Goal: Information Seeking & Learning: Check status

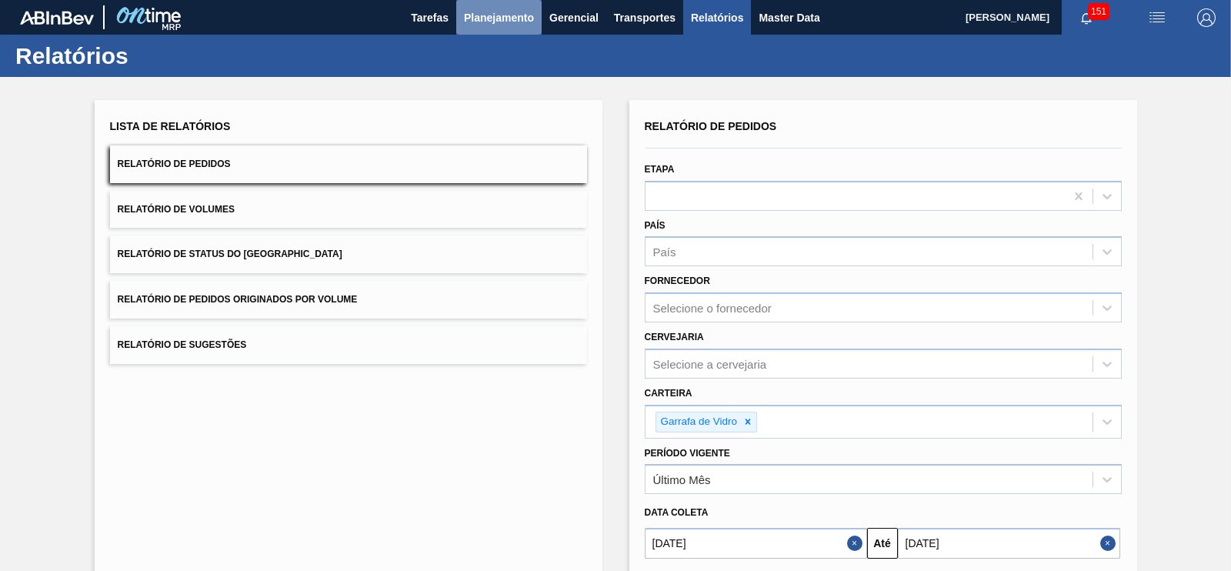
click at [519, 17] on span "Planejamento" at bounding box center [499, 17] width 70 height 18
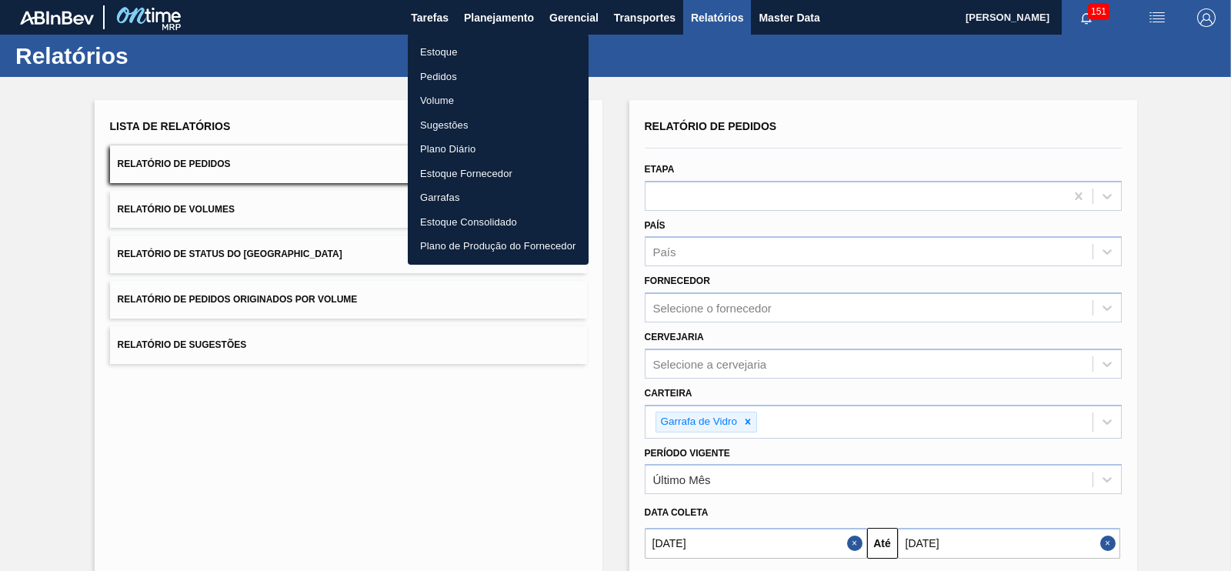
click at [435, 55] on li "Estoque" at bounding box center [498, 52] width 181 height 25
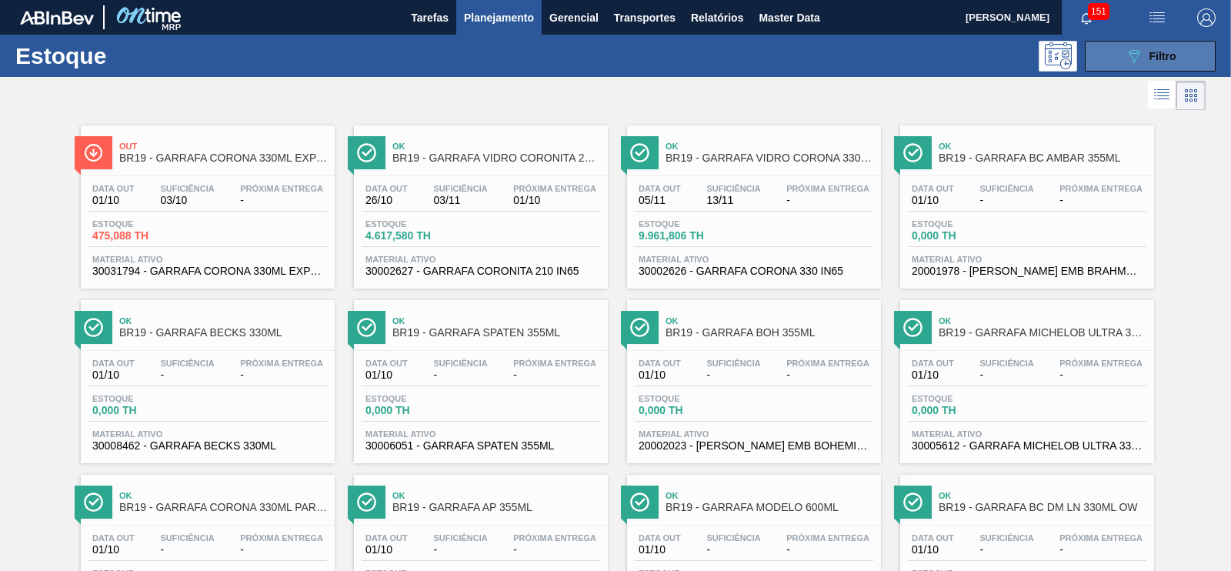
click at [1142, 65] on button "089F7B8B-B2A5-4AFE-B5C0-19BA573D28AC Filtro" at bounding box center [1150, 56] width 131 height 31
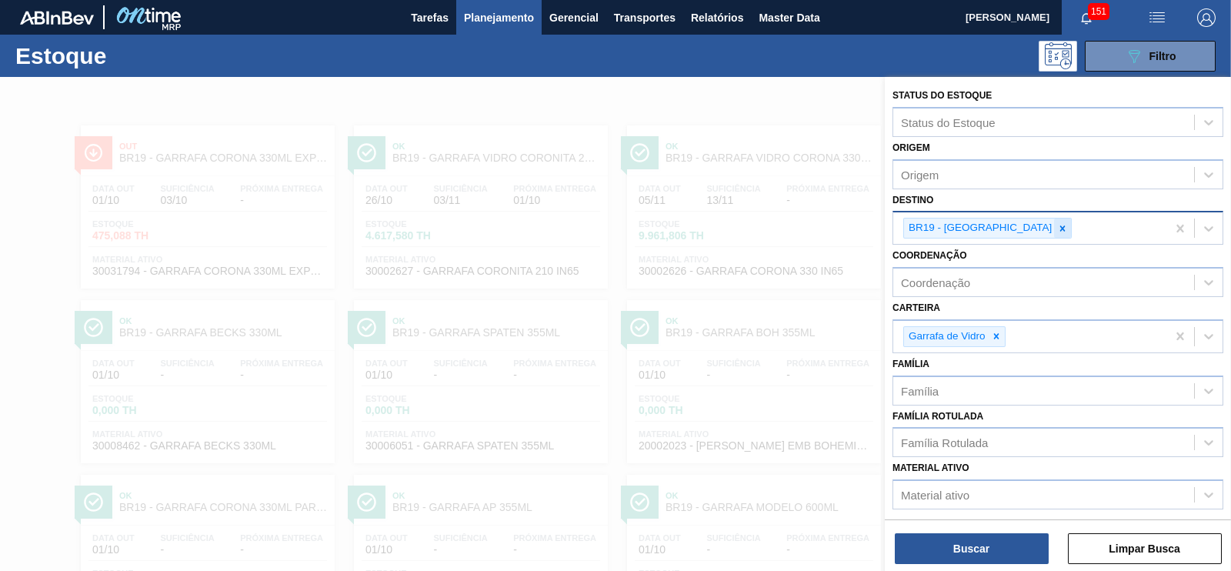
click at [1054, 228] on div at bounding box center [1062, 228] width 17 height 19
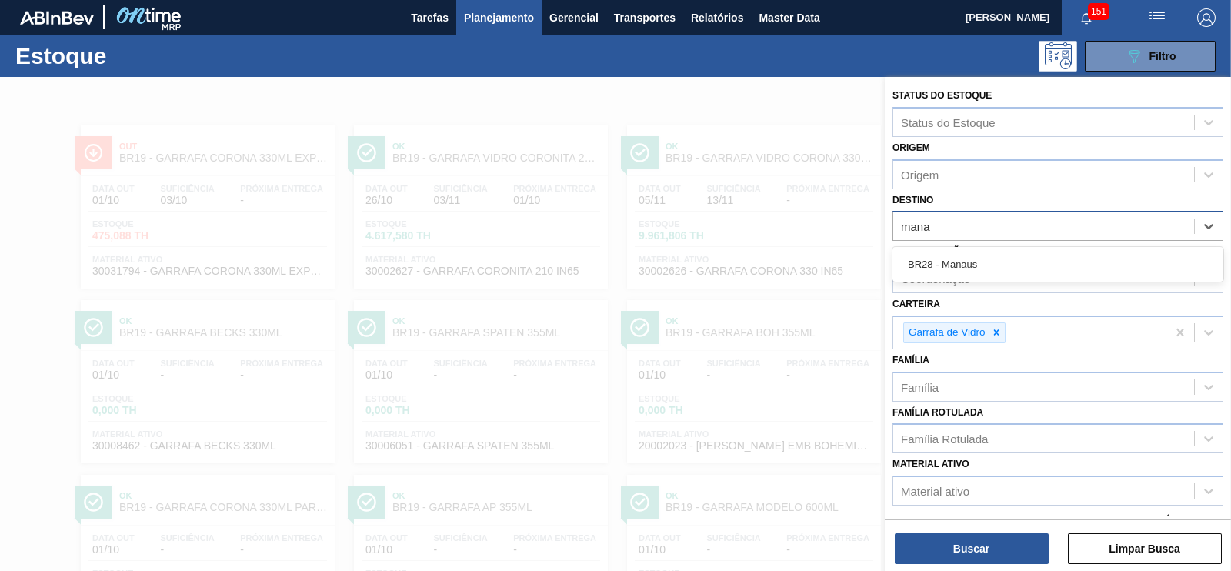
type input "manau"
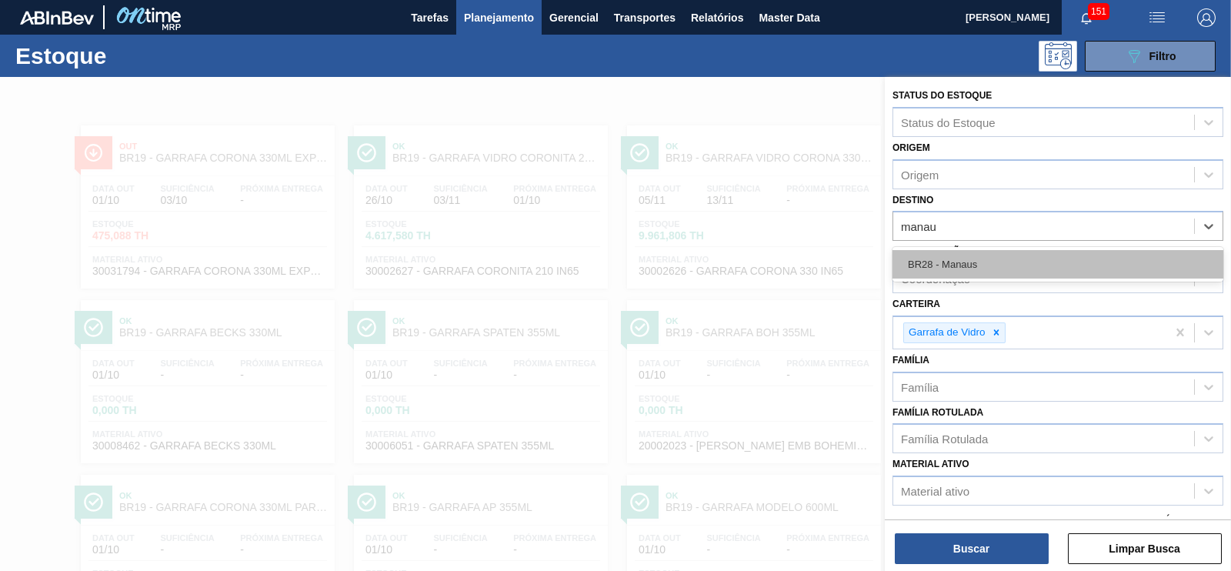
click at [966, 254] on div "BR28 - Manaus" at bounding box center [1058, 264] width 331 height 28
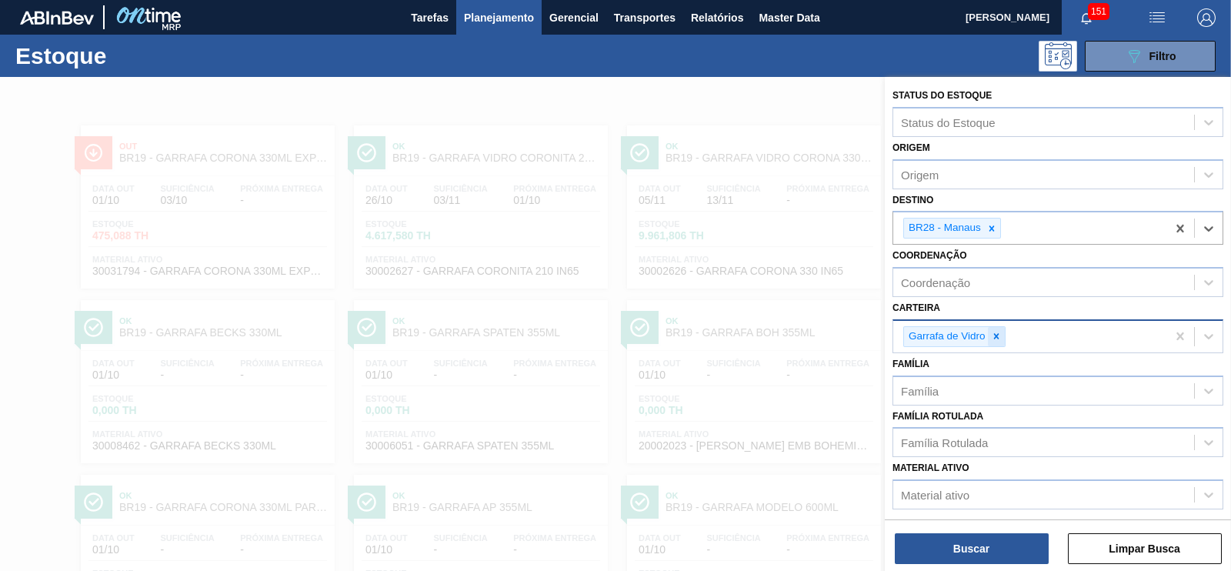
click at [993, 340] on div at bounding box center [996, 336] width 17 height 19
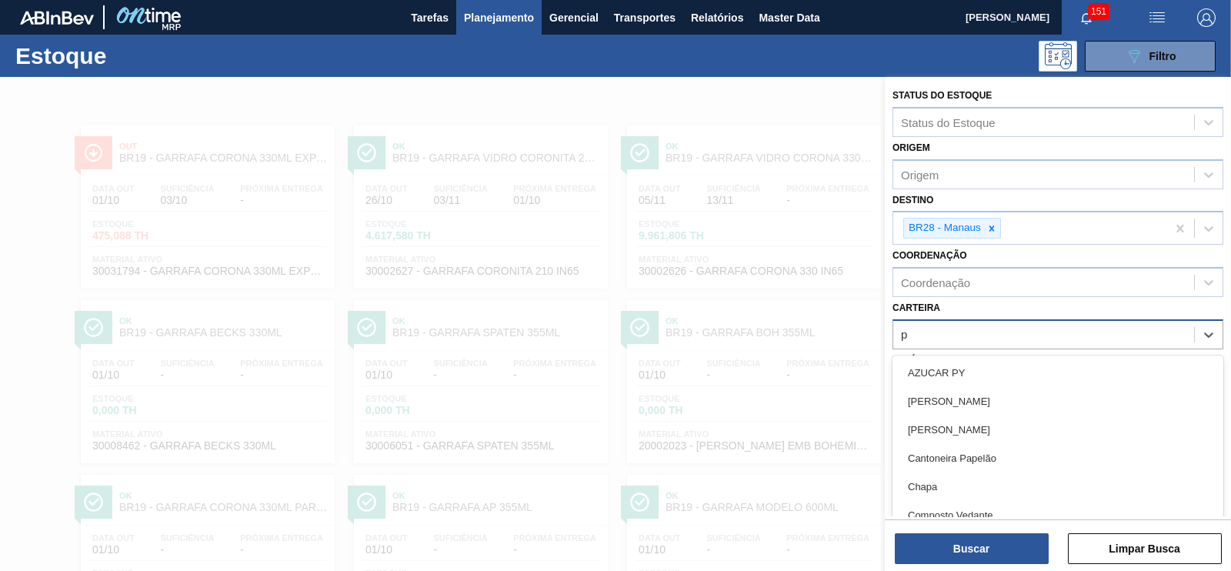
scroll to position [18, 0]
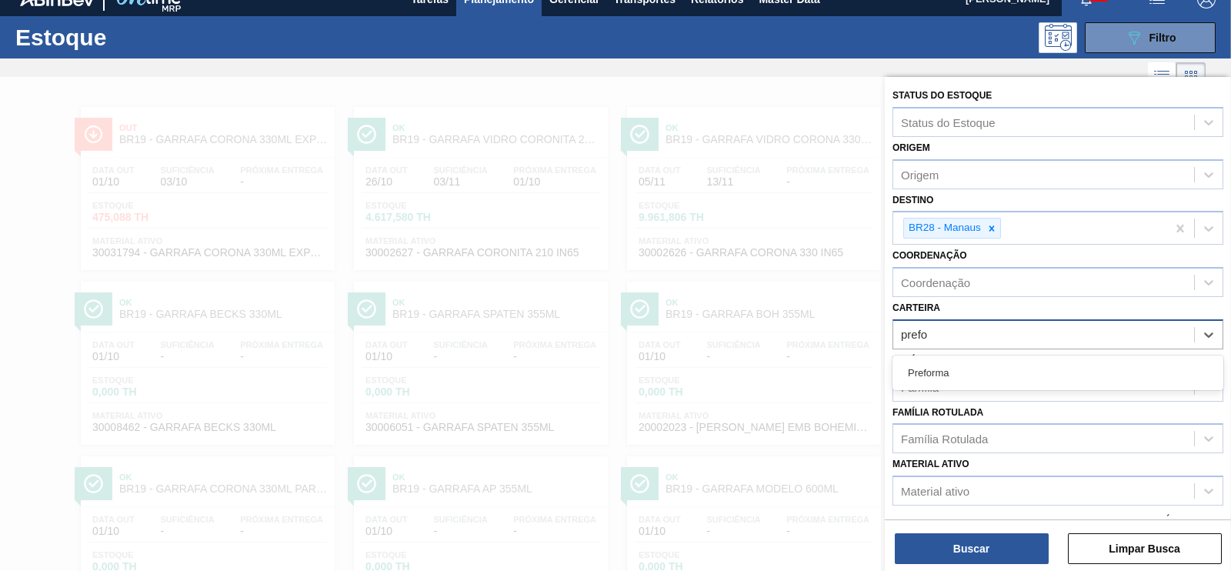
type input "prefor"
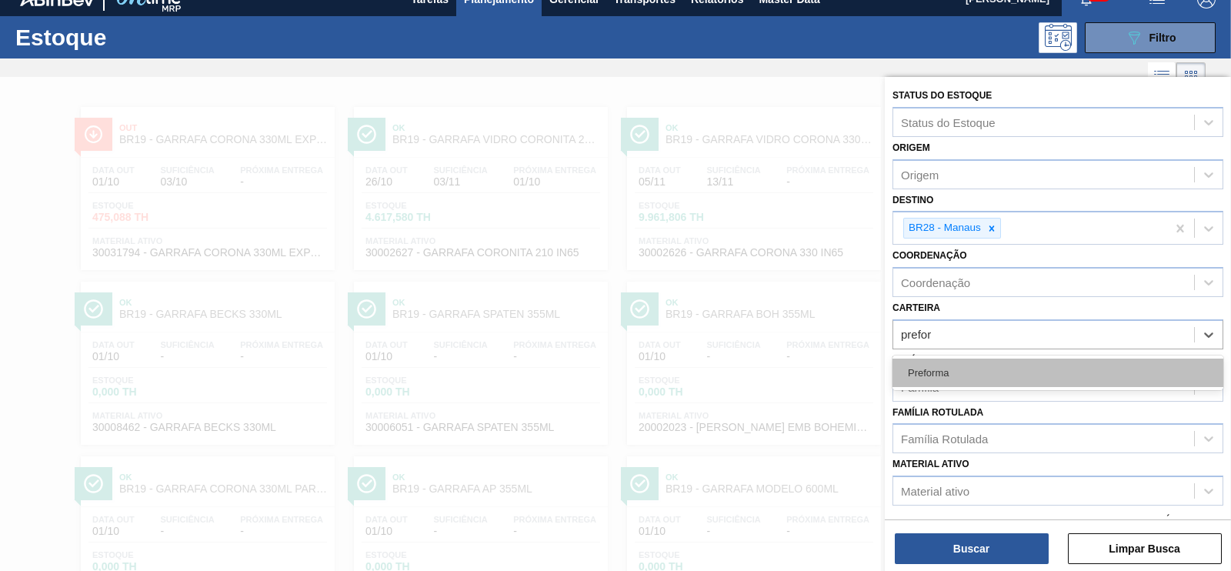
click at [912, 379] on div "Preforma" at bounding box center [1058, 373] width 331 height 28
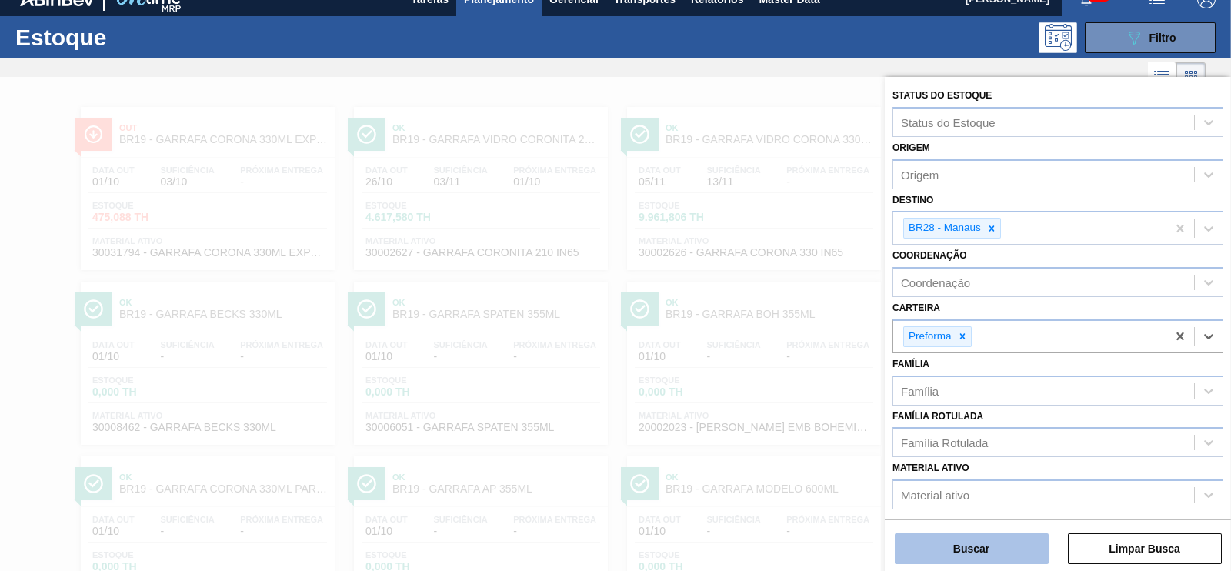
click at [997, 551] on button "Buscar" at bounding box center [972, 548] width 154 height 31
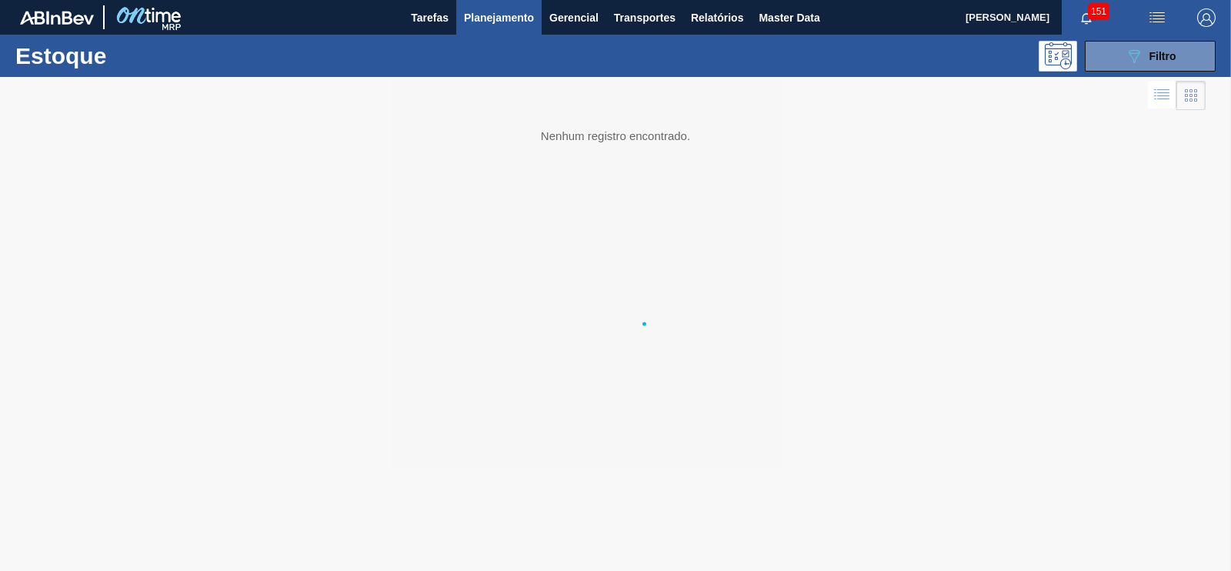
scroll to position [0, 0]
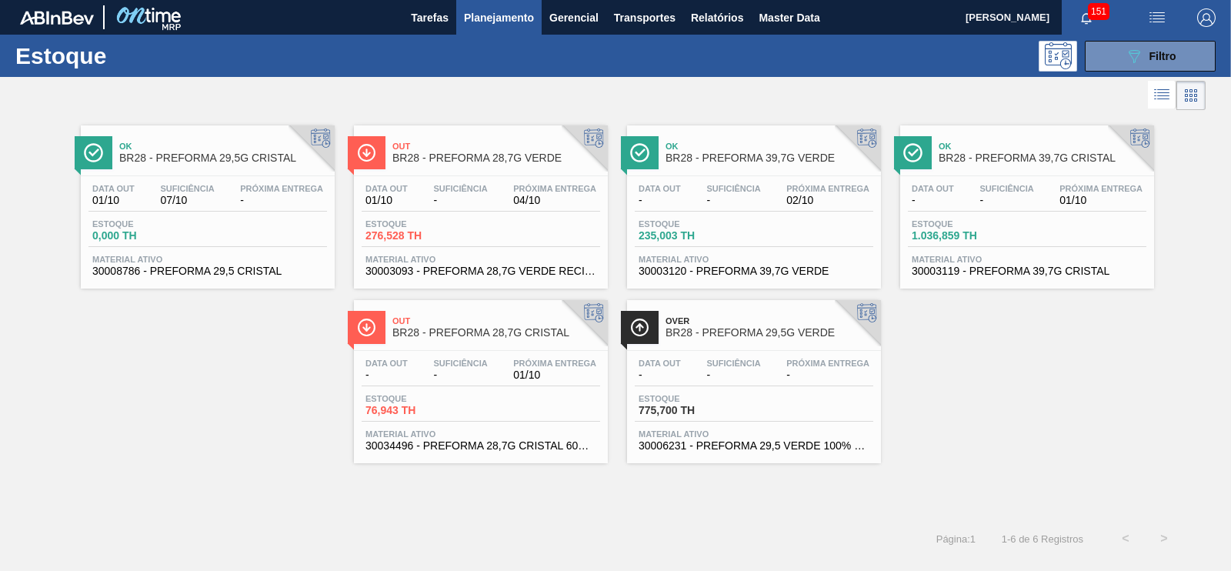
click at [481, 347] on div "Out BR28 - PREFORMA 28,7G CRISTAL Data out - Suficiência - Próxima Entrega 01/1…" at bounding box center [481, 381] width 254 height 163
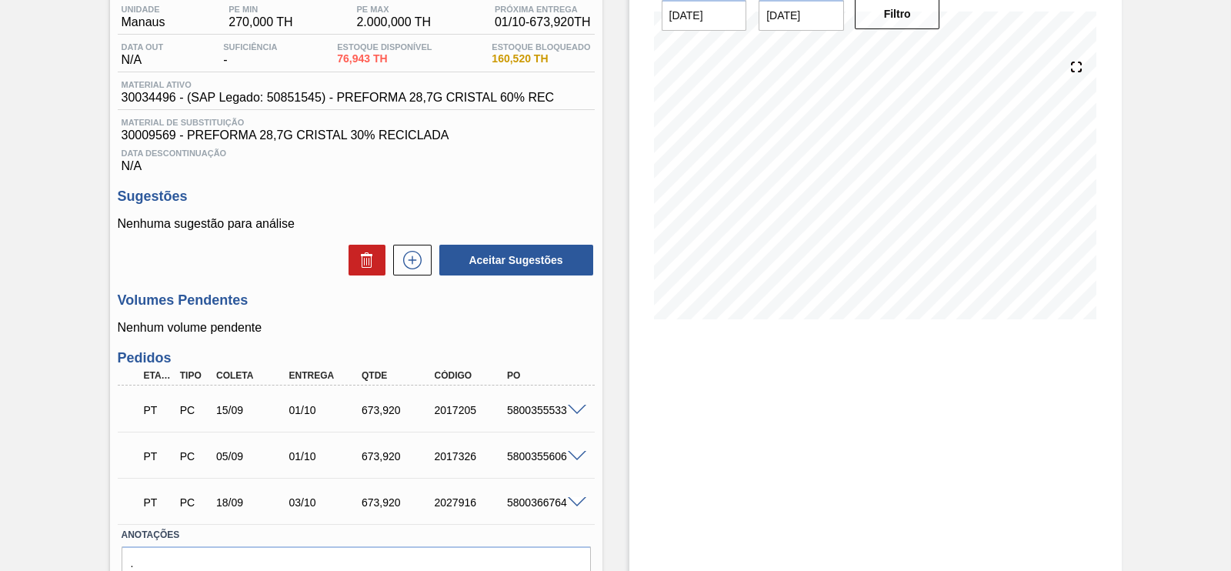
scroll to position [22, 0]
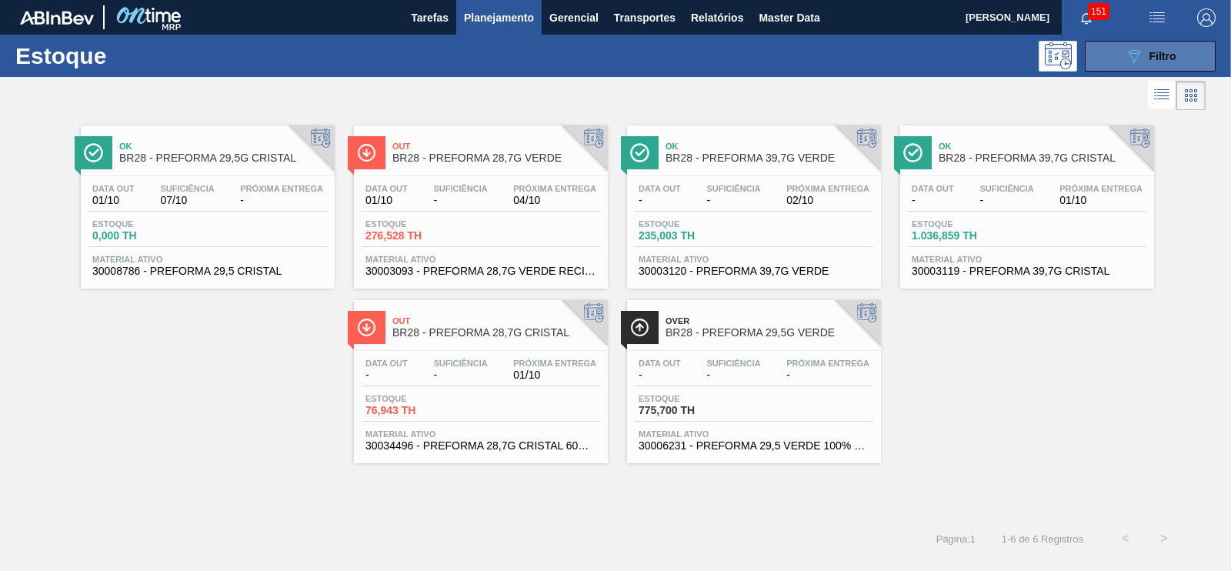
click at [1158, 54] on span "Filtro" at bounding box center [1162, 56] width 27 height 12
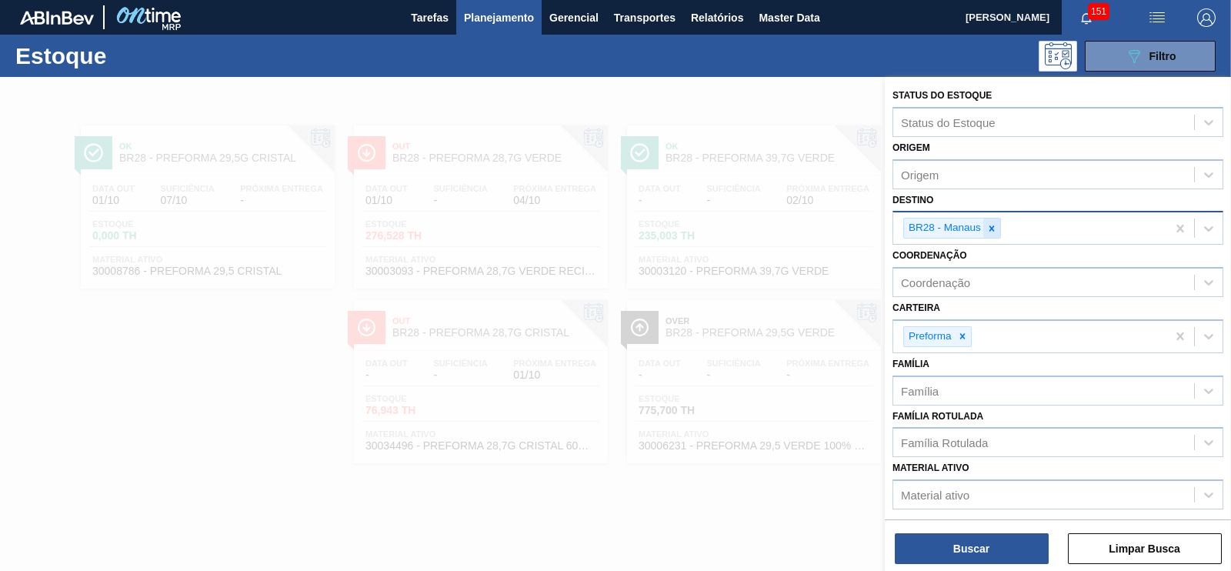
click at [993, 229] on icon at bounding box center [991, 227] width 5 height 5
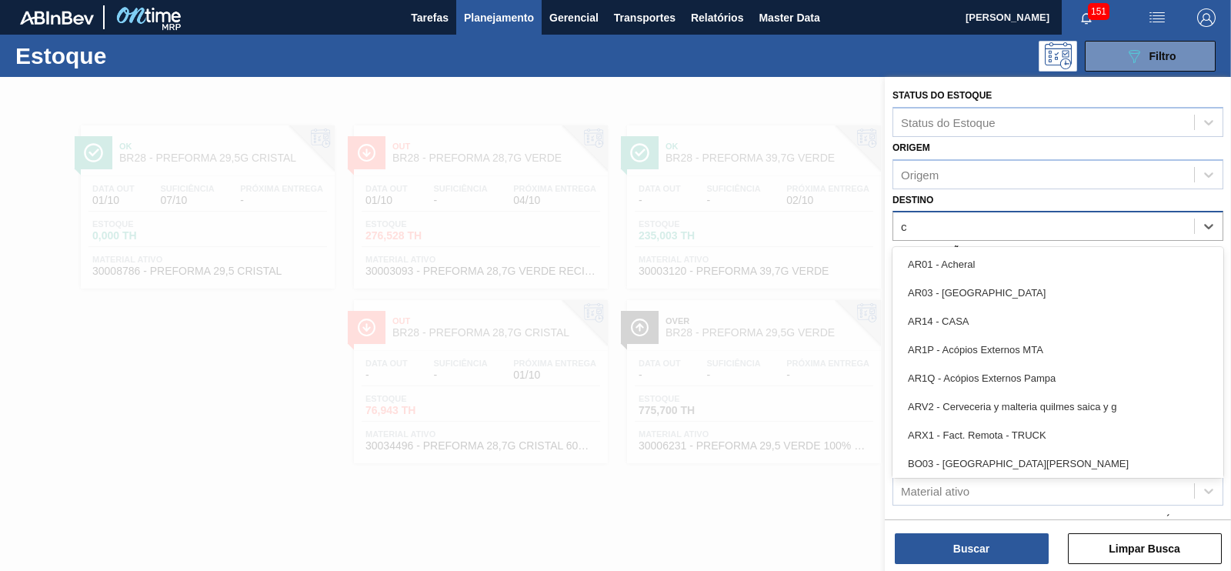
type input "ce"
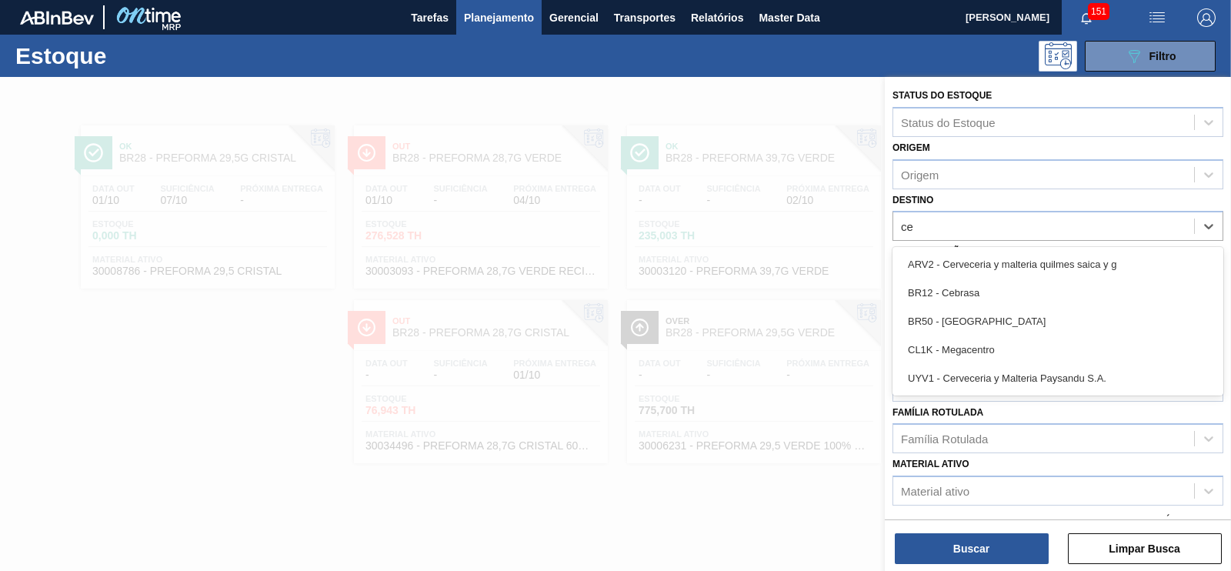
click at [979, 295] on div "BR12 - Cebrasa" at bounding box center [1058, 293] width 331 height 28
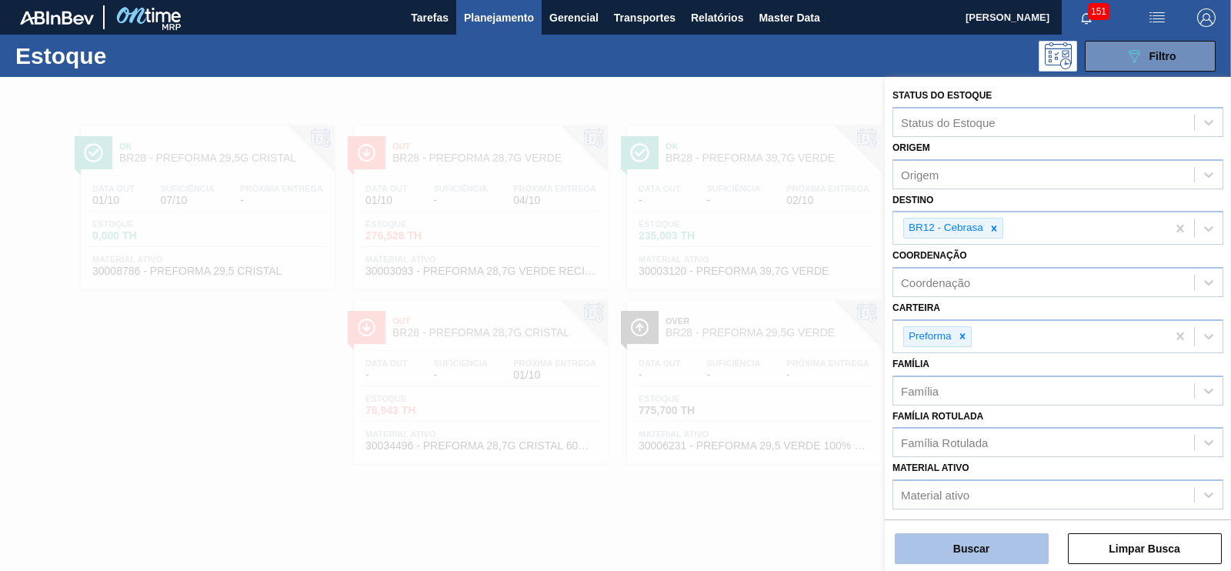
click at [993, 548] on button "Buscar" at bounding box center [972, 548] width 154 height 31
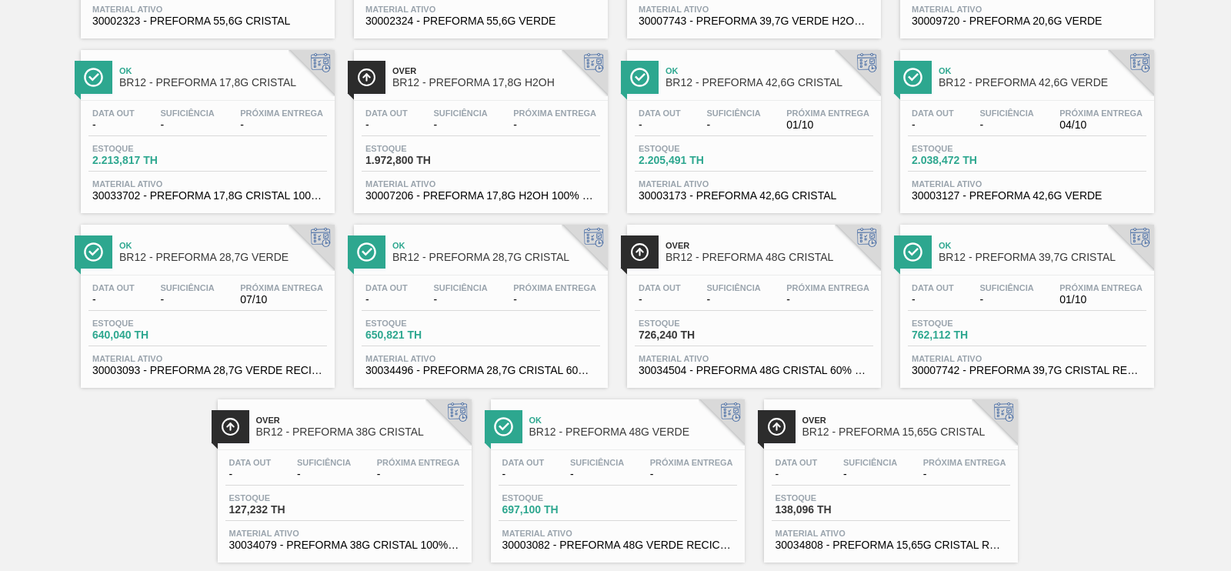
scroll to position [458, 0]
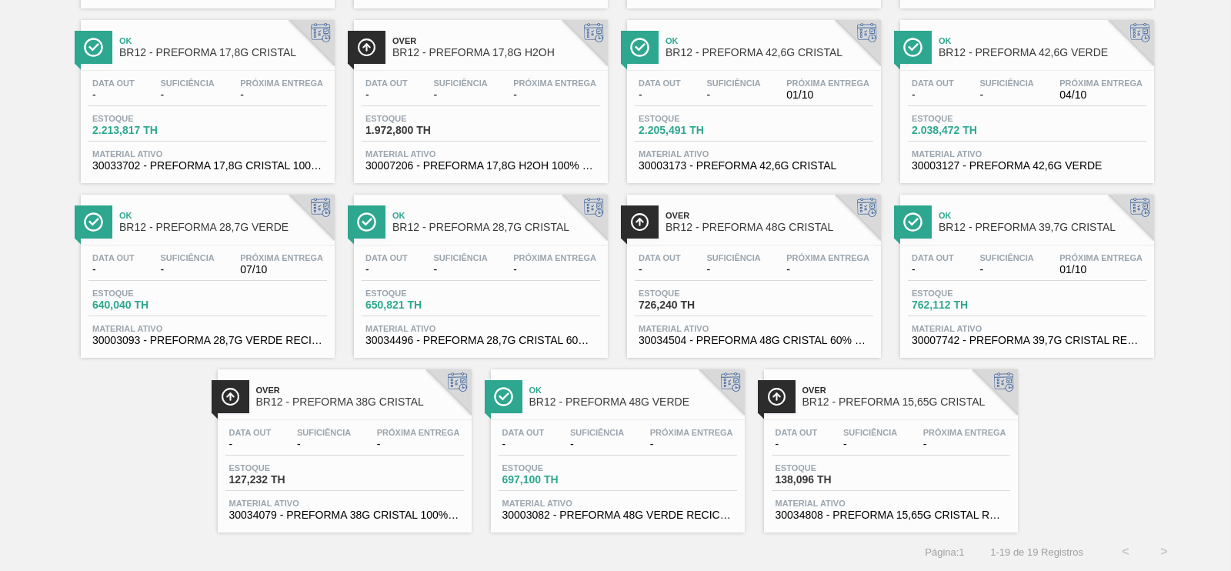
click at [1008, 222] on span "BR12 - PREFORMA 39,7G CRISTAL" at bounding box center [1043, 228] width 208 height 12
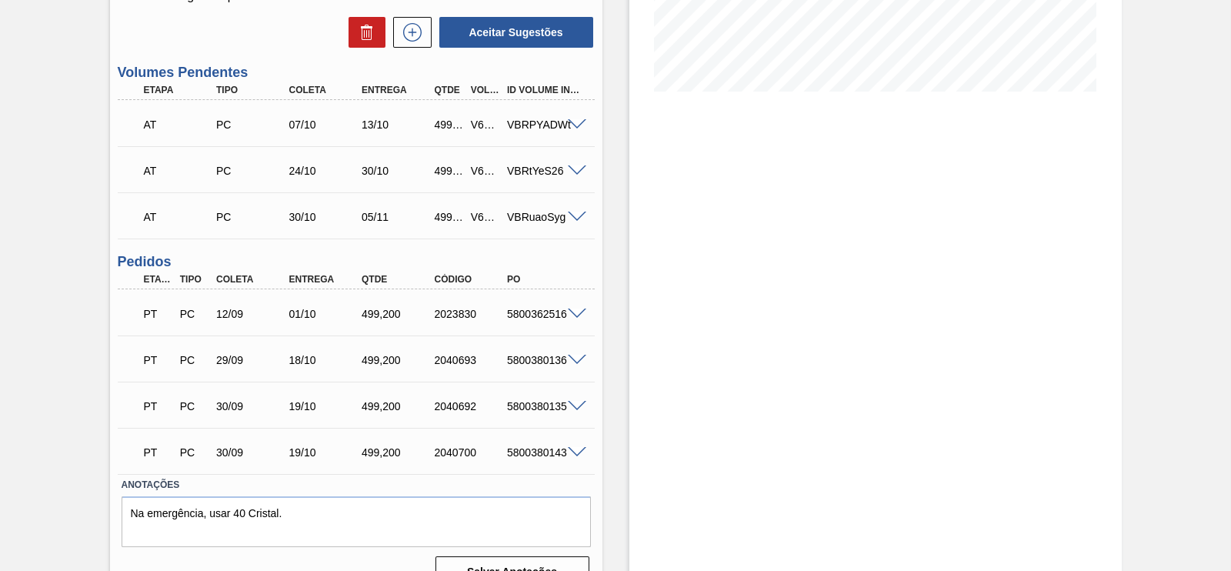
scroll to position [384, 0]
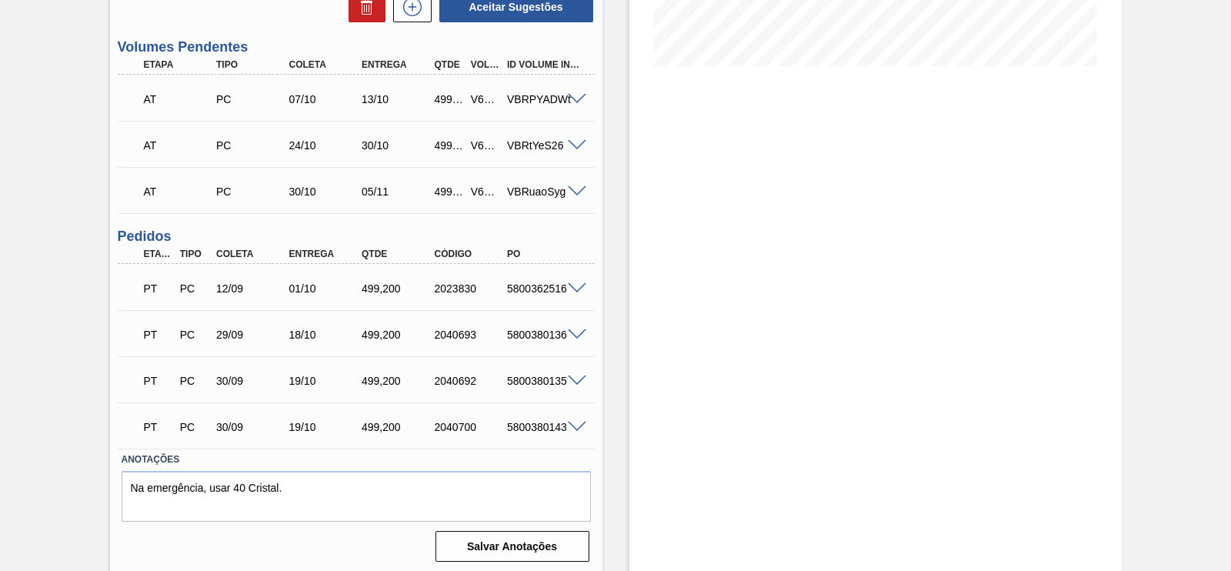
click at [574, 292] on span at bounding box center [577, 289] width 18 height 12
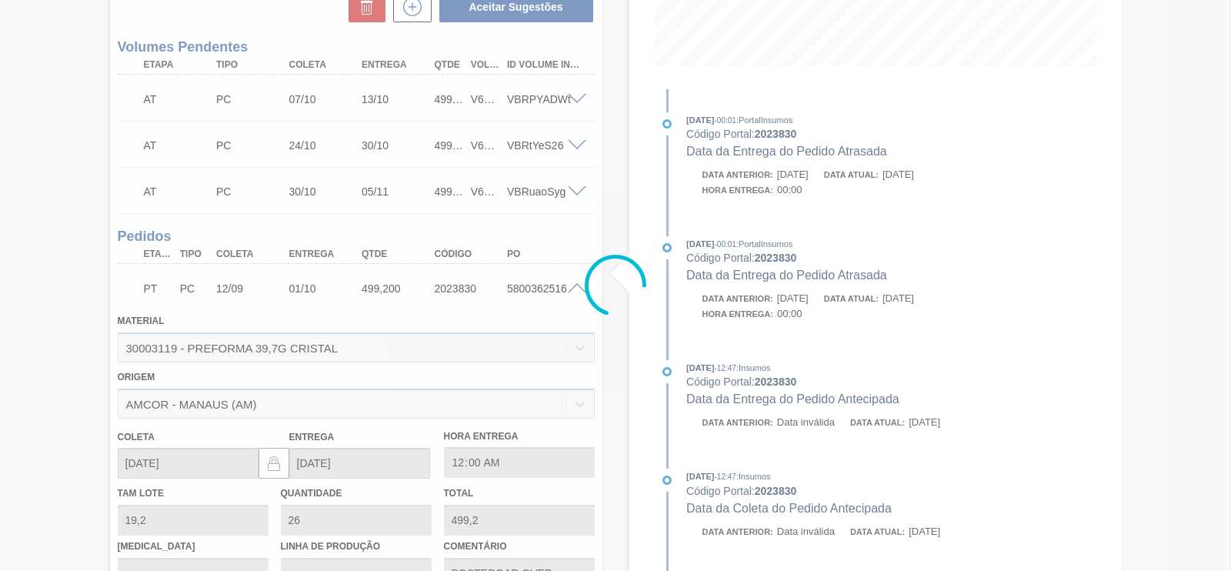
click at [566, 287] on div at bounding box center [615, 285] width 1231 height 571
click at [577, 289] on div at bounding box center [615, 285] width 1231 height 571
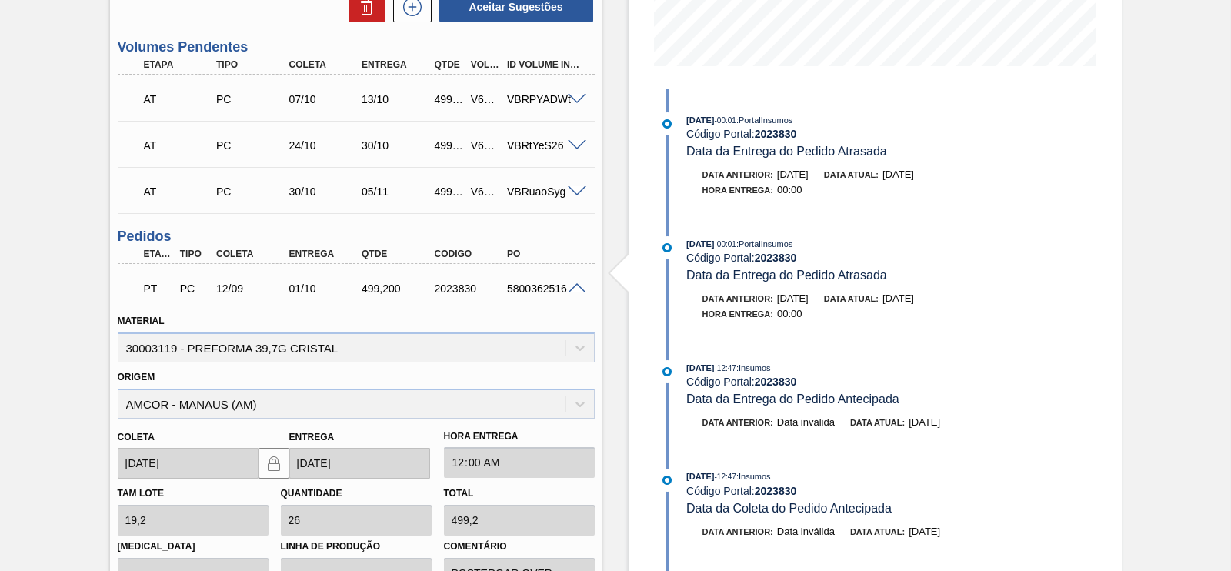
click at [573, 288] on span at bounding box center [577, 289] width 18 height 12
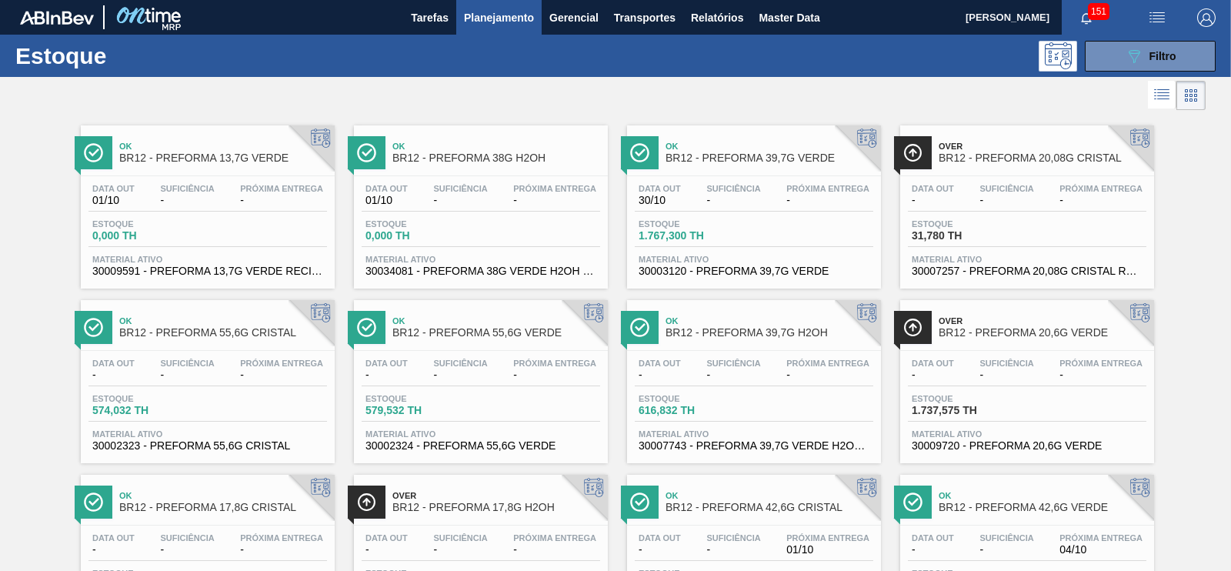
click at [796, 332] on span "BR12 - PREFORMA 39,7G H2OH" at bounding box center [770, 333] width 208 height 12
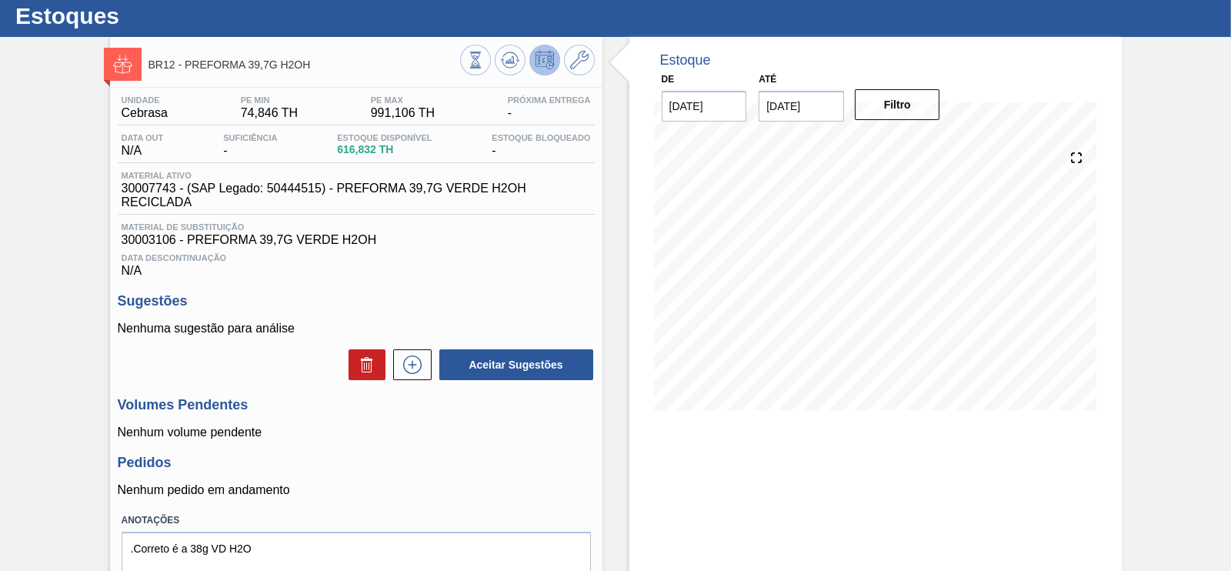
scroll to position [14, 0]
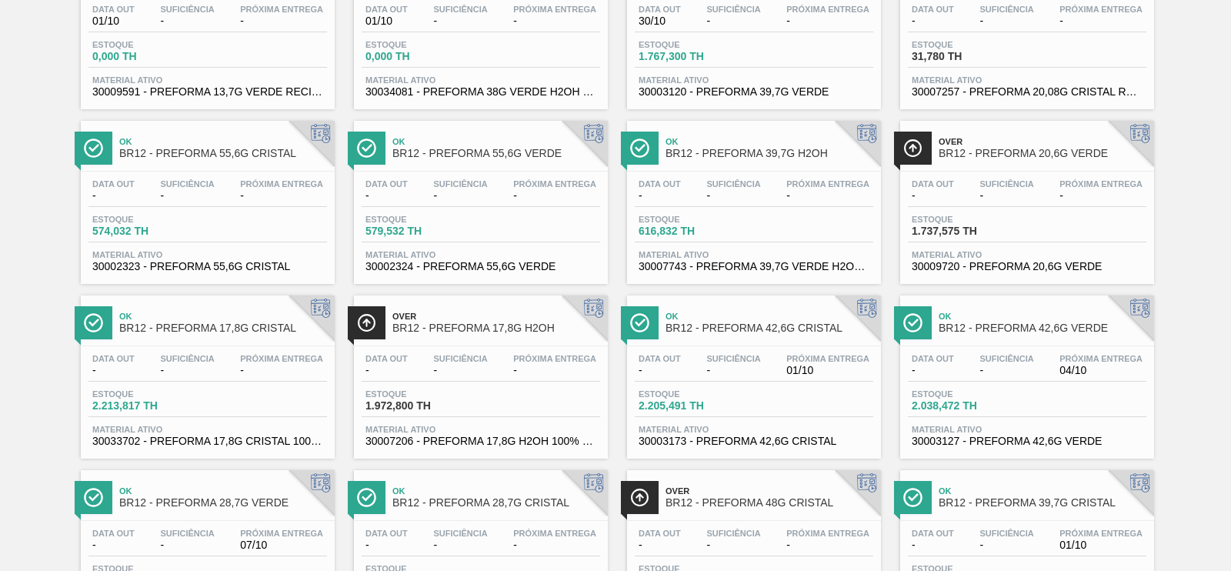
scroll to position [95, 0]
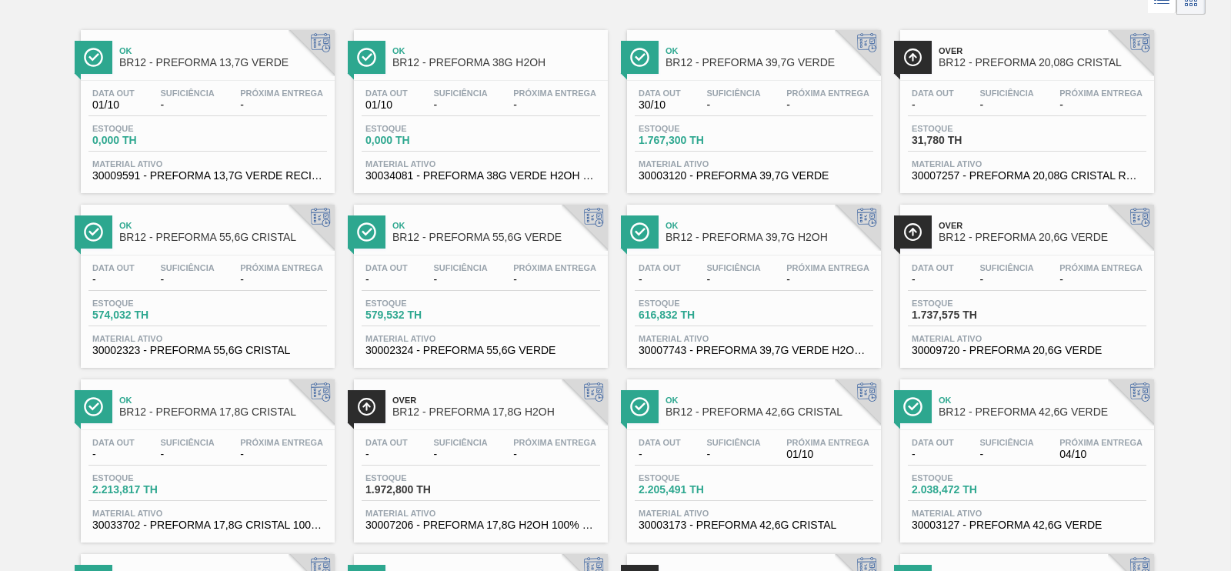
click at [750, 238] on span "BR12 - PREFORMA 39,7G H2OH" at bounding box center [770, 238] width 208 height 12
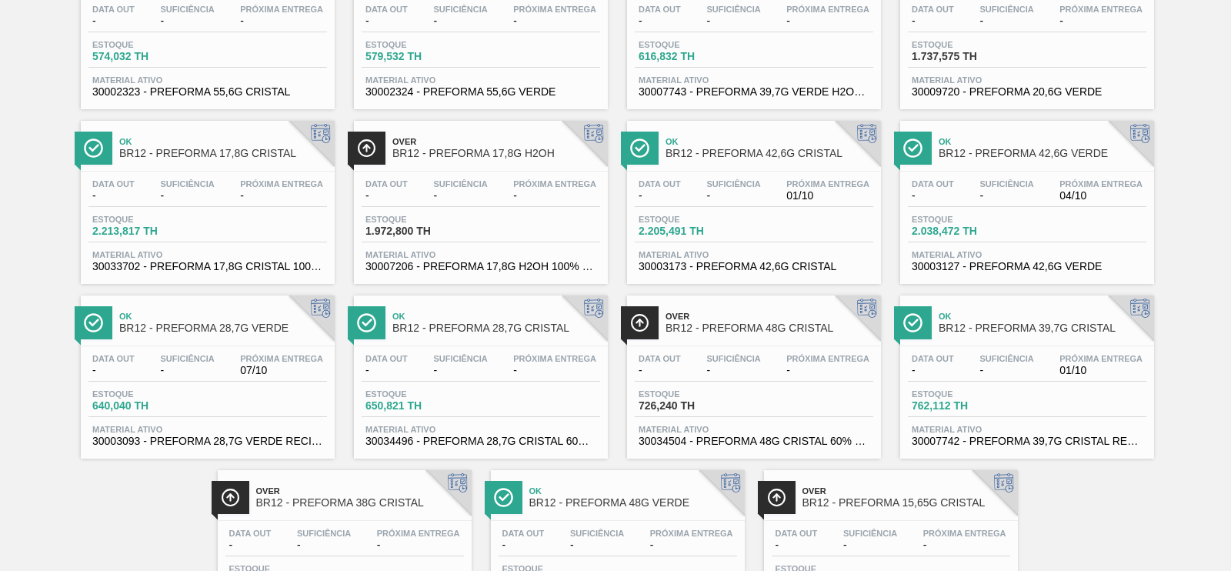
scroll to position [384, 0]
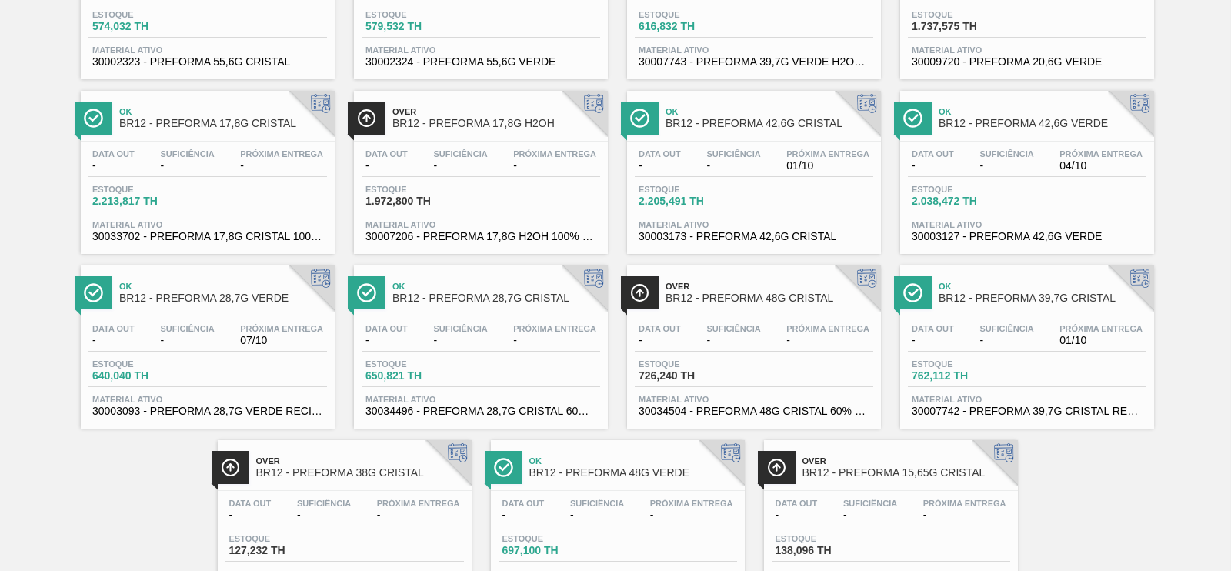
click at [1004, 302] on span "BR12 - PREFORMA 39,7G CRISTAL" at bounding box center [1043, 298] width 208 height 12
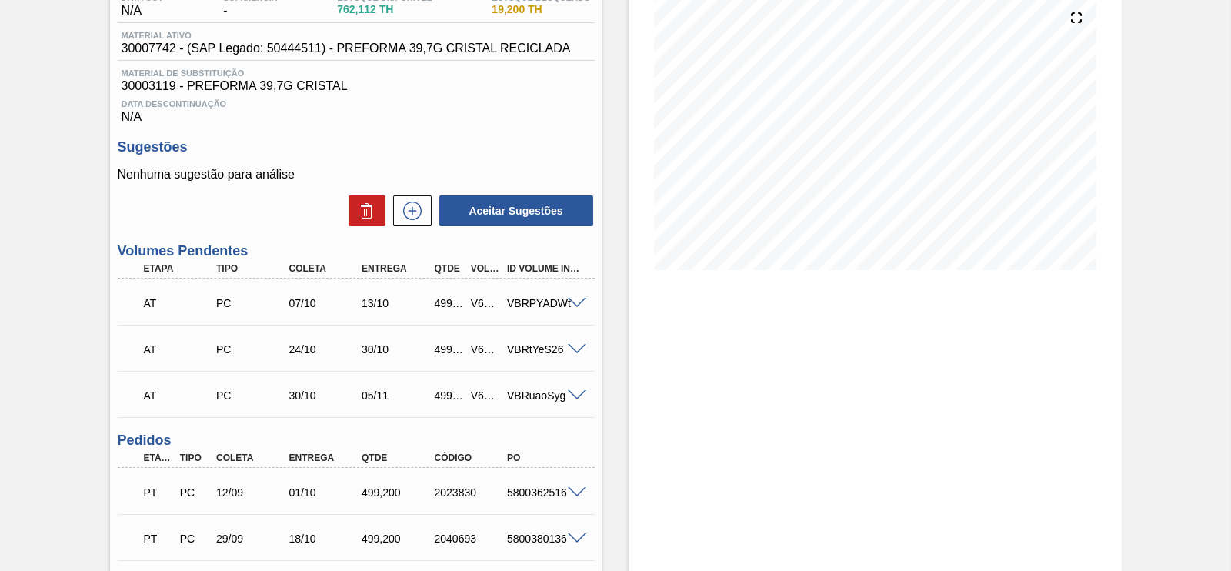
scroll to position [289, 0]
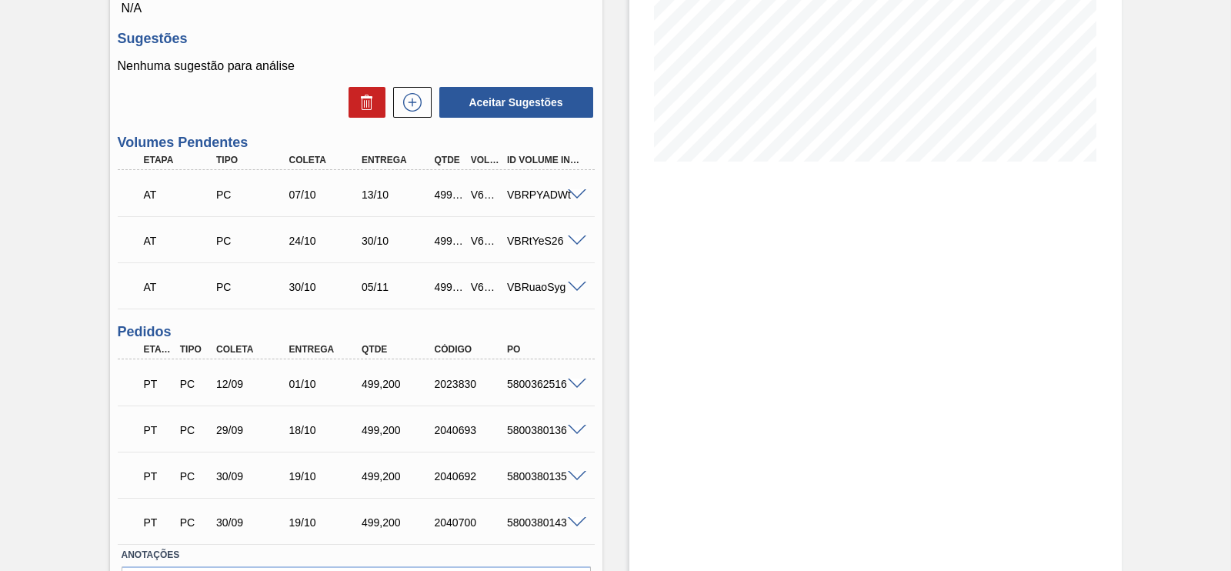
click at [573, 385] on span at bounding box center [577, 385] width 18 height 12
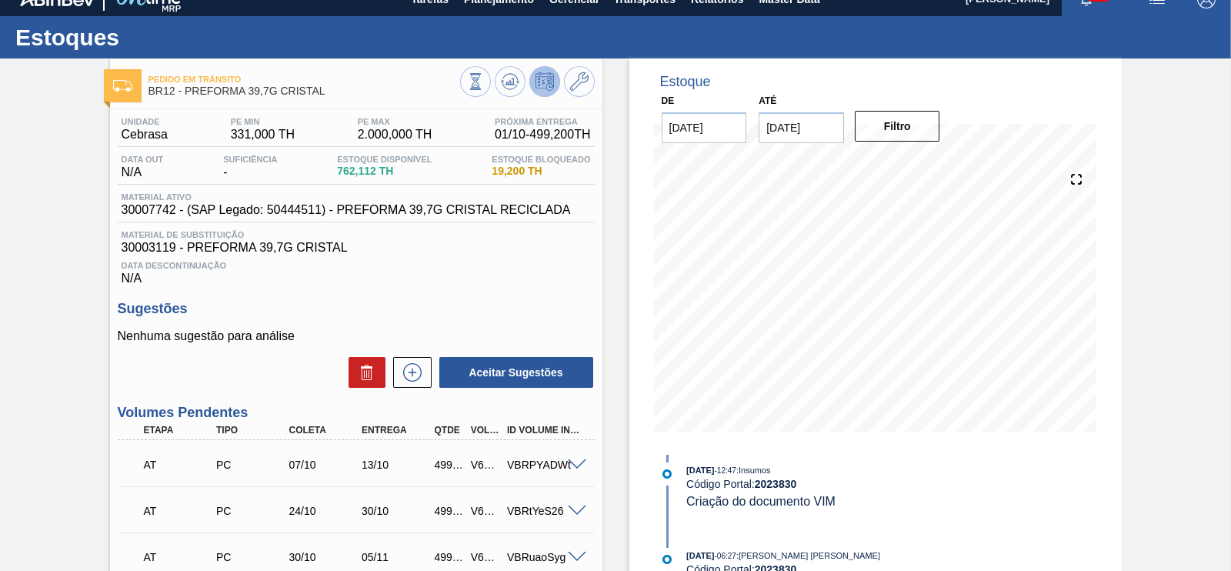
scroll to position [0, 0]
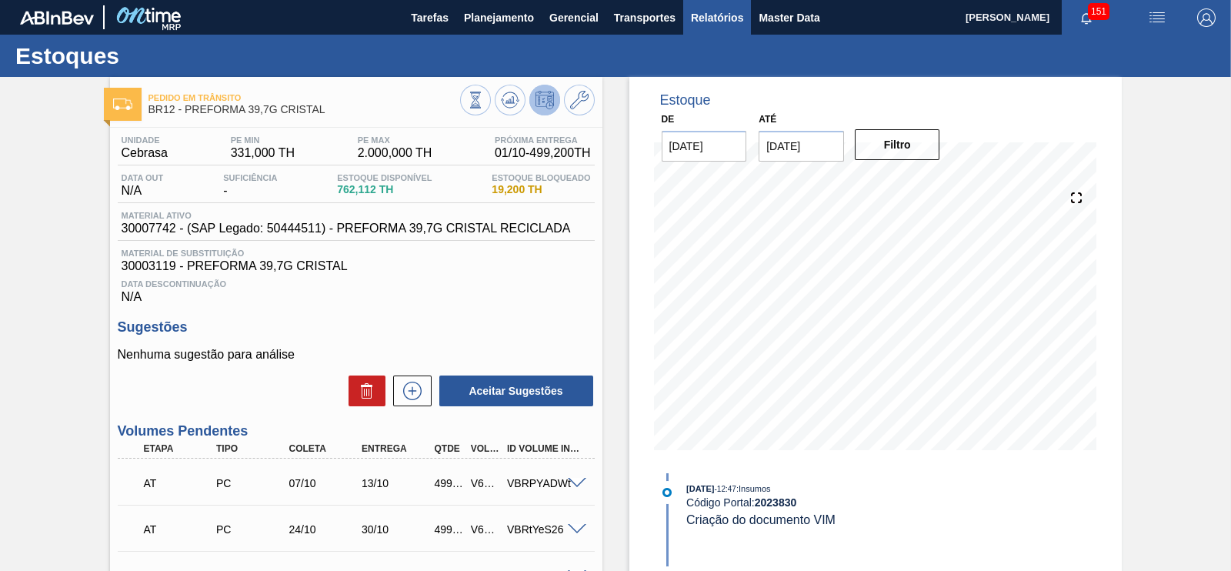
click at [737, 21] on span "Relatórios" at bounding box center [717, 17] width 52 height 18
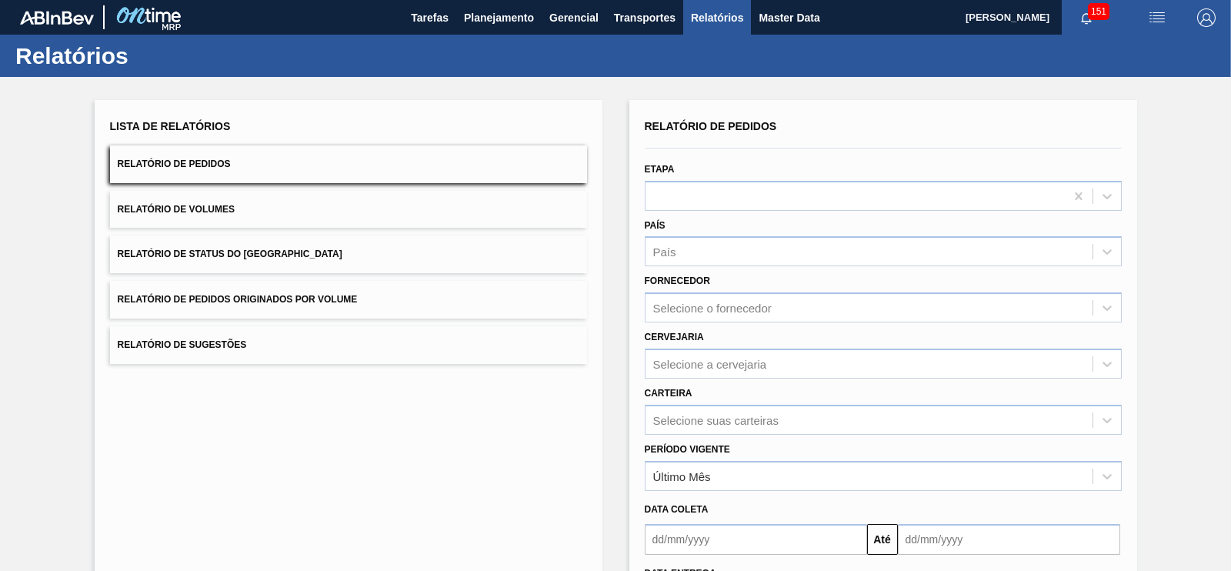
click at [315, 295] on span "Relatório de Pedidos Originados por Volume" at bounding box center [238, 299] width 240 height 11
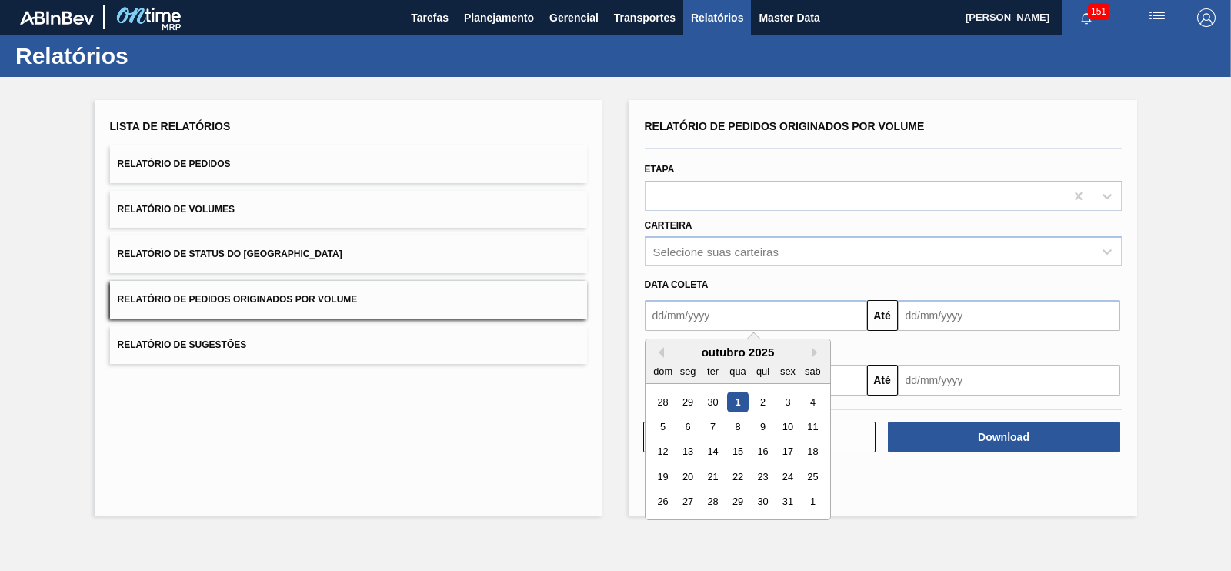
click at [720, 312] on input "text" at bounding box center [756, 315] width 222 height 31
click at [732, 398] on div "1" at bounding box center [737, 402] width 21 height 21
type input "[DATE]"
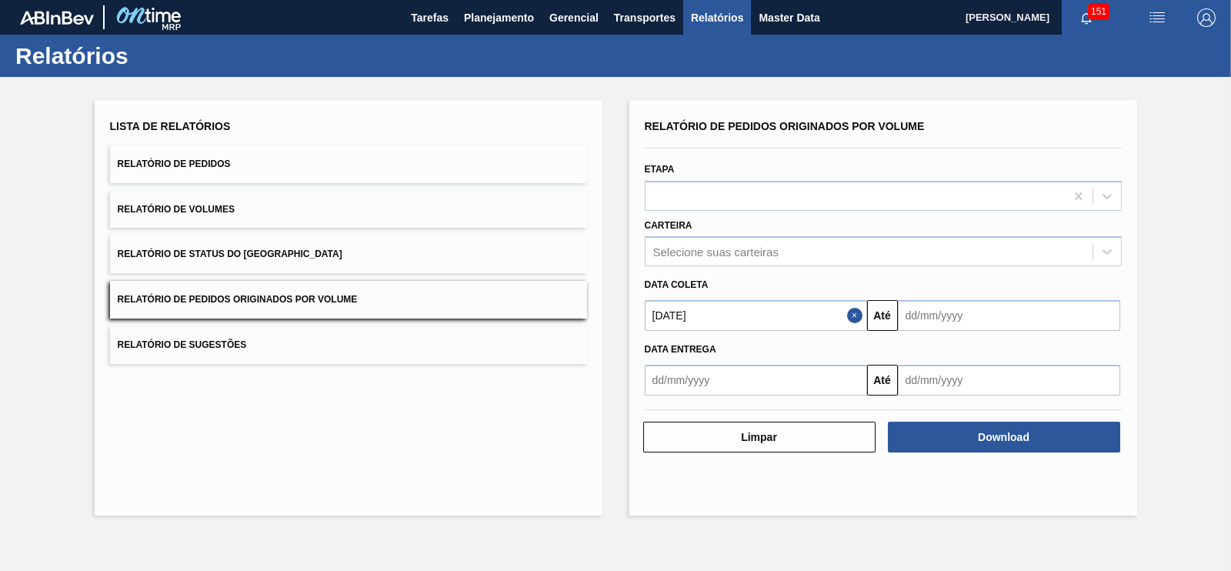
drag, startPoint x: 949, startPoint y: 321, endPoint x: 950, endPoint y: 330, distance: 9.4
click at [949, 321] on input "text" at bounding box center [1009, 315] width 222 height 31
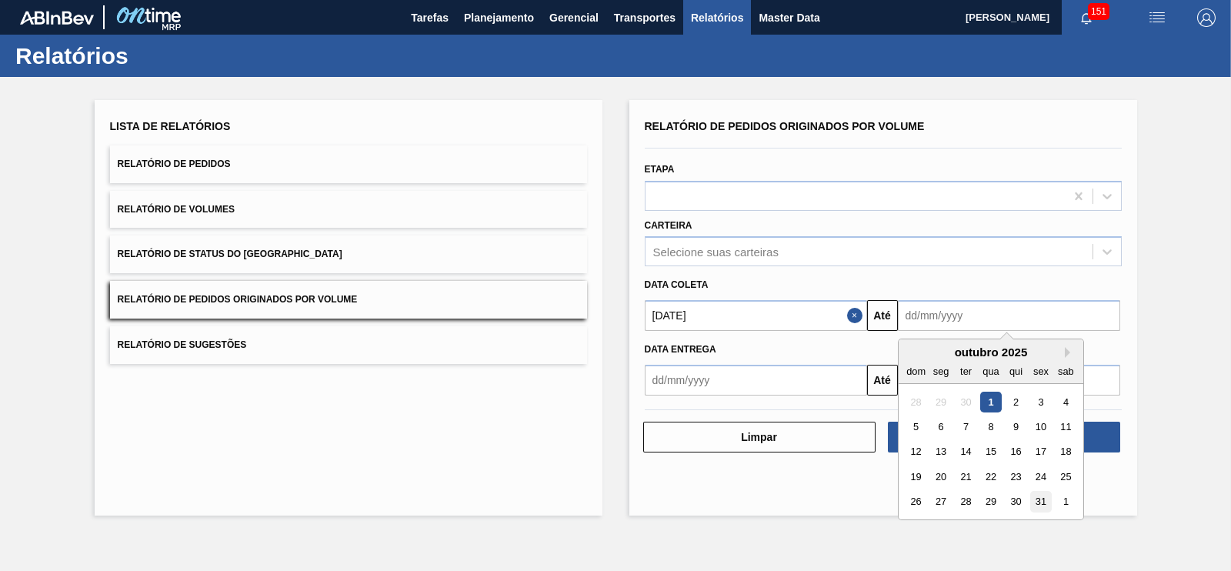
click at [1037, 498] on div "31" at bounding box center [1040, 502] width 21 height 21
type input "[DATE]"
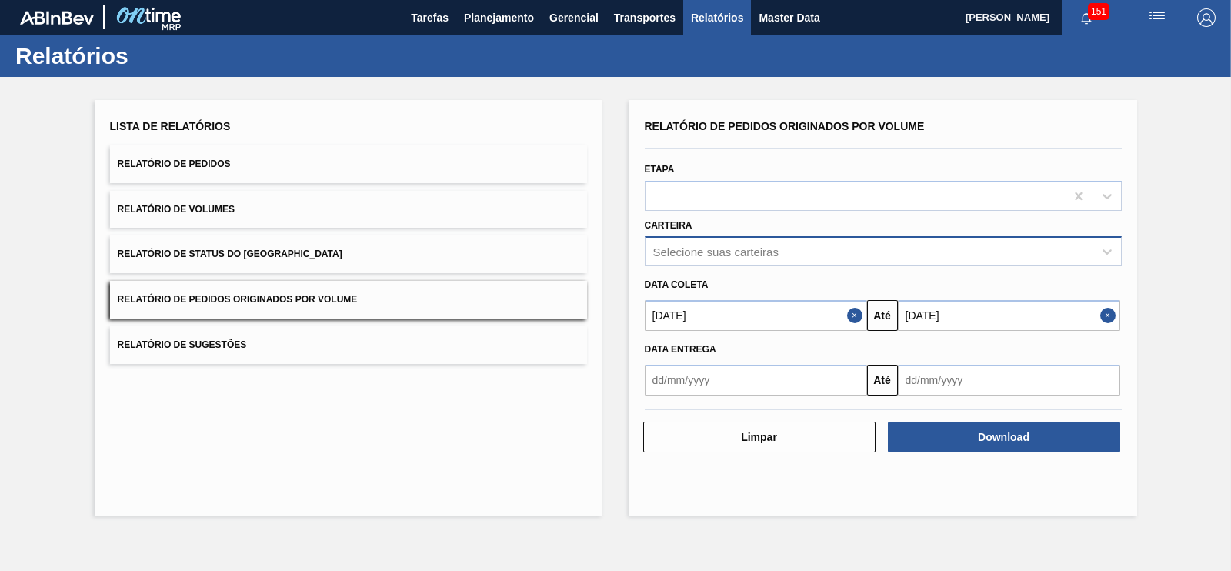
click at [669, 253] on div "Selecione suas carteiras" at bounding box center [715, 251] width 125 height 13
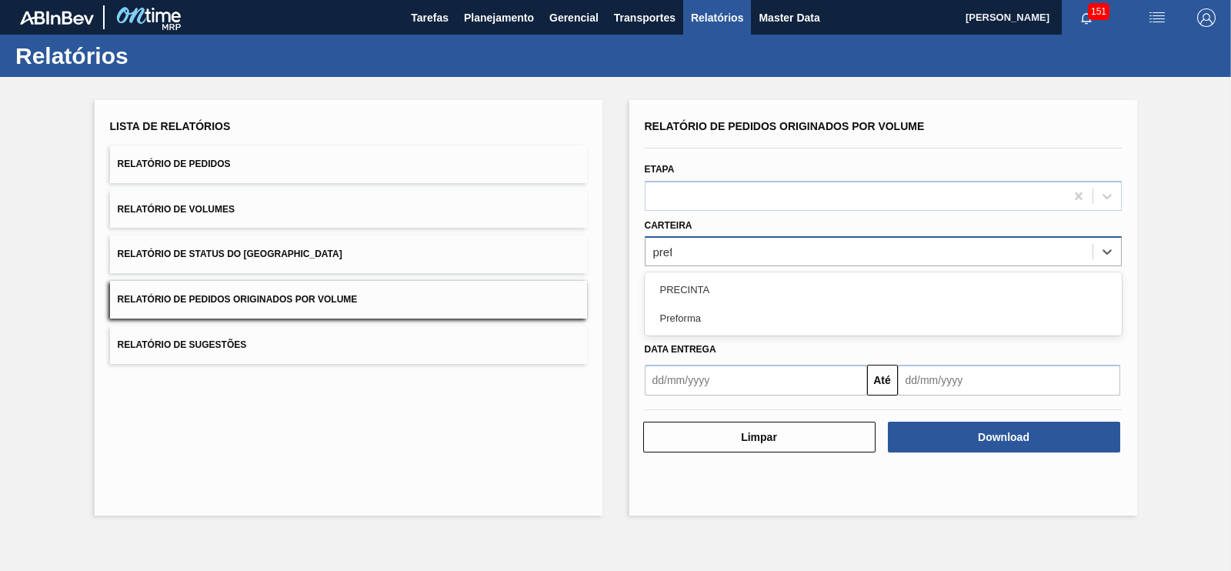
type input "prefor"
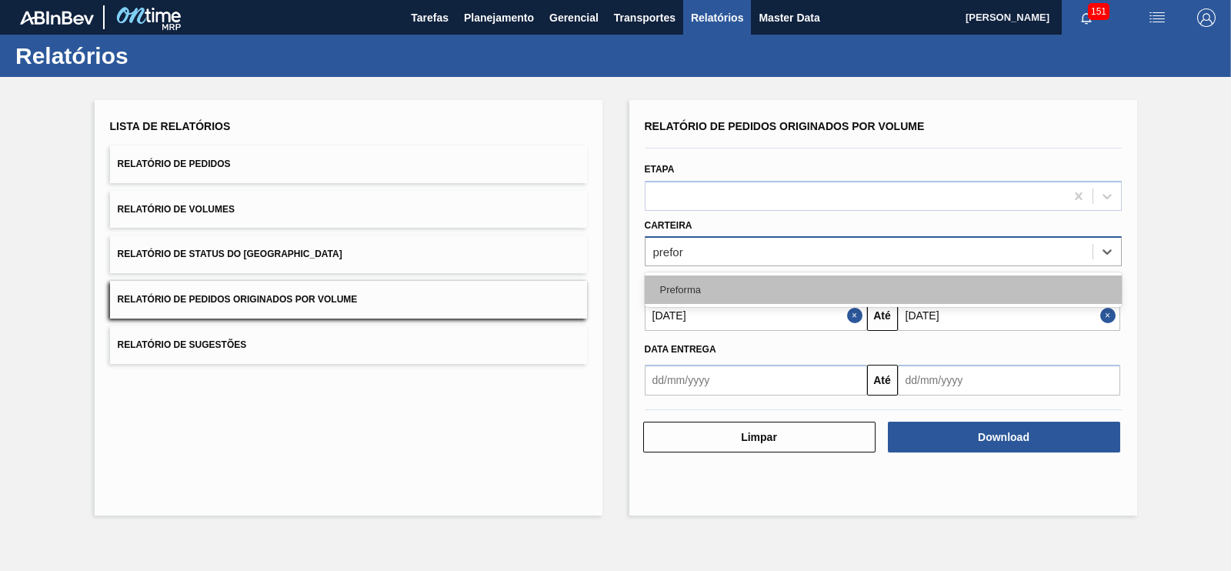
click at [696, 285] on div "Preforma" at bounding box center [883, 289] width 477 height 28
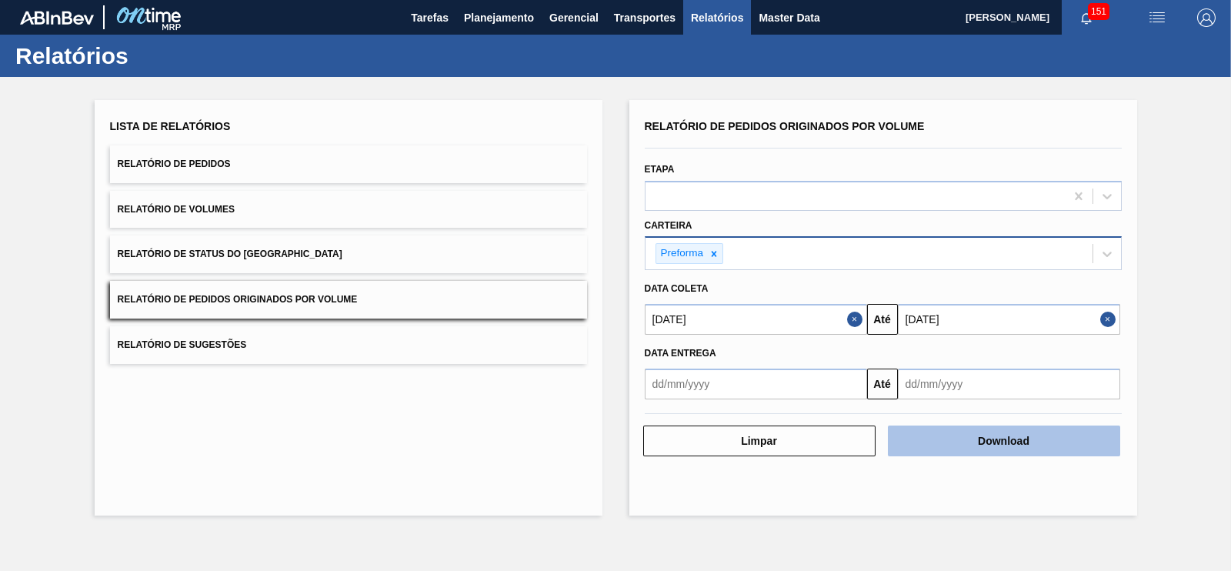
click at [1037, 435] on button "Download" at bounding box center [1004, 440] width 232 height 31
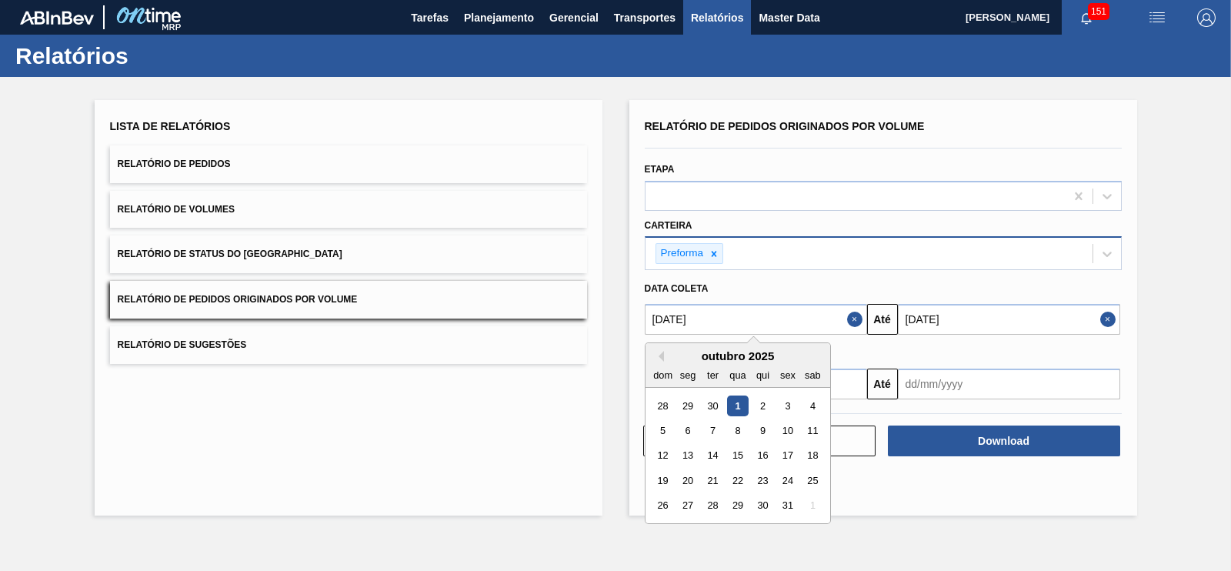
click at [842, 315] on input "[DATE]" at bounding box center [756, 319] width 222 height 31
click at [858, 316] on button "Close" at bounding box center [857, 319] width 20 height 31
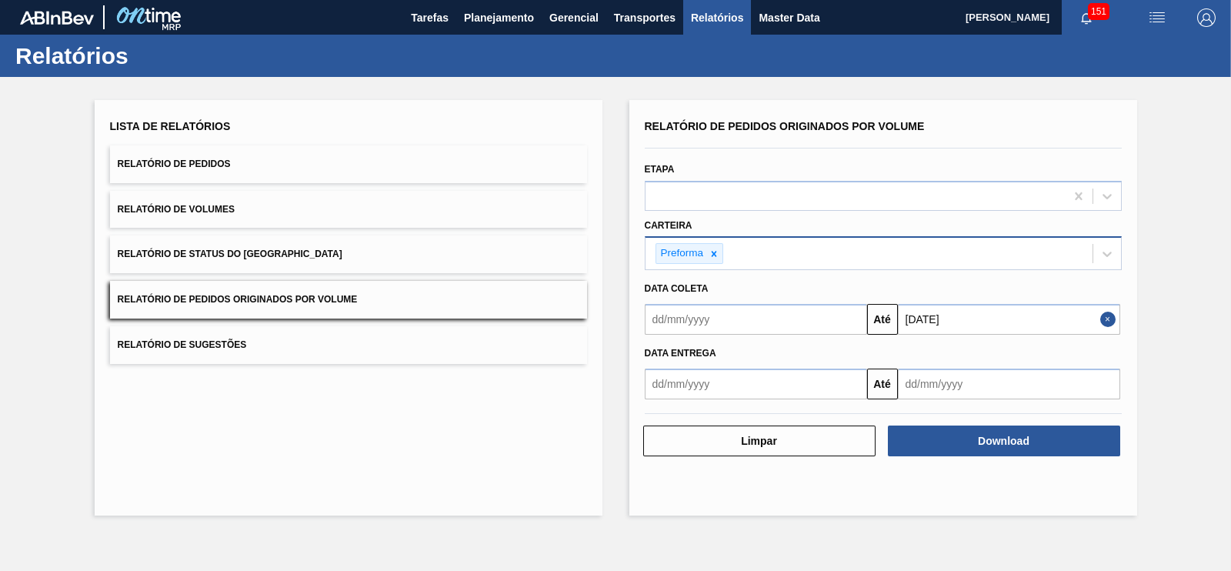
click at [845, 317] on input "text" at bounding box center [756, 319] width 222 height 31
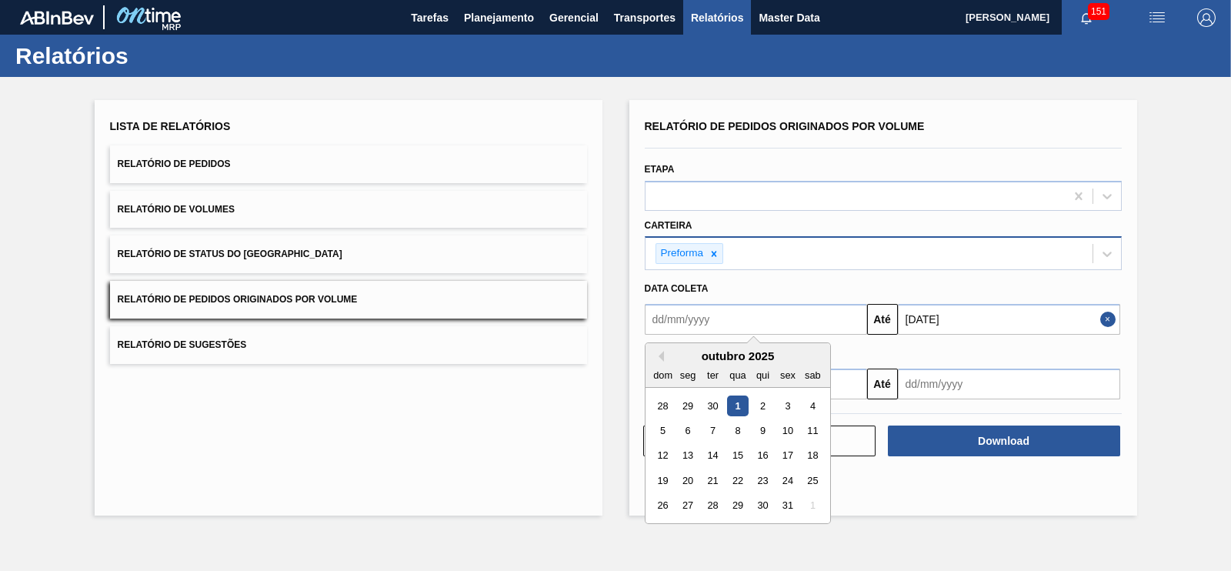
click at [662, 360] on div "outubro 2025" at bounding box center [738, 355] width 185 height 13
click at [658, 365] on div "dom" at bounding box center [662, 375] width 21 height 21
click at [659, 351] on button "Previous Month" at bounding box center [658, 356] width 11 height 11
click at [686, 398] on div "1" at bounding box center [687, 405] width 21 height 21
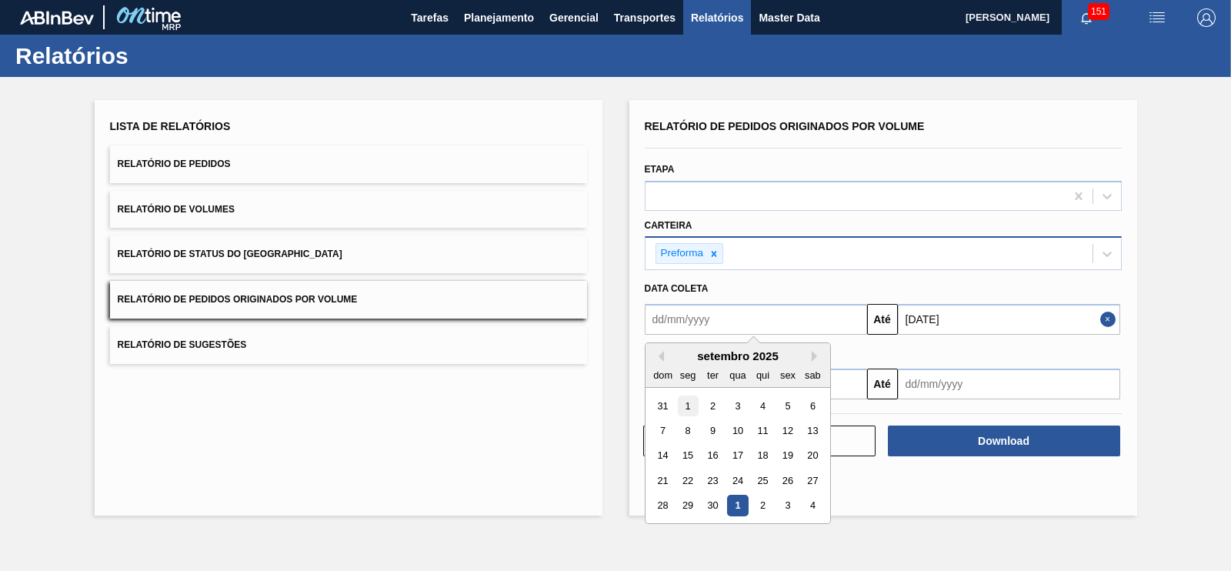
type input "01/09/2025"
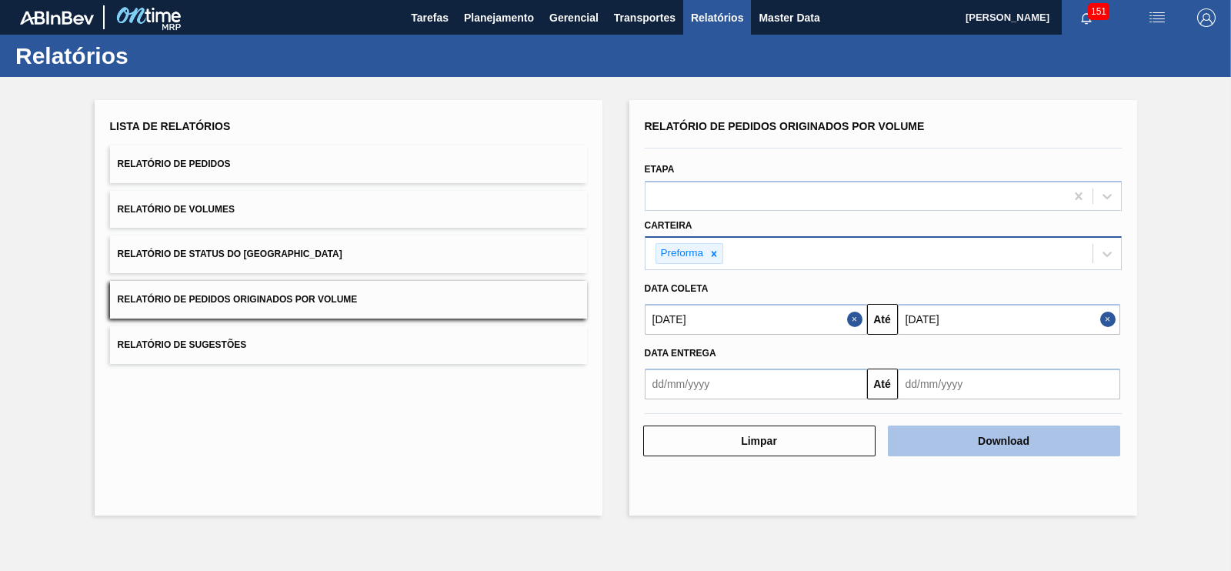
click at [966, 445] on button "Download" at bounding box center [1004, 440] width 232 height 31
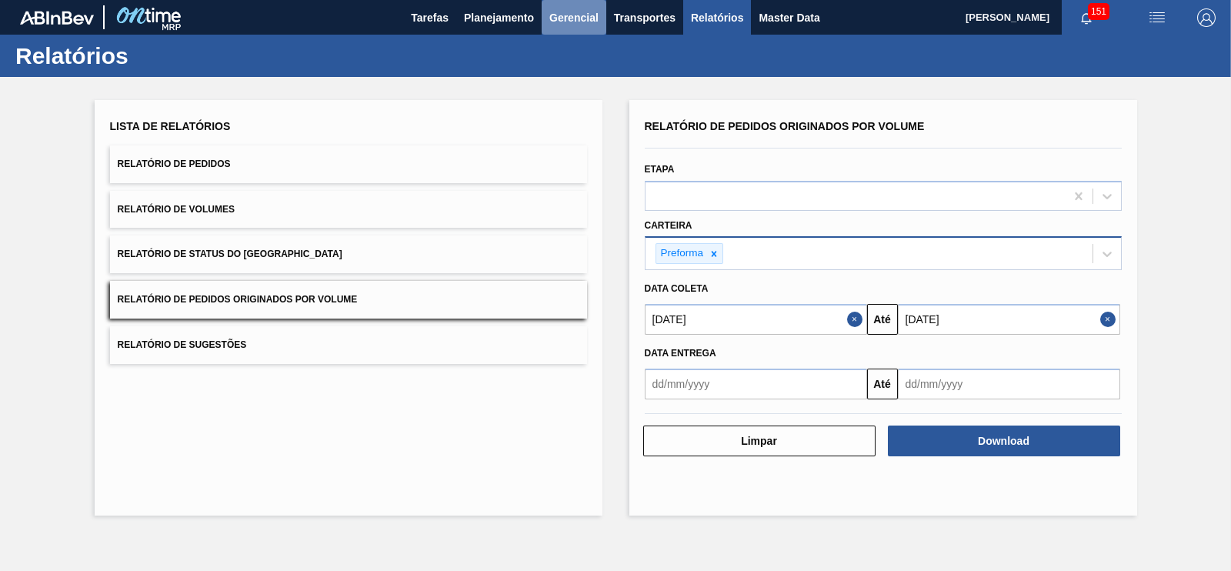
click at [555, 21] on span "Gerencial" at bounding box center [573, 17] width 49 height 18
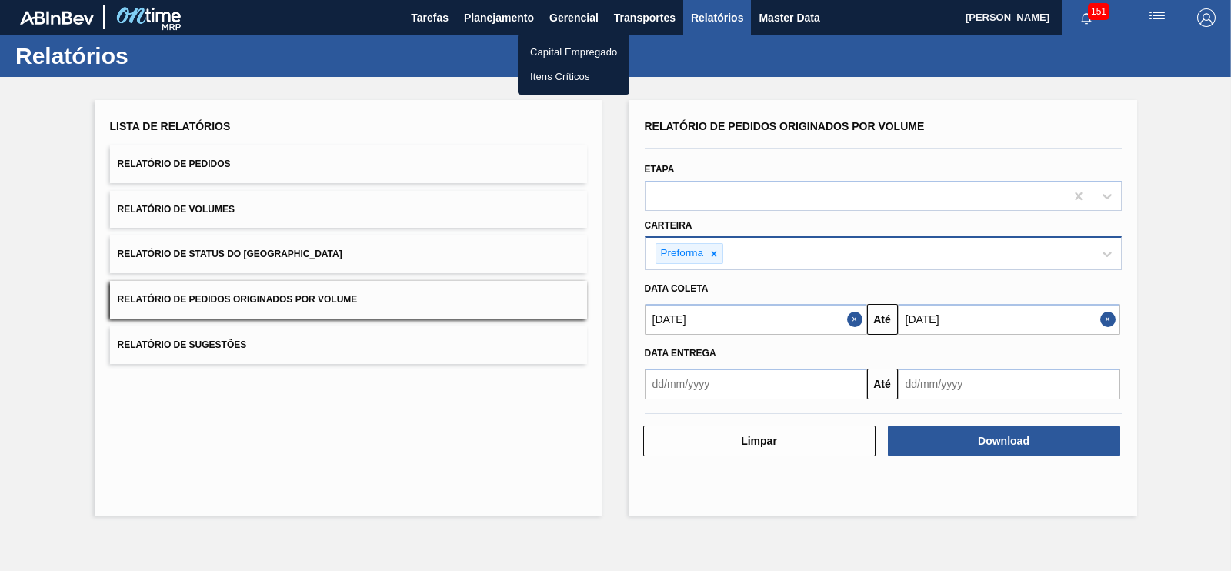
click at [505, 12] on div at bounding box center [615, 285] width 1231 height 571
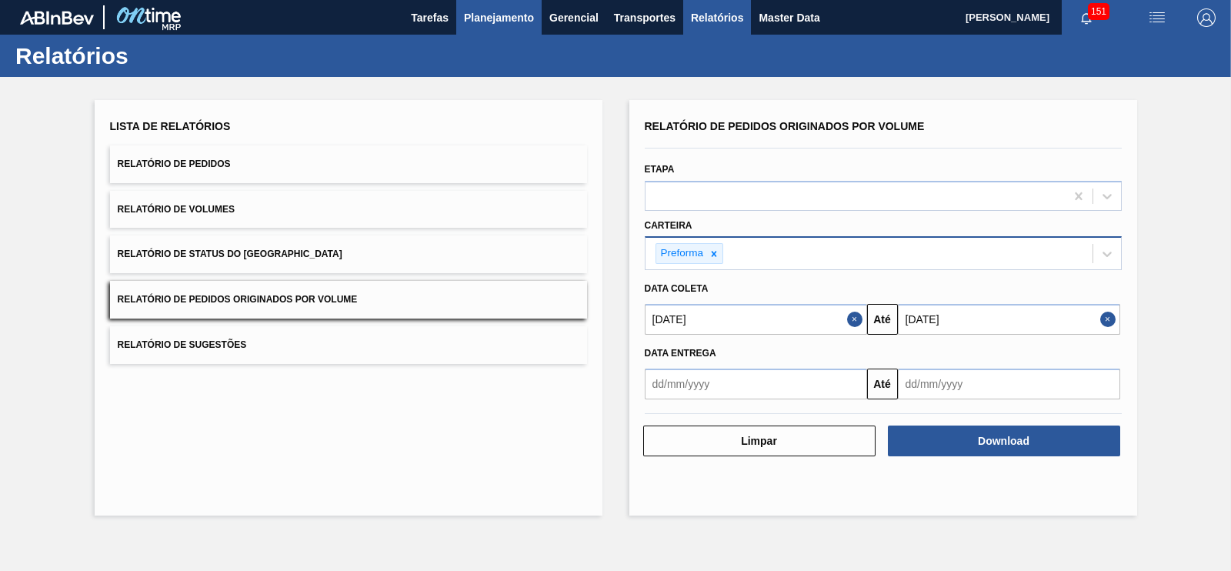
click at [501, 23] on span "Planejamento" at bounding box center [499, 17] width 70 height 18
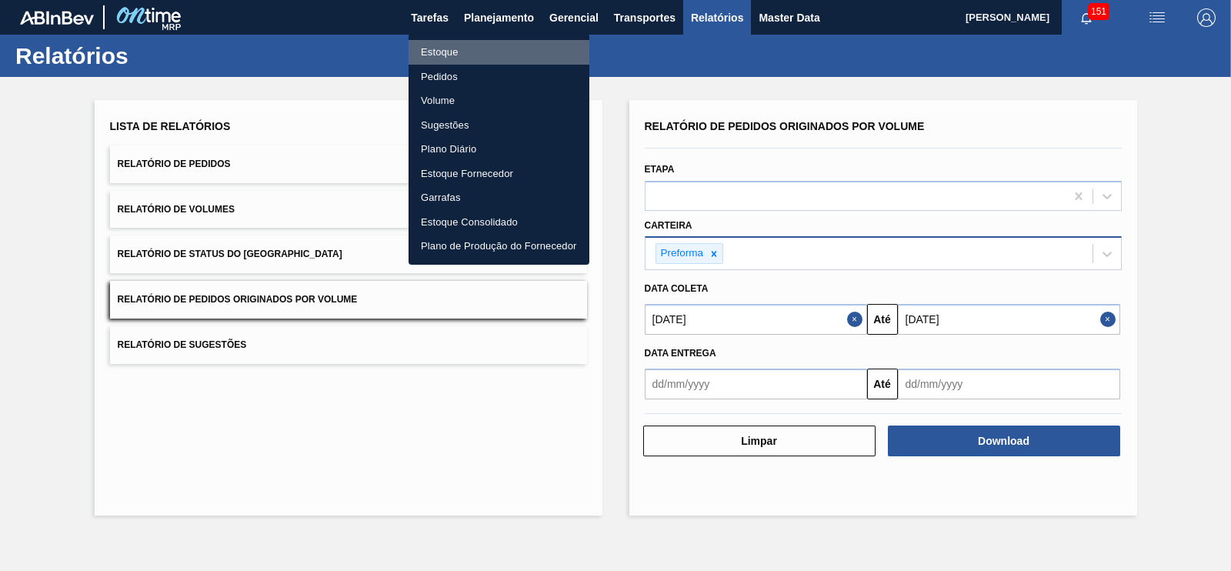
click at [436, 52] on li "Estoque" at bounding box center [499, 52] width 181 height 25
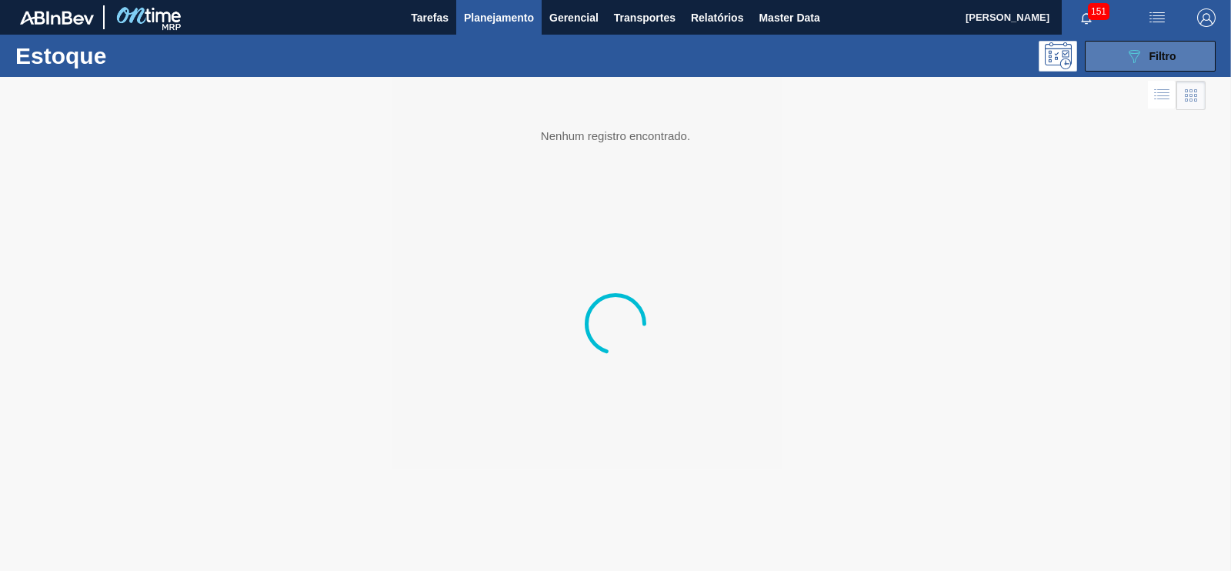
click at [1164, 52] on span "Filtro" at bounding box center [1162, 56] width 27 height 12
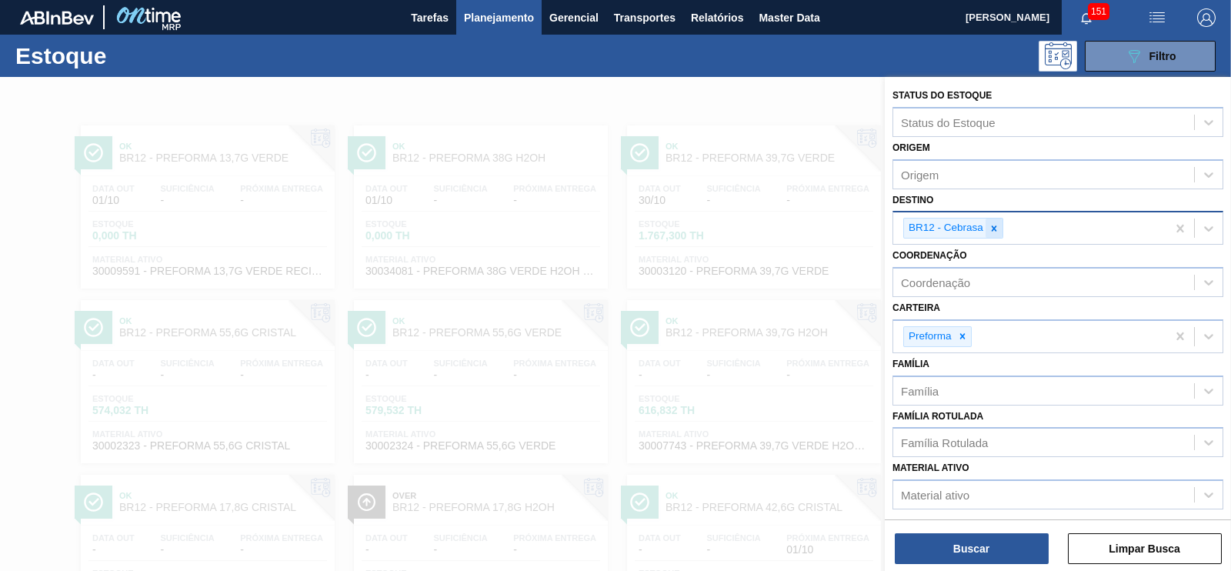
click at [986, 235] on div at bounding box center [994, 228] width 17 height 19
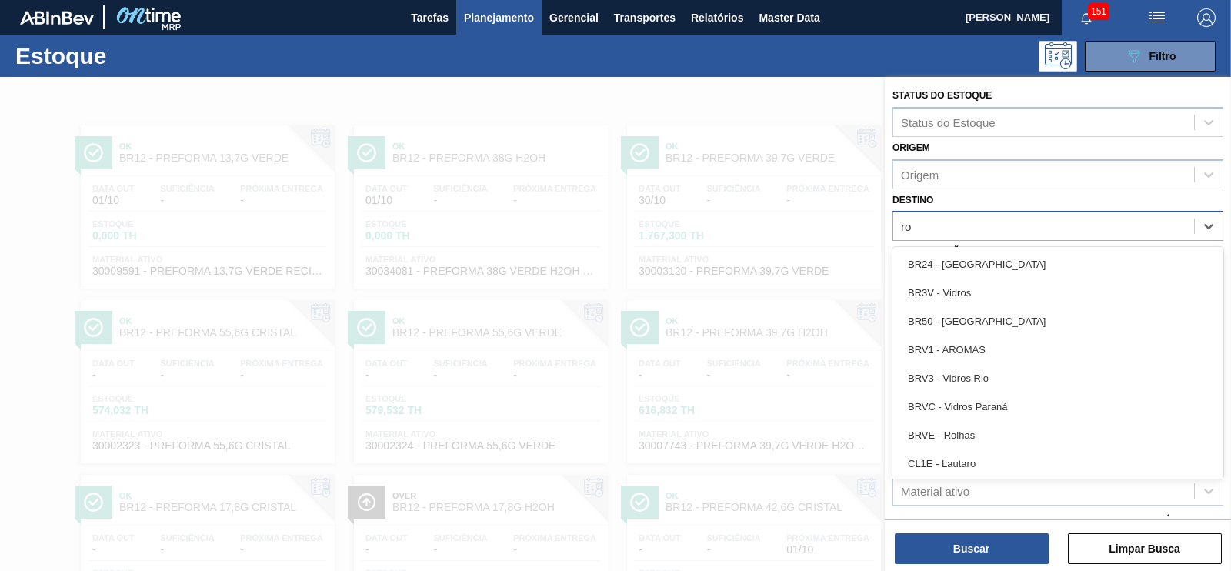
type input "r"
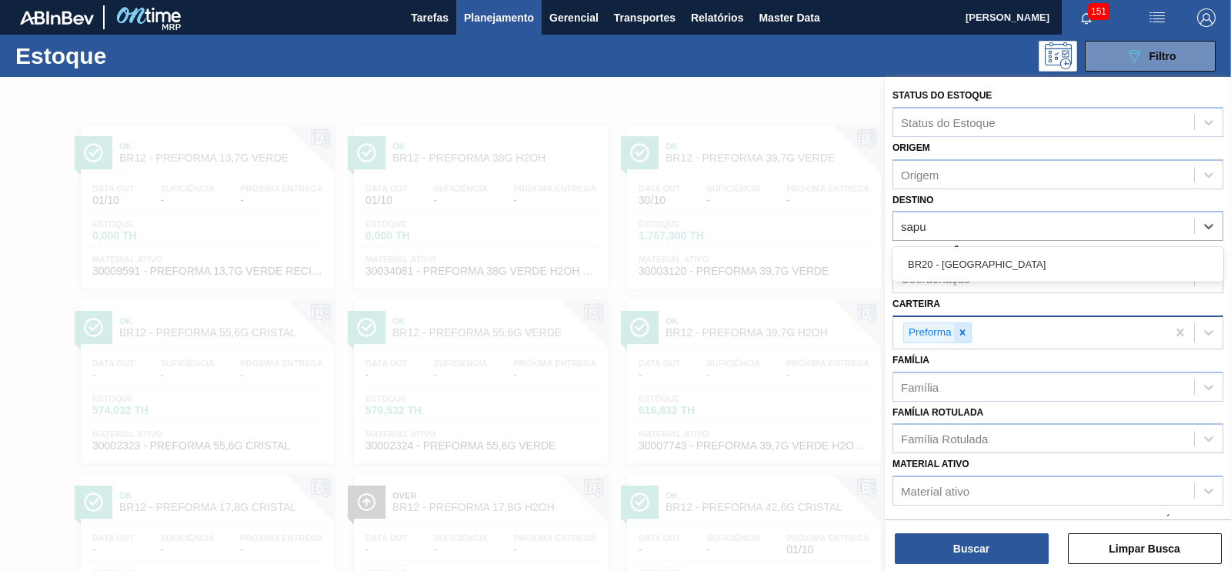
click at [964, 332] on icon at bounding box center [962, 332] width 11 height 11
type input "sapu"
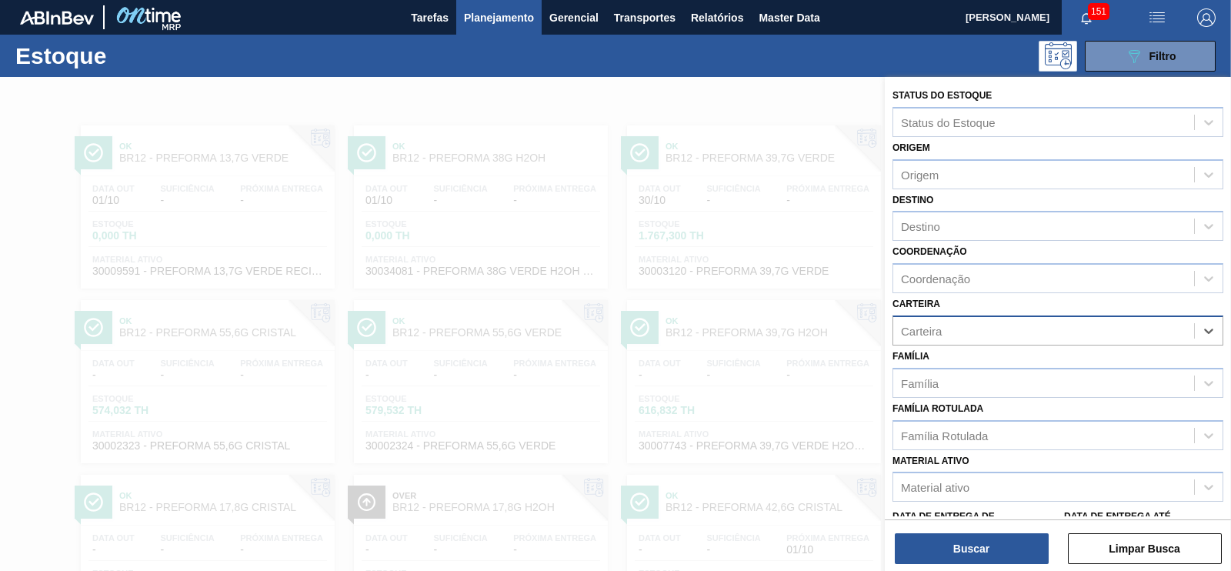
click at [953, 328] on div "Carteira" at bounding box center [1043, 330] width 301 height 22
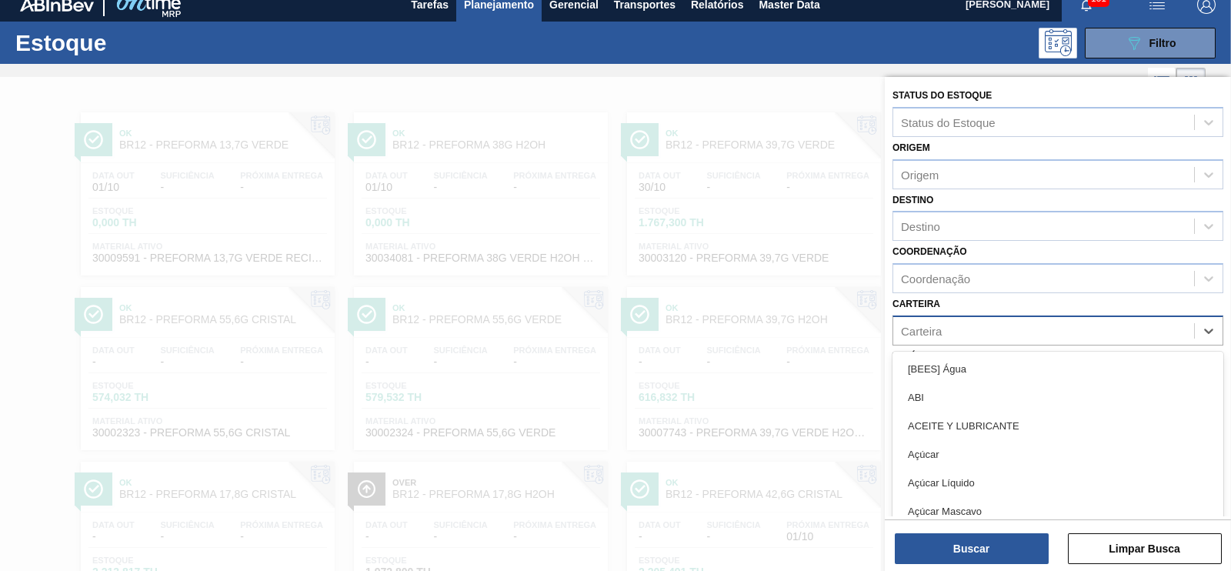
scroll to position [15, 0]
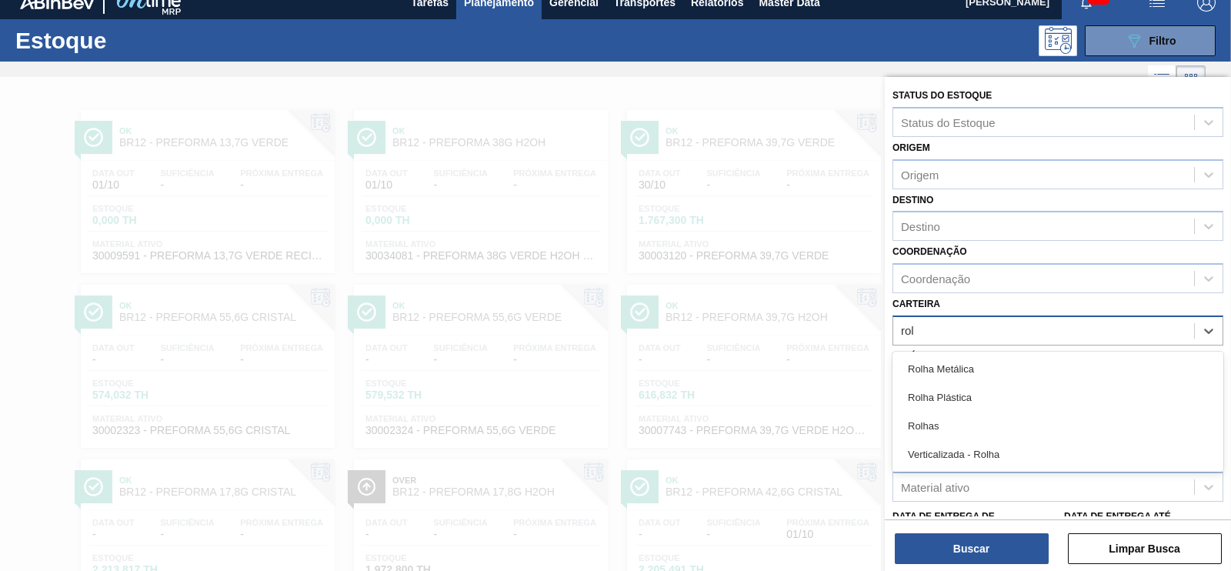
type input "rolh"
click at [953, 399] on div "Rolha Plástica" at bounding box center [1058, 397] width 331 height 28
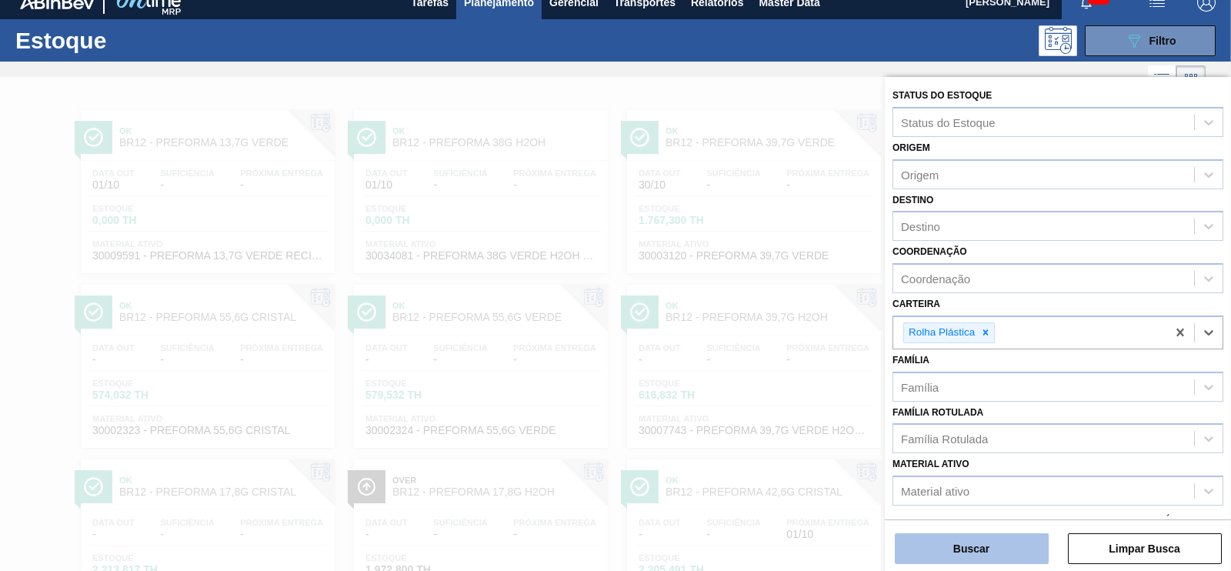
click at [1004, 554] on button "Buscar" at bounding box center [972, 548] width 154 height 31
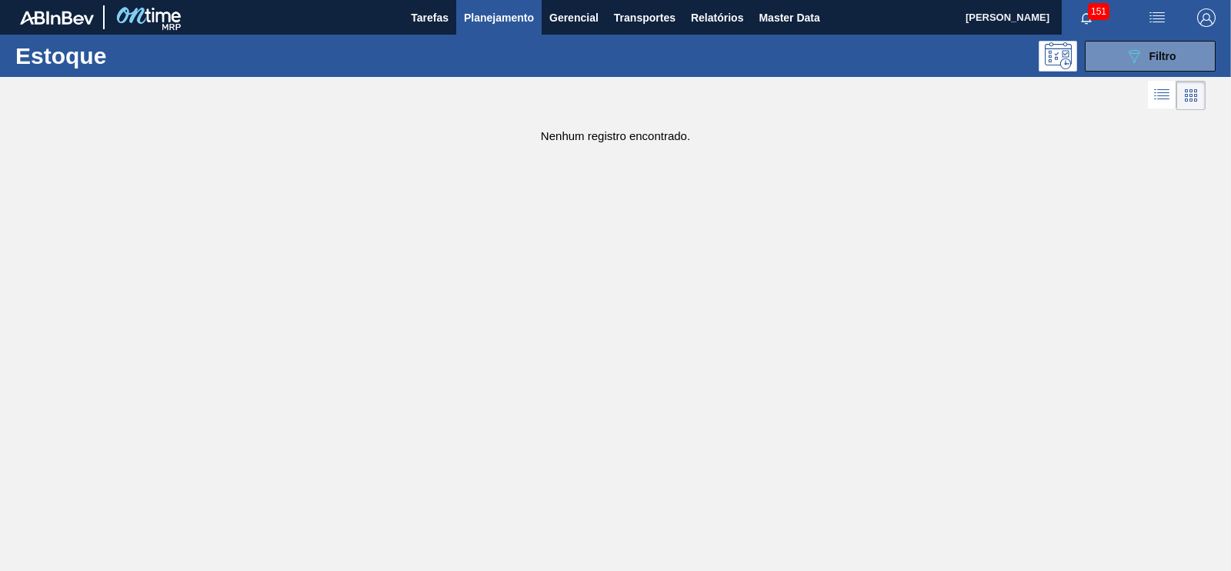
click at [1119, 54] on button "089F7B8B-B2A5-4AFE-B5C0-19BA573D28AC Filtro" at bounding box center [1150, 56] width 131 height 31
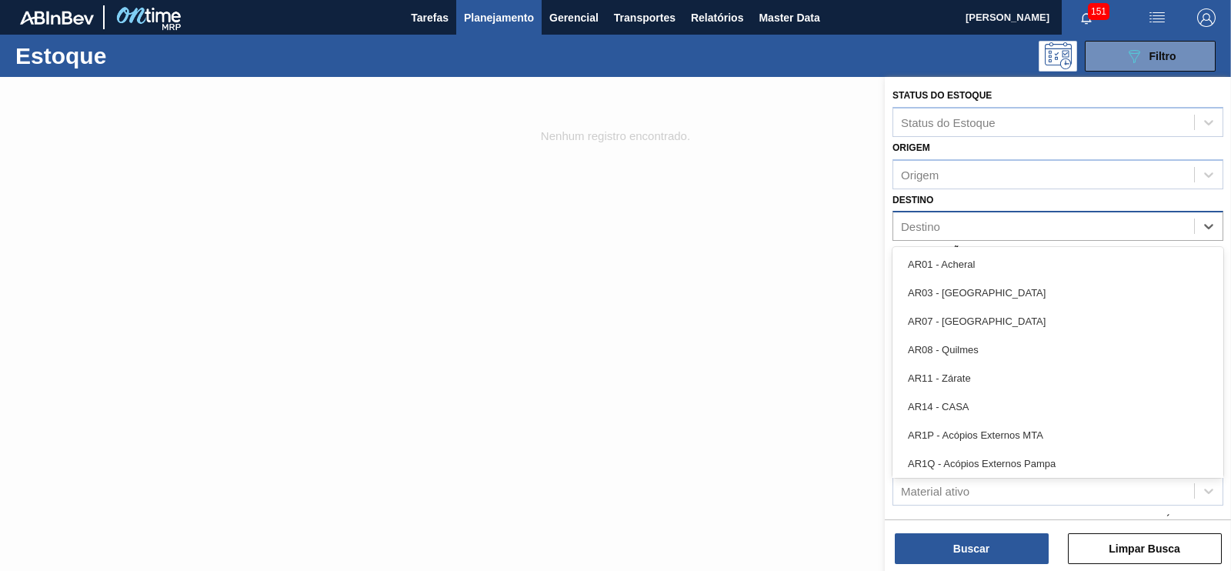
click at [915, 228] on div "Destino" at bounding box center [920, 226] width 39 height 13
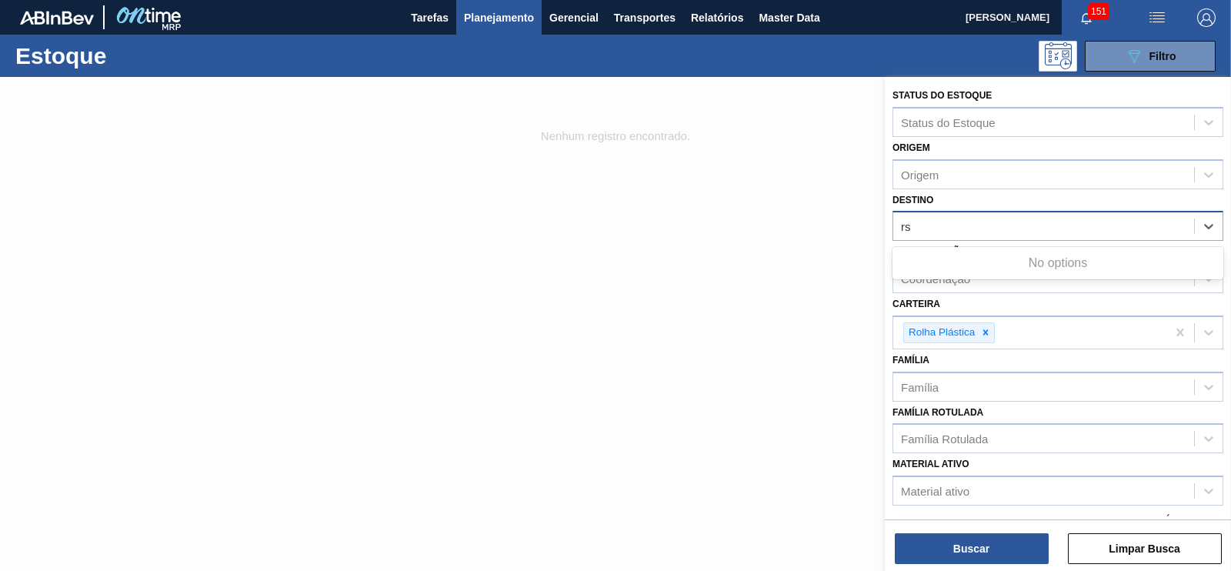
type input "r"
type input "sapu"
click at [940, 267] on div "BR20 - [GEOGRAPHIC_DATA]" at bounding box center [1058, 264] width 331 height 28
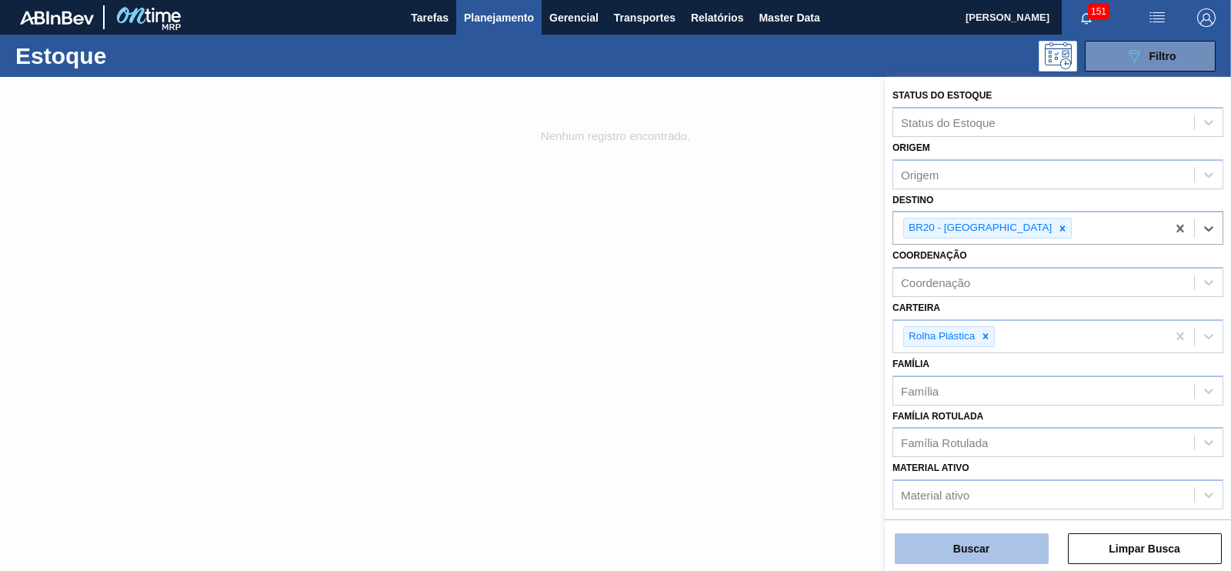
click at [1000, 543] on button "Buscar" at bounding box center [972, 548] width 154 height 31
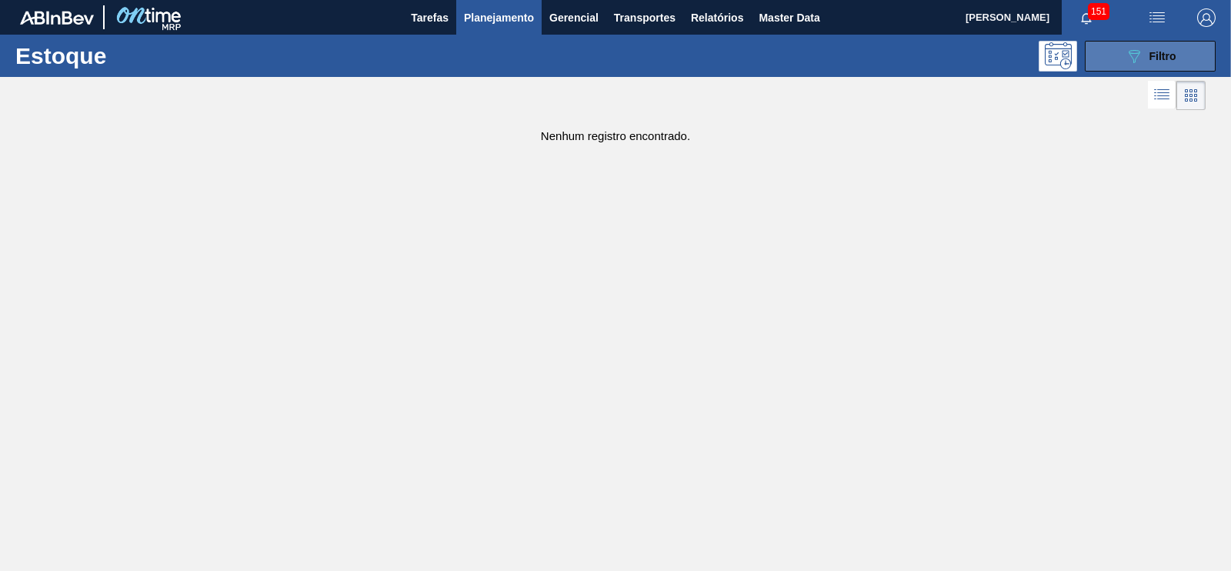
click at [1116, 68] on button "089F7B8B-B2A5-4AFE-B5C0-19BA573D28AC Filtro" at bounding box center [1150, 56] width 131 height 31
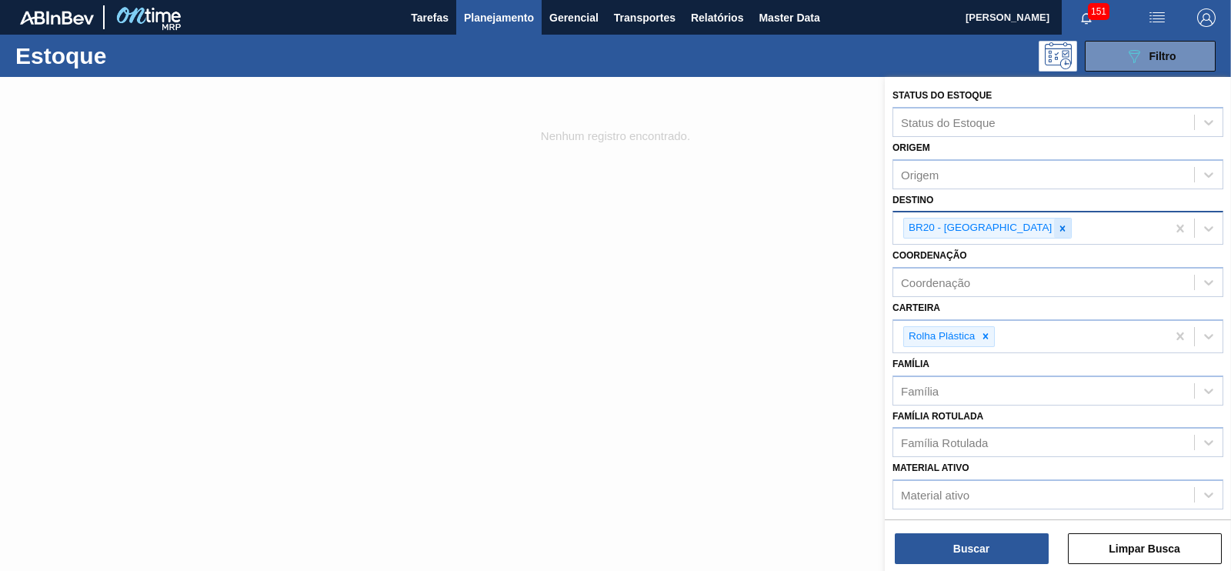
click at [1057, 229] on icon at bounding box center [1062, 228] width 11 height 11
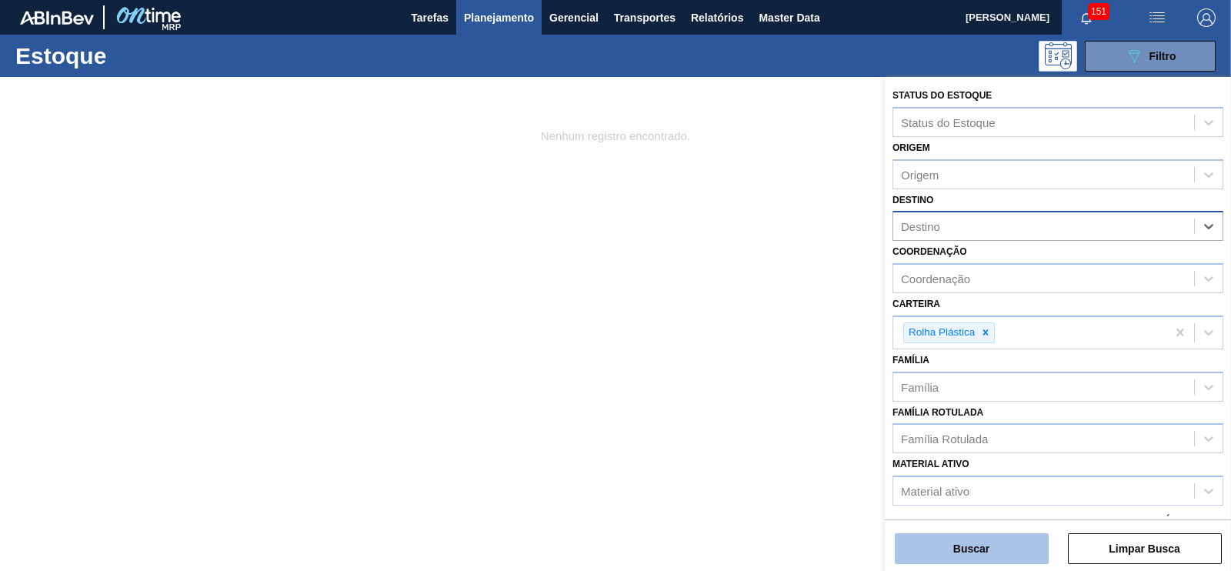
click at [983, 551] on button "Buscar" at bounding box center [972, 548] width 154 height 31
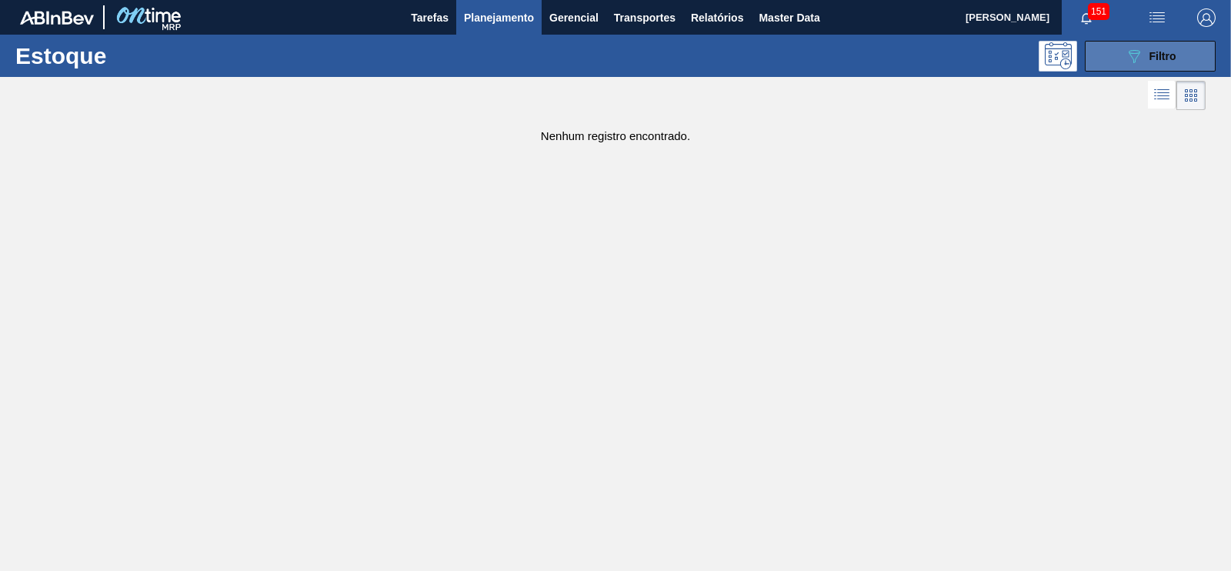
click at [1124, 67] on button "089F7B8B-B2A5-4AFE-B5C0-19BA573D28AC Filtro" at bounding box center [1150, 56] width 131 height 31
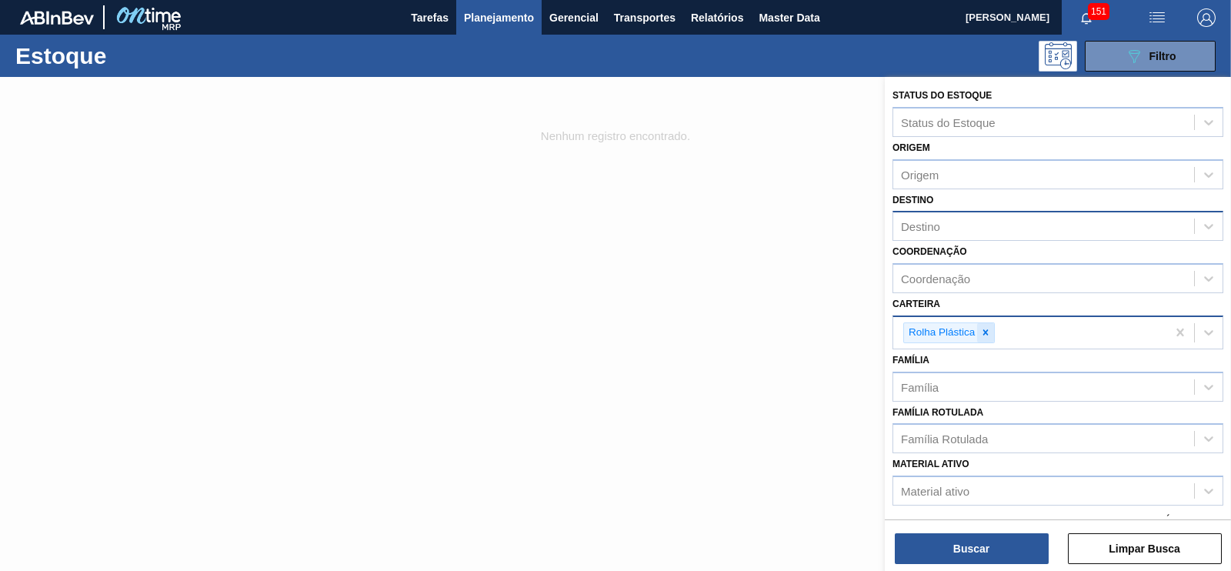
click at [980, 329] on icon at bounding box center [985, 332] width 11 height 11
click at [944, 335] on div "Carteira" at bounding box center [1043, 330] width 301 height 22
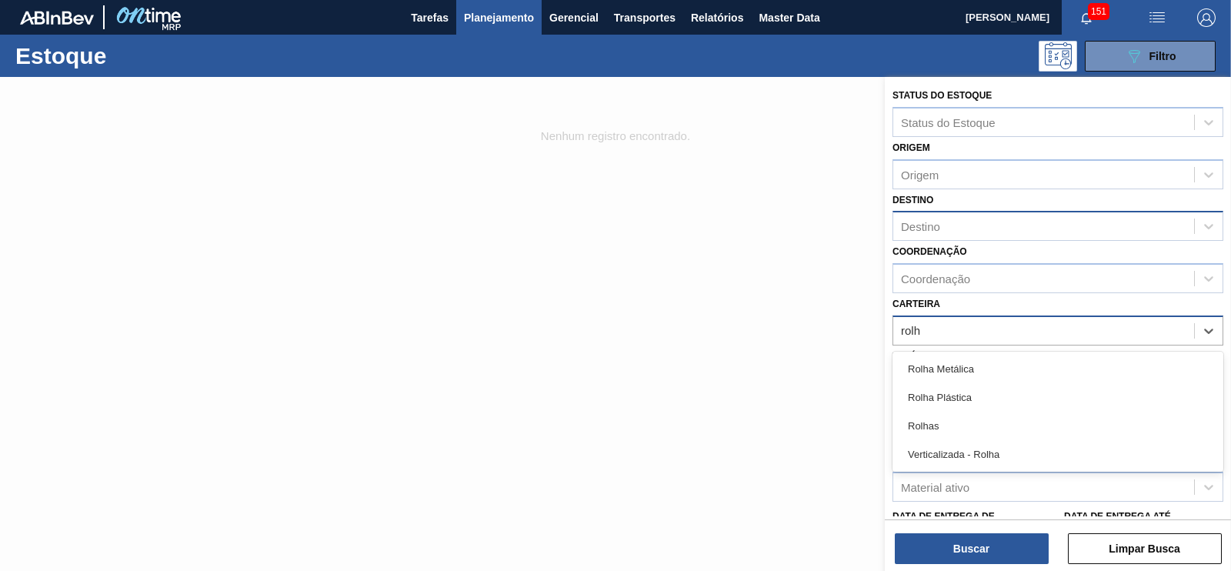
type input "rolha"
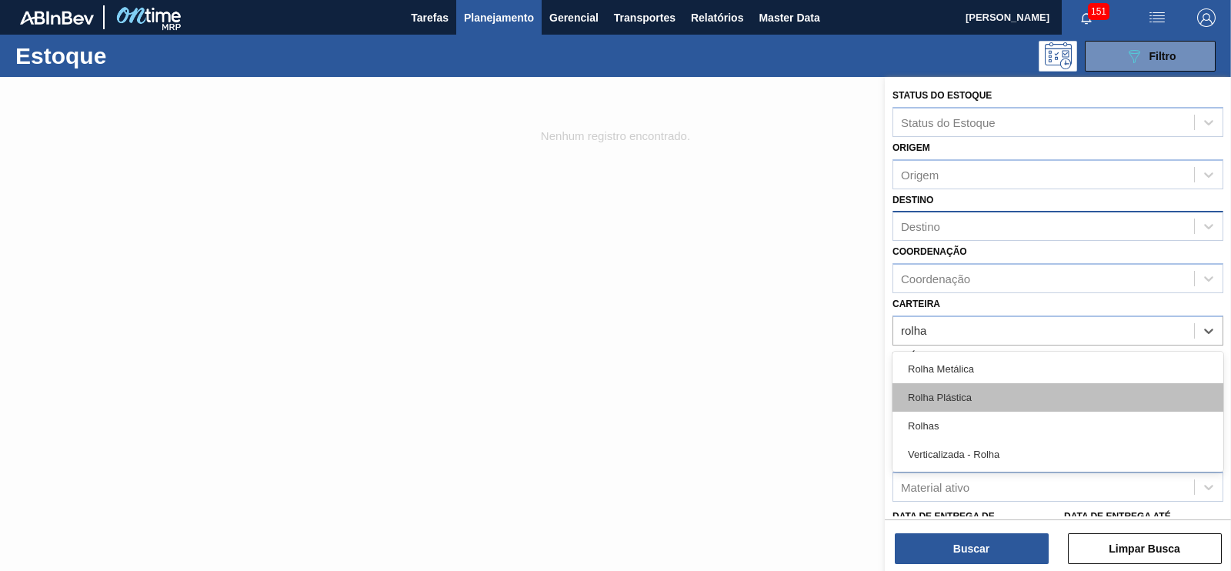
click at [946, 394] on div "Rolha Plástica" at bounding box center [1058, 397] width 331 height 28
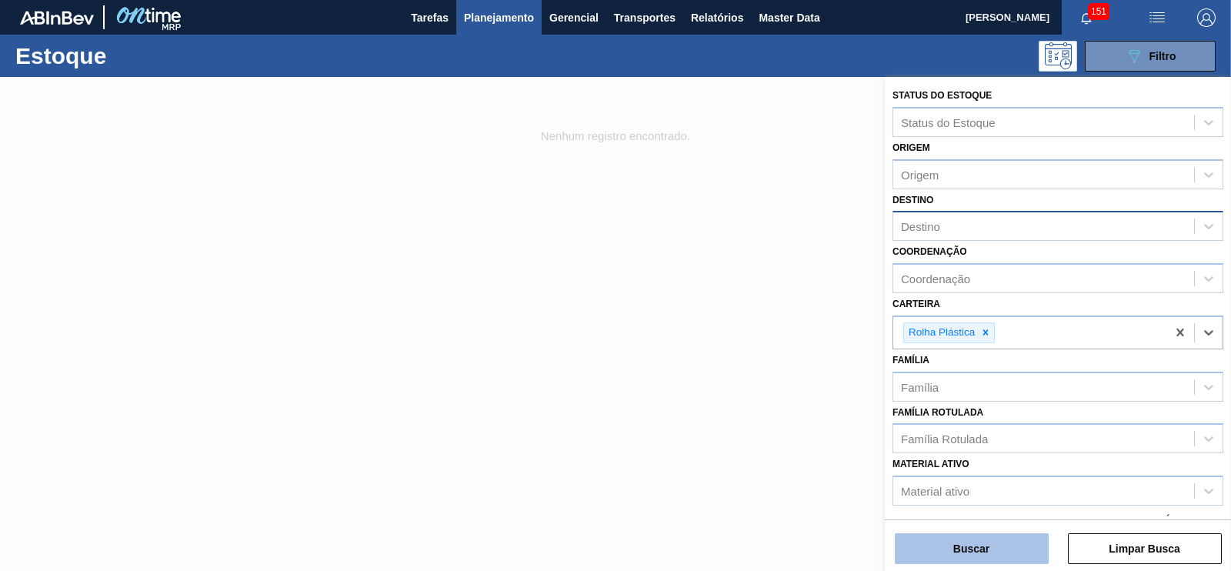
click at [985, 537] on button "Buscar" at bounding box center [972, 548] width 154 height 31
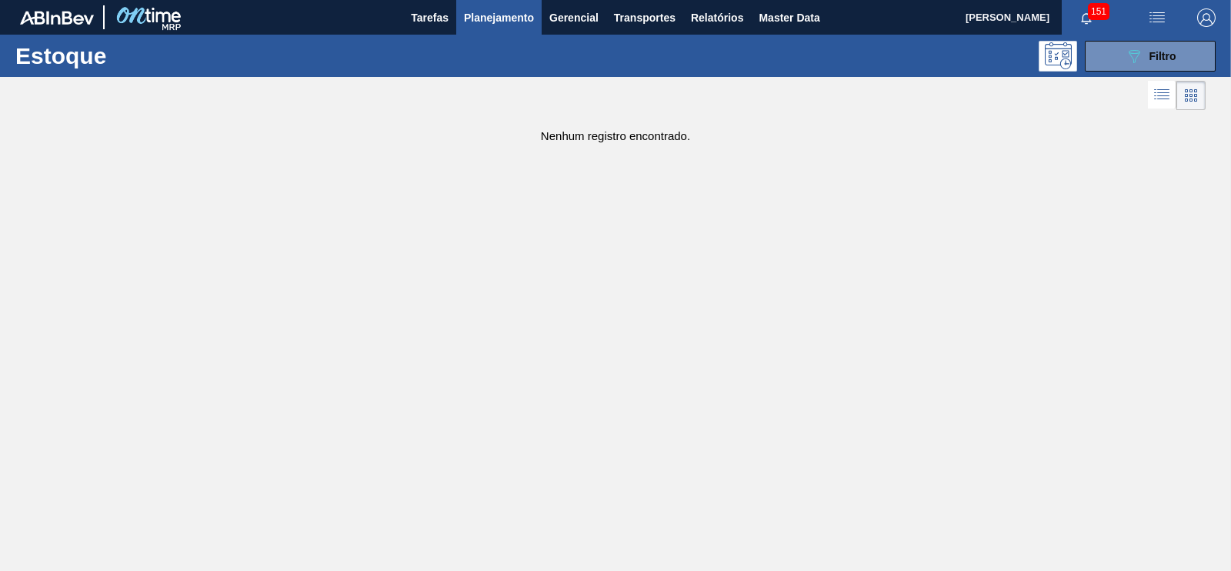
click at [475, 25] on span "Planejamento" at bounding box center [499, 17] width 70 height 18
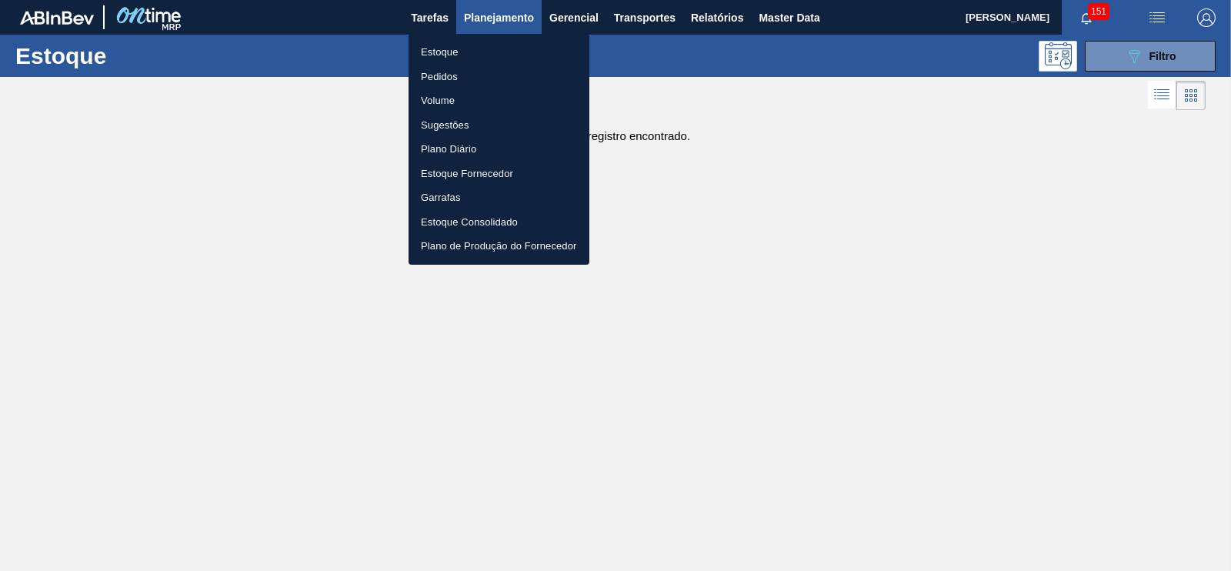
click at [443, 52] on li "Estoque" at bounding box center [499, 52] width 181 height 25
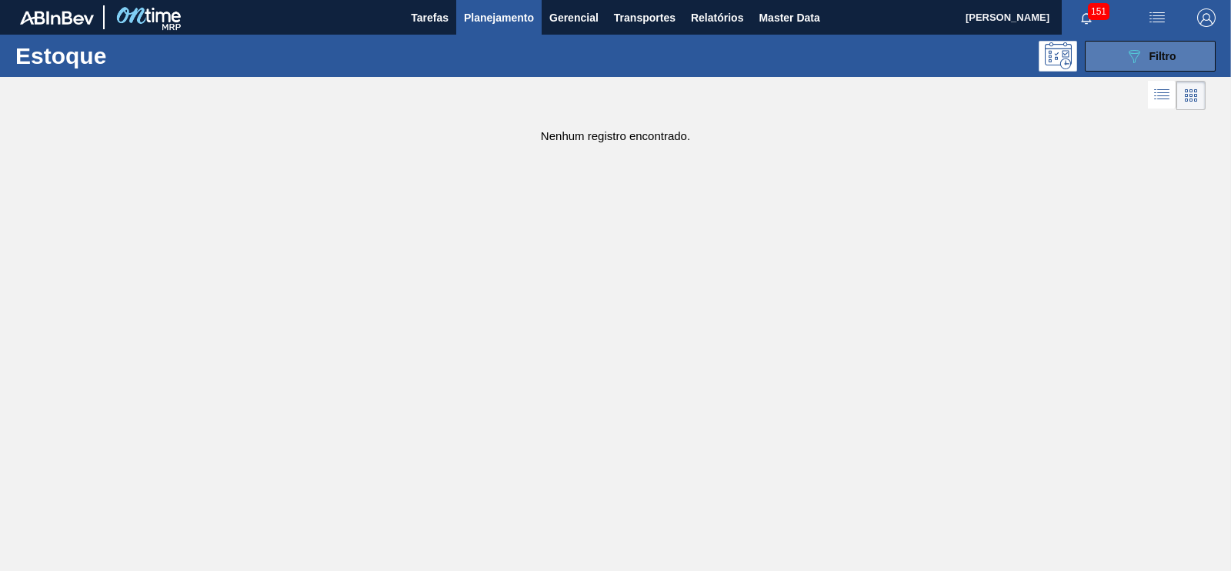
click at [1165, 68] on button "089F7B8B-B2A5-4AFE-B5C0-19BA573D28AC Filtro" at bounding box center [1150, 56] width 131 height 31
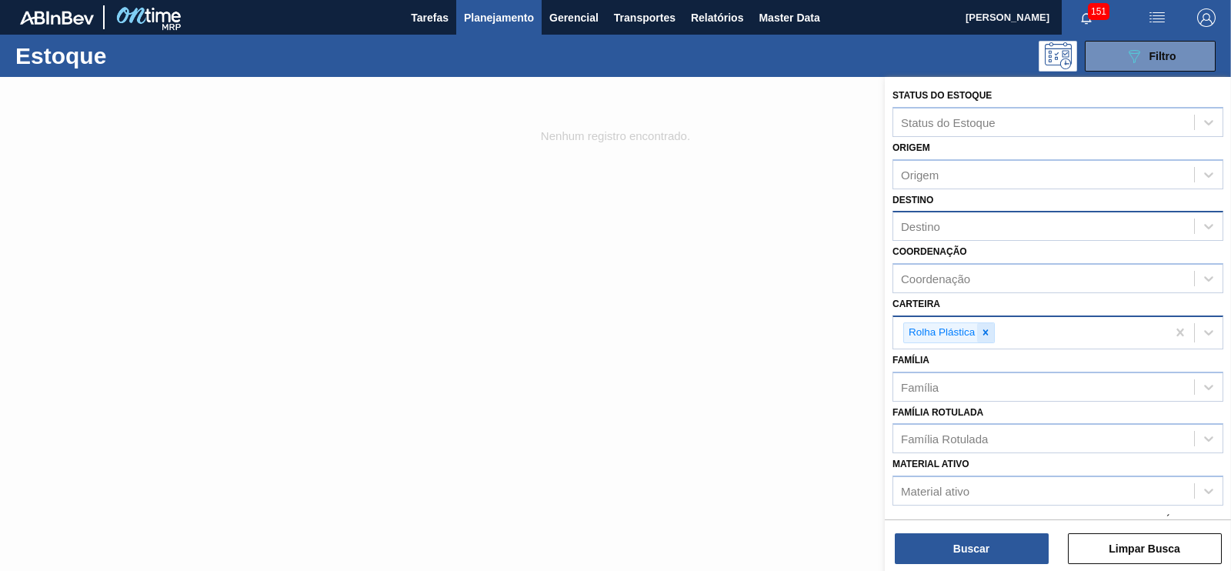
click at [989, 329] on icon at bounding box center [985, 332] width 11 height 11
click at [988, 329] on div "Carteira" at bounding box center [1043, 330] width 301 height 22
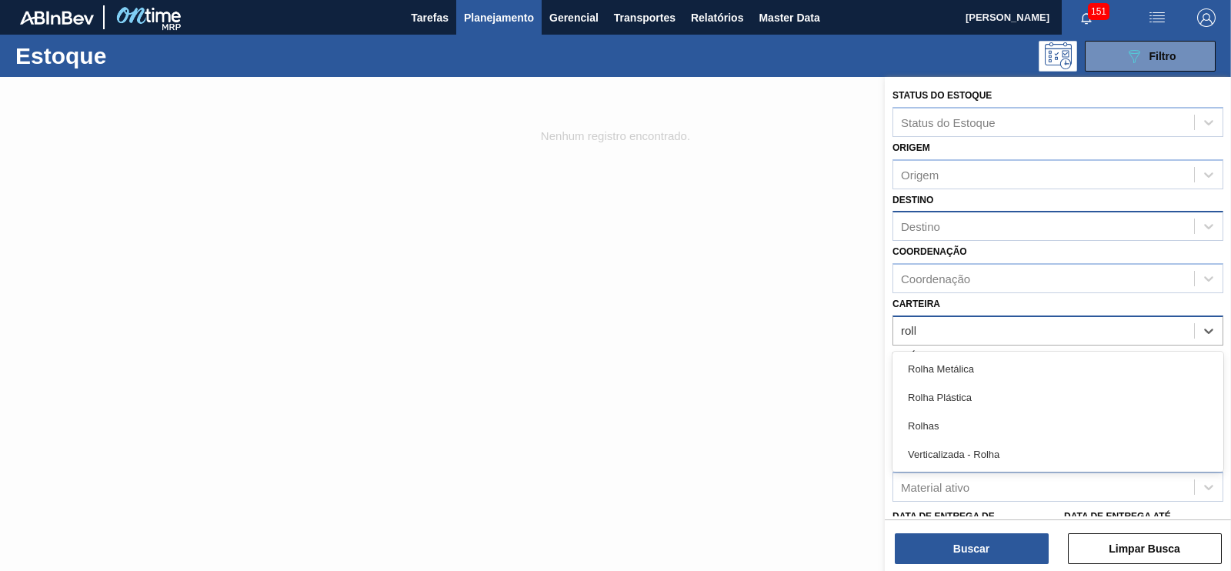
type input "rolha"
click at [961, 393] on div "Rolha Plástica" at bounding box center [1058, 397] width 331 height 28
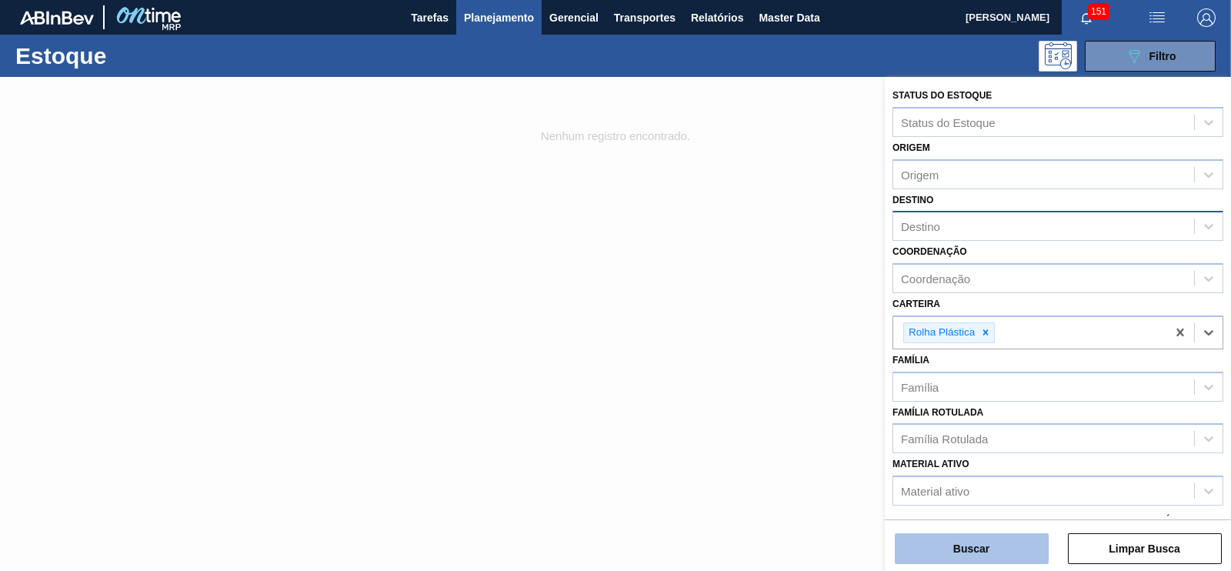
click at [984, 541] on button "Buscar" at bounding box center [972, 548] width 154 height 31
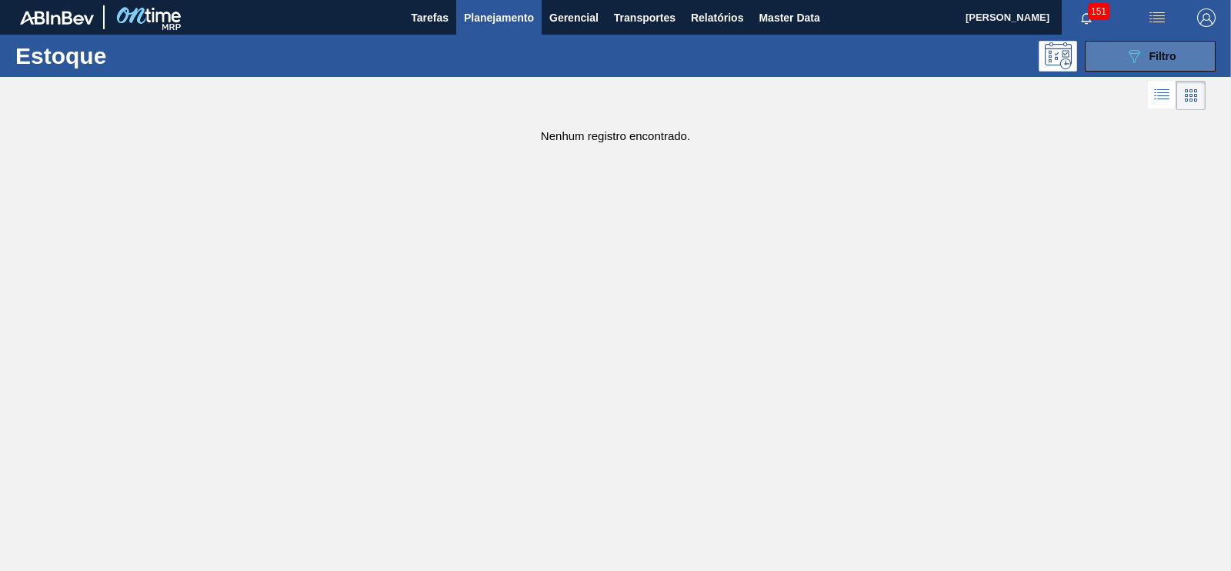
click at [1173, 62] on div "089F7B8B-B2A5-4AFE-B5C0-19BA573D28AC Filtro" at bounding box center [1151, 56] width 52 height 18
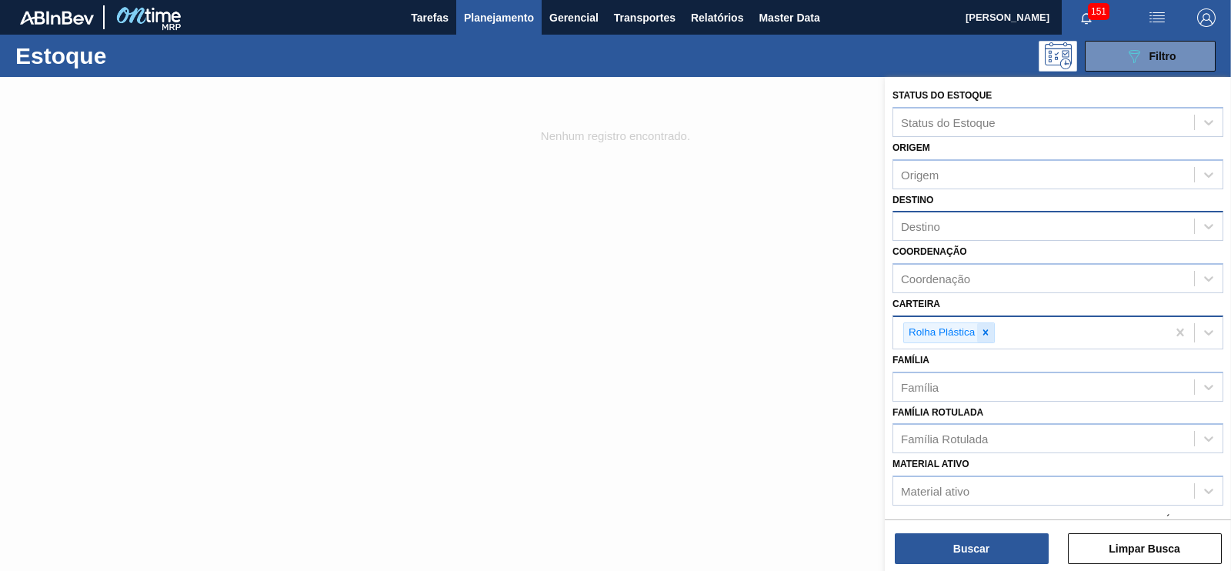
click at [986, 331] on icon at bounding box center [985, 332] width 5 height 5
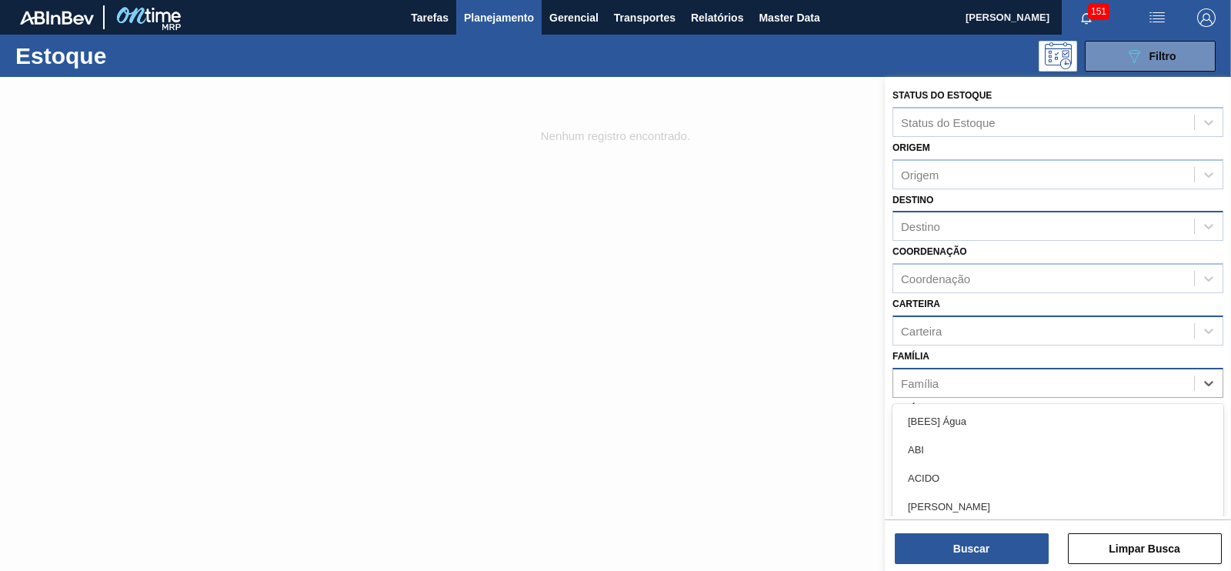
click at [942, 379] on div "Família" at bounding box center [1043, 383] width 301 height 22
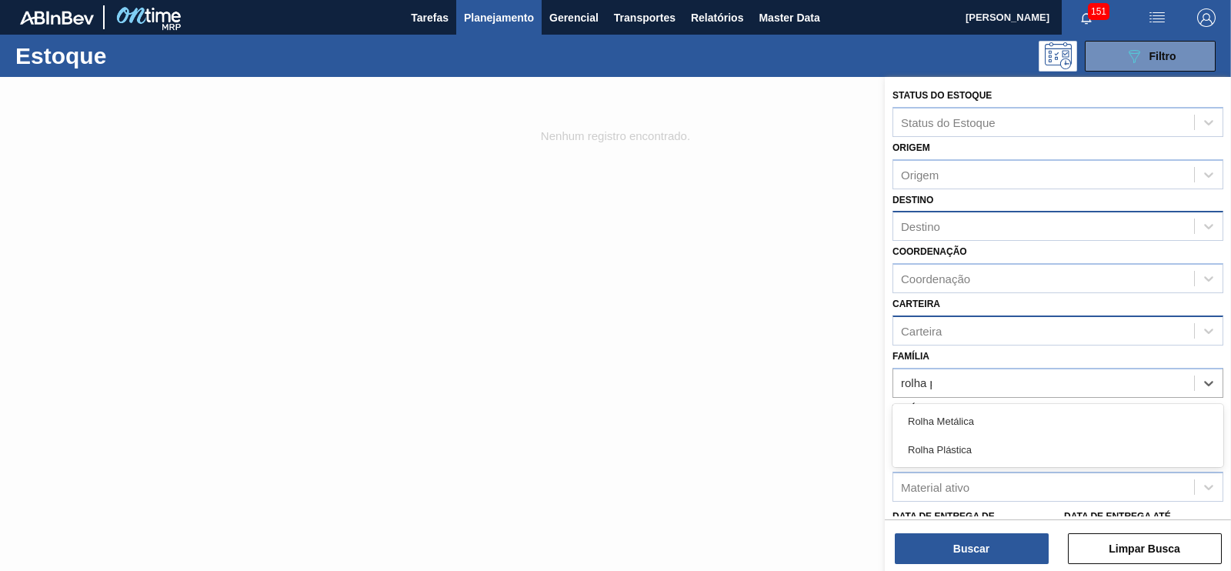
type input "rolha pl"
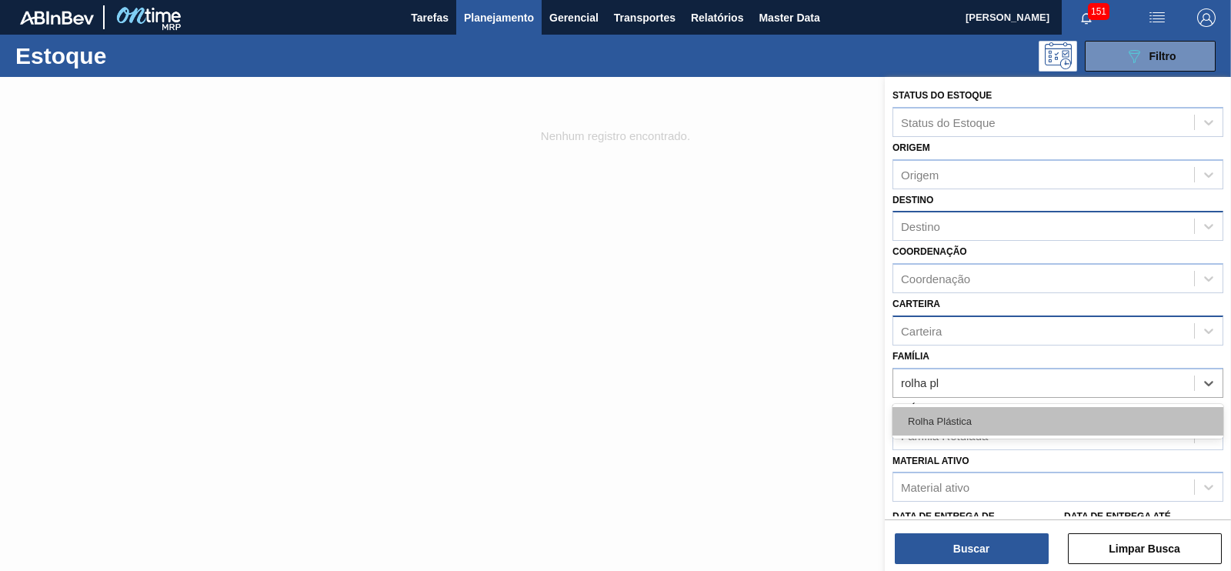
click at [941, 410] on div "Rolha Plástica" at bounding box center [1058, 421] width 331 height 28
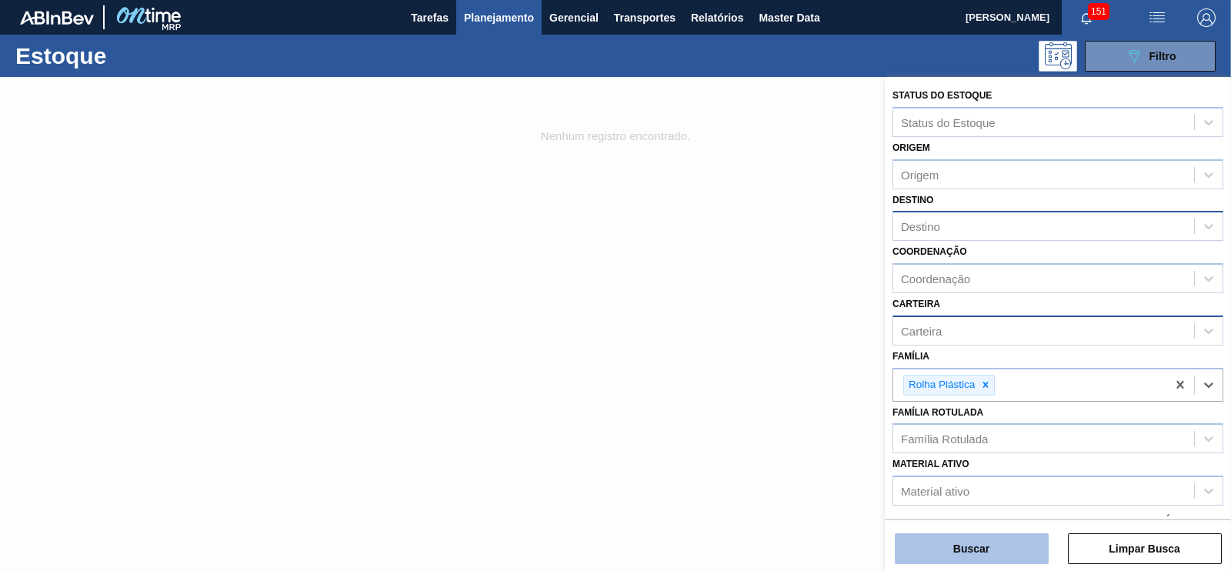
click at [963, 554] on button "Buscar" at bounding box center [972, 548] width 154 height 31
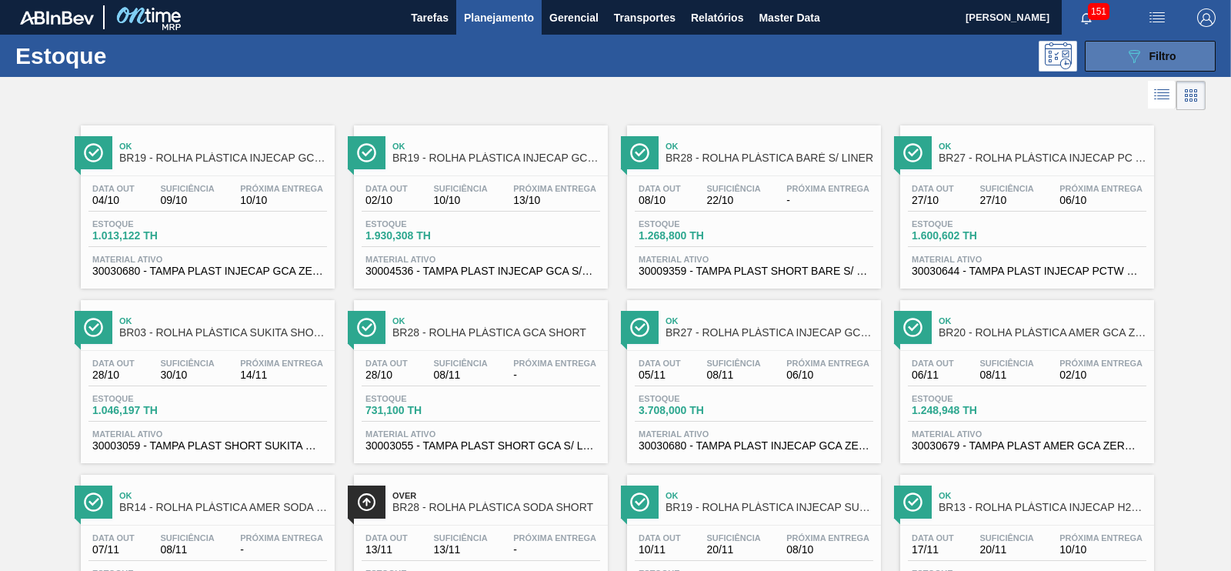
click at [1169, 55] on span "Filtro" at bounding box center [1162, 56] width 27 height 12
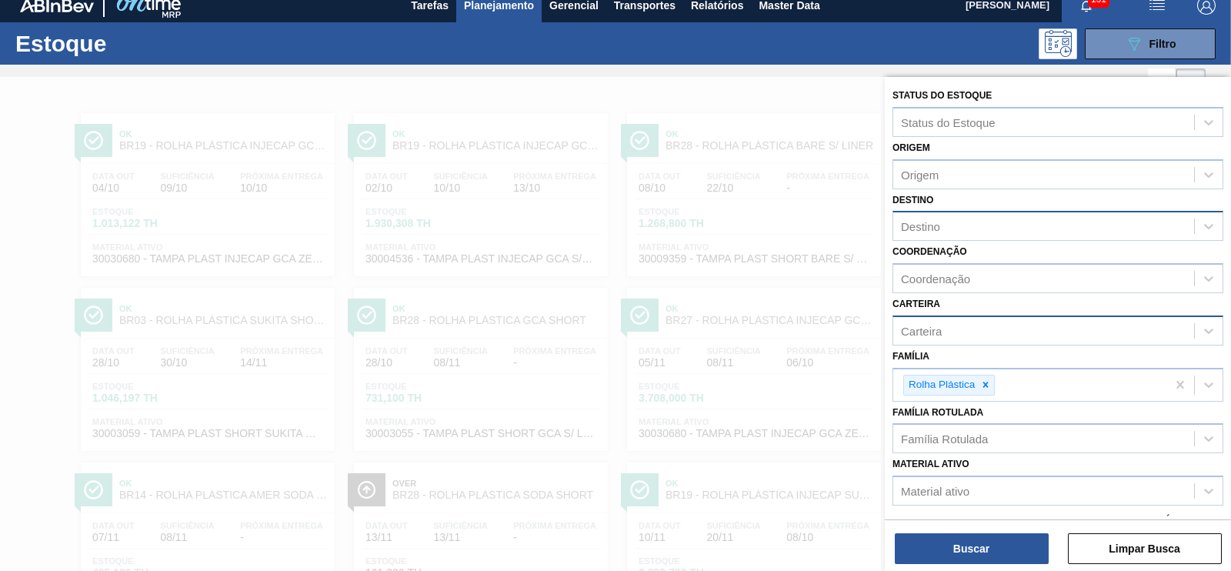
click at [947, 325] on div "Carteira" at bounding box center [1043, 330] width 301 height 22
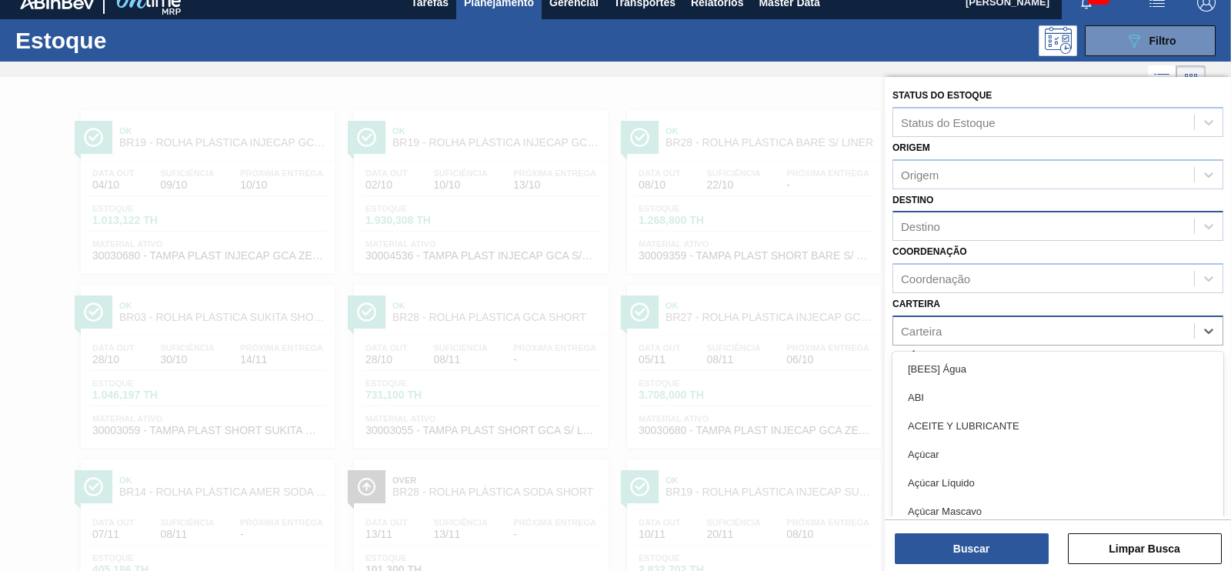
scroll to position [15, 0]
type input "c"
click at [923, 234] on div "Destino" at bounding box center [1043, 226] width 301 height 22
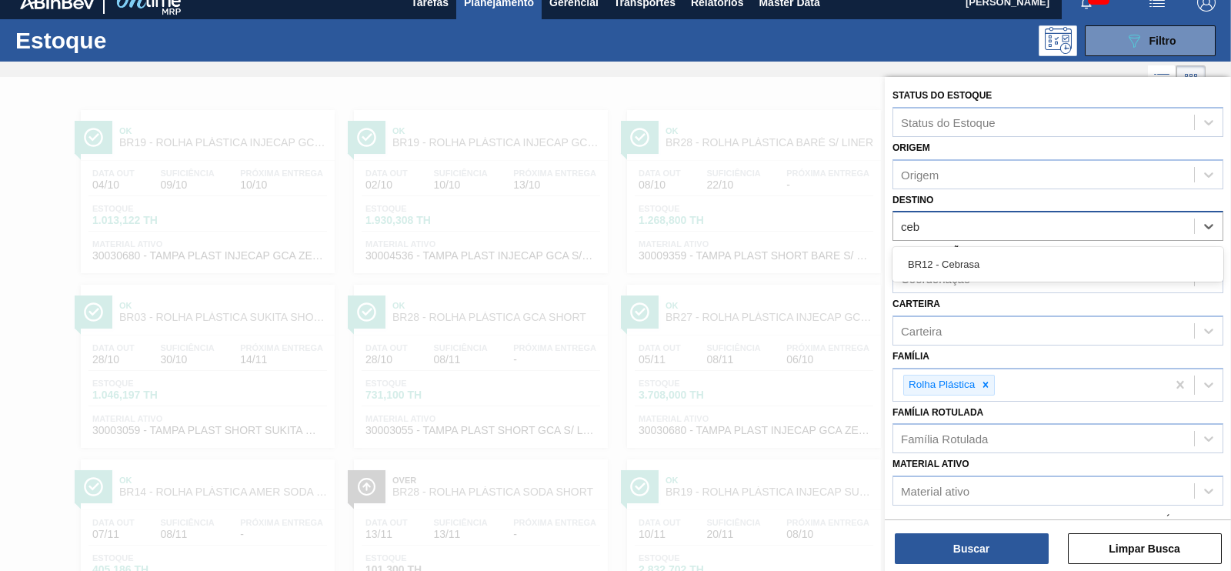
type input "cebr"
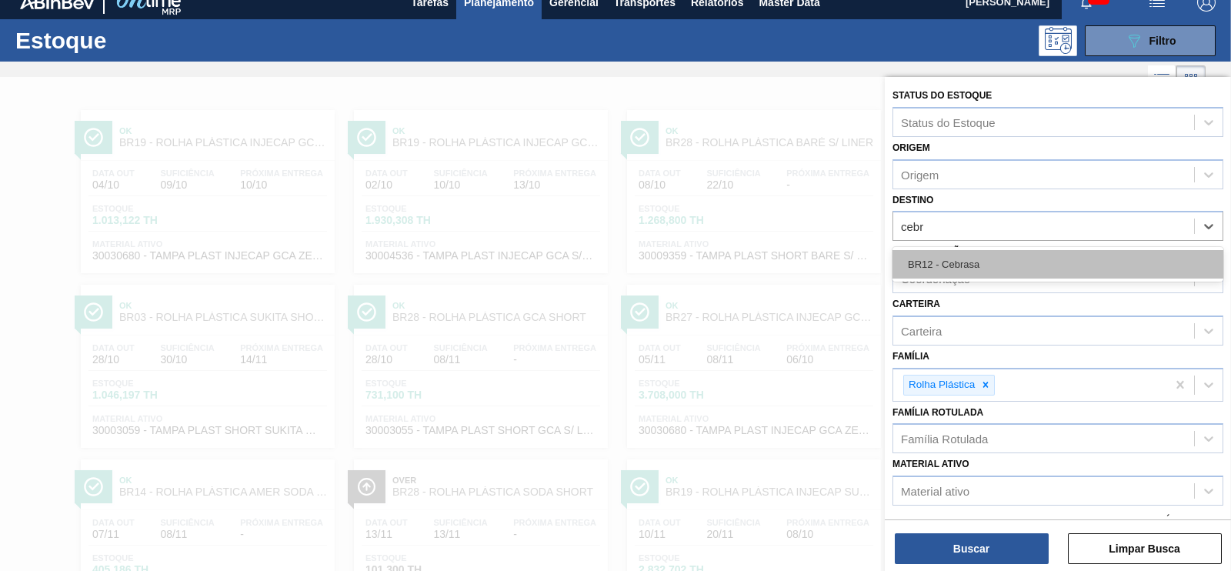
click at [936, 255] on div "BR12 - Cebrasa" at bounding box center [1058, 264] width 331 height 28
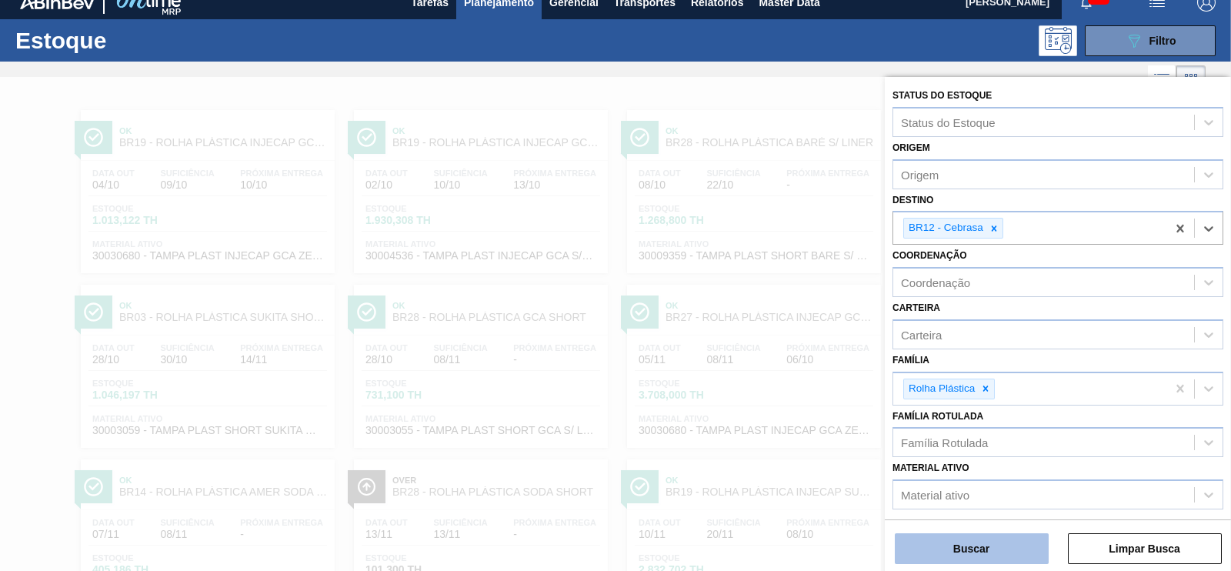
click at [975, 557] on button "Buscar" at bounding box center [972, 548] width 154 height 31
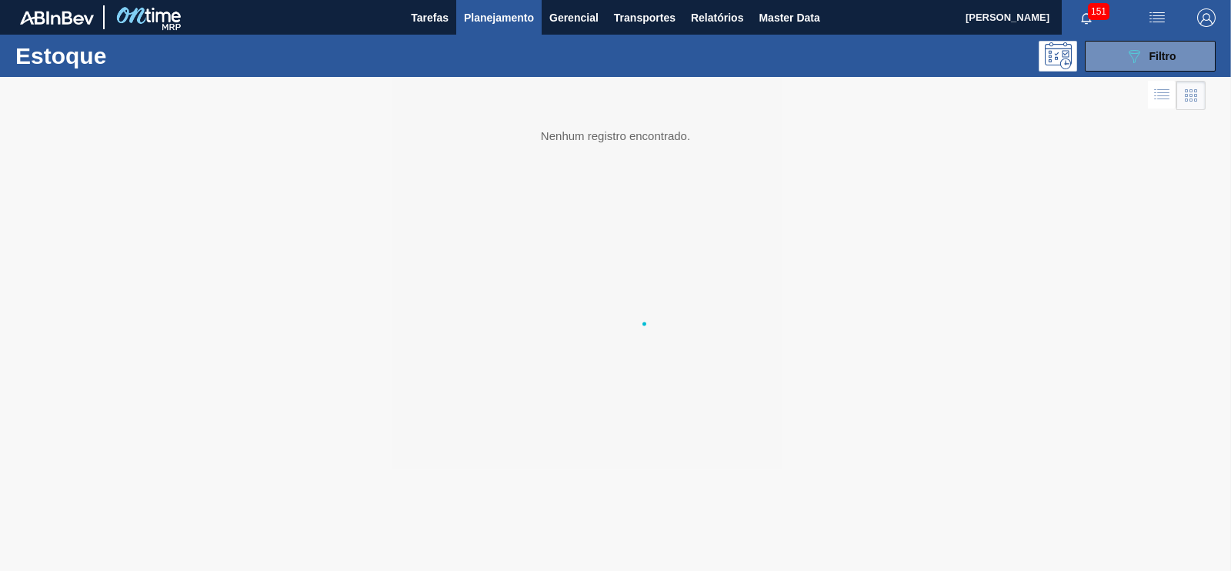
scroll to position [0, 0]
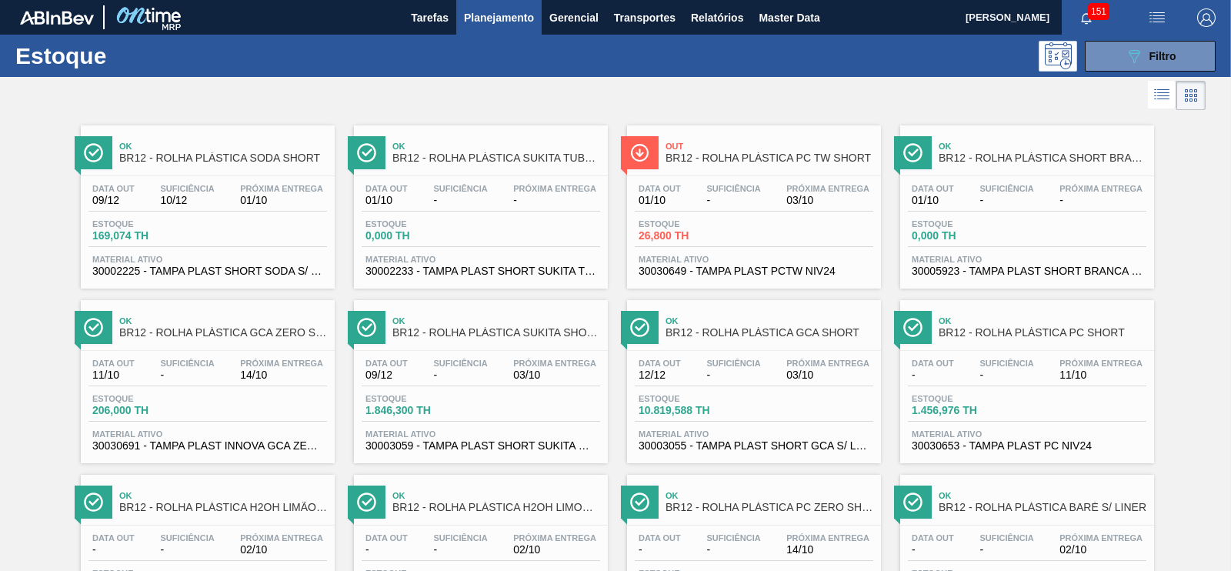
click at [748, 225] on div "Estoque 26,800 TH" at bounding box center [692, 230] width 115 height 22
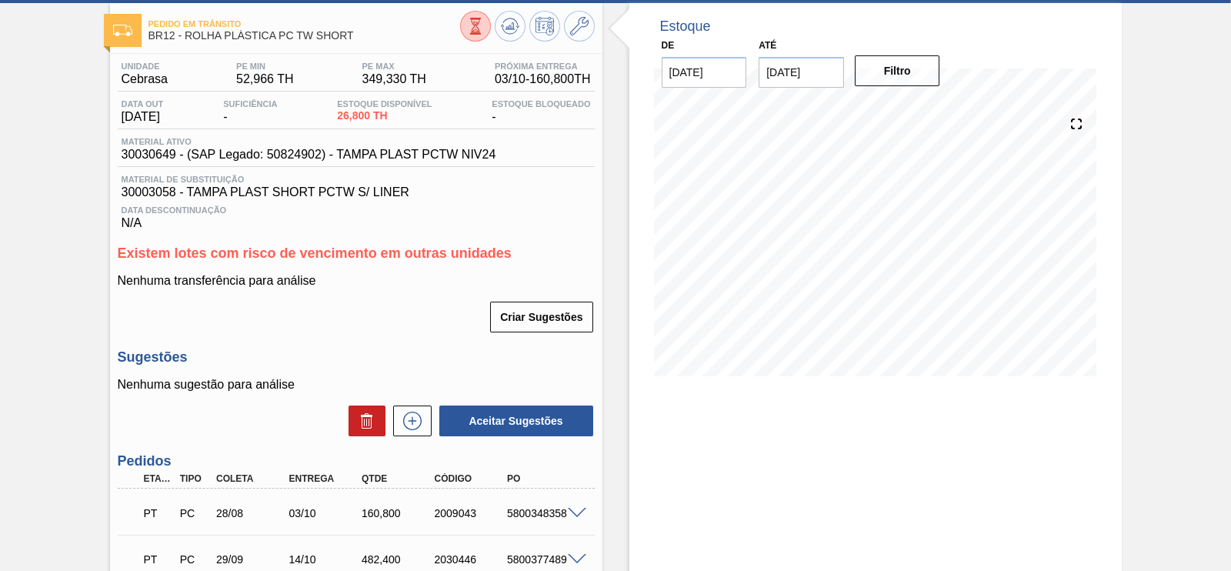
scroll to position [68, 0]
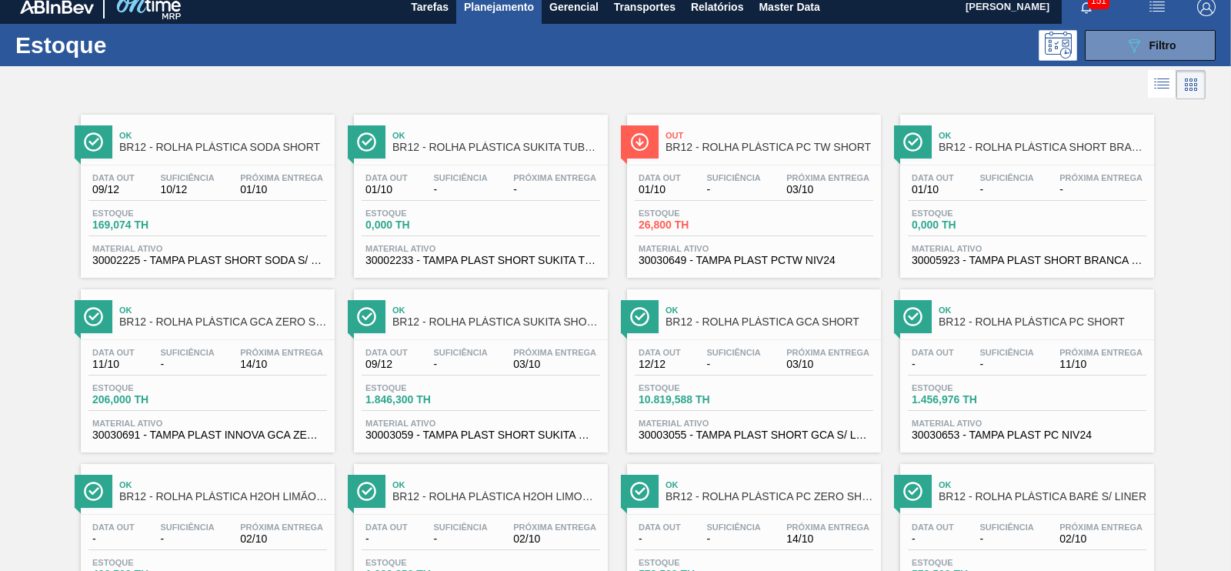
scroll to position [108, 0]
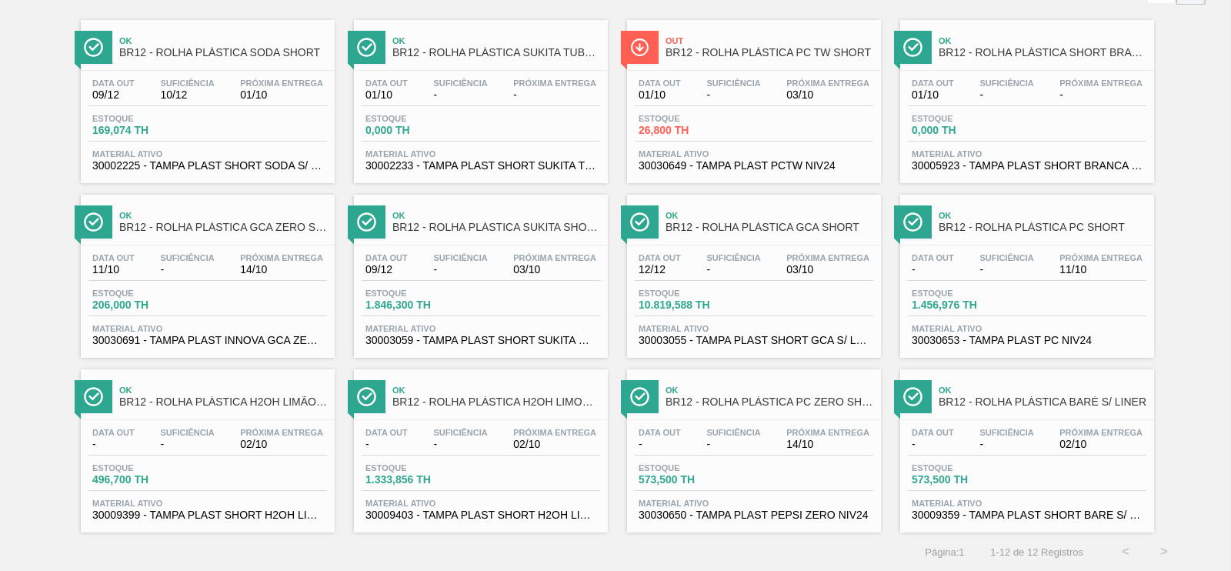
click at [215, 124] on div "Estoque 169,074 TH" at bounding box center [207, 128] width 239 height 28
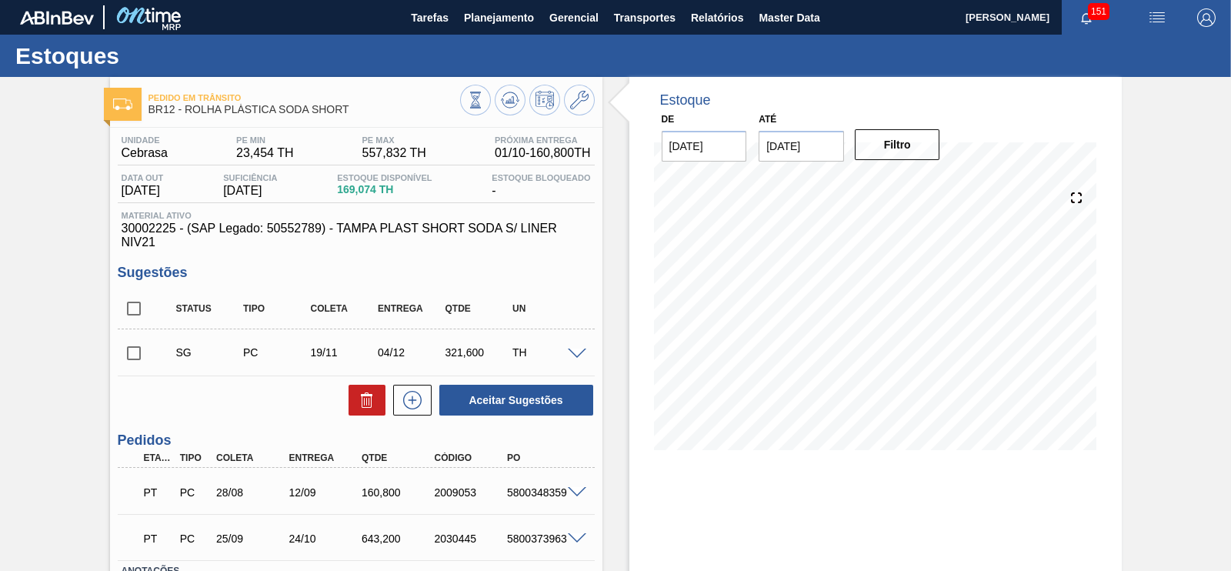
click at [838, 145] on input "15/10/2025" at bounding box center [801, 146] width 85 height 31
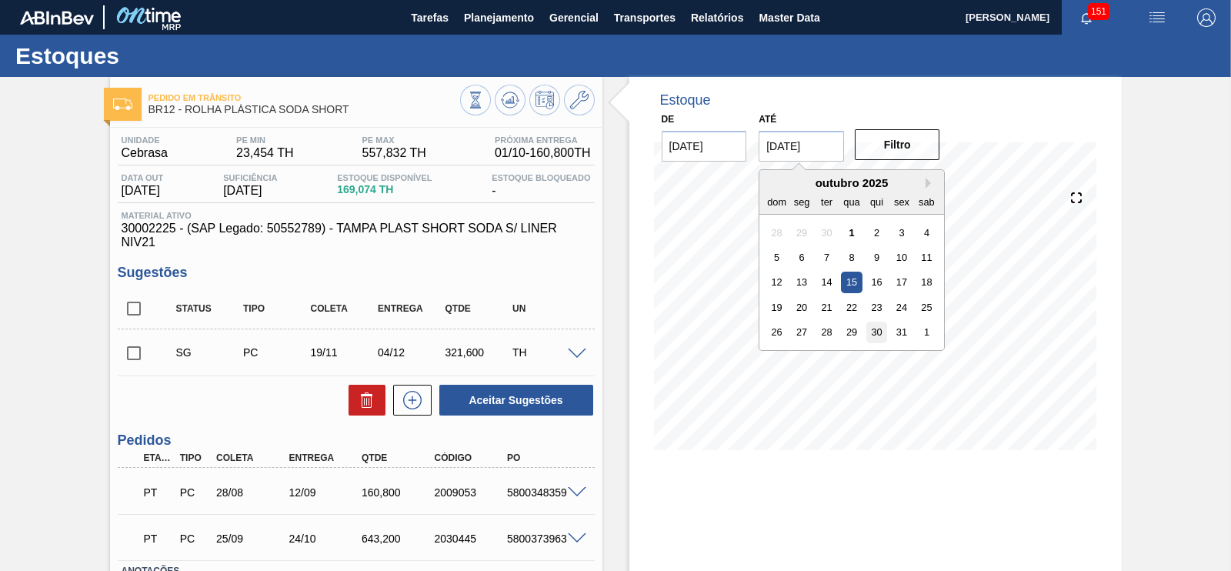
click at [877, 332] on div "30" at bounding box center [876, 332] width 21 height 21
type input "[DATE]"
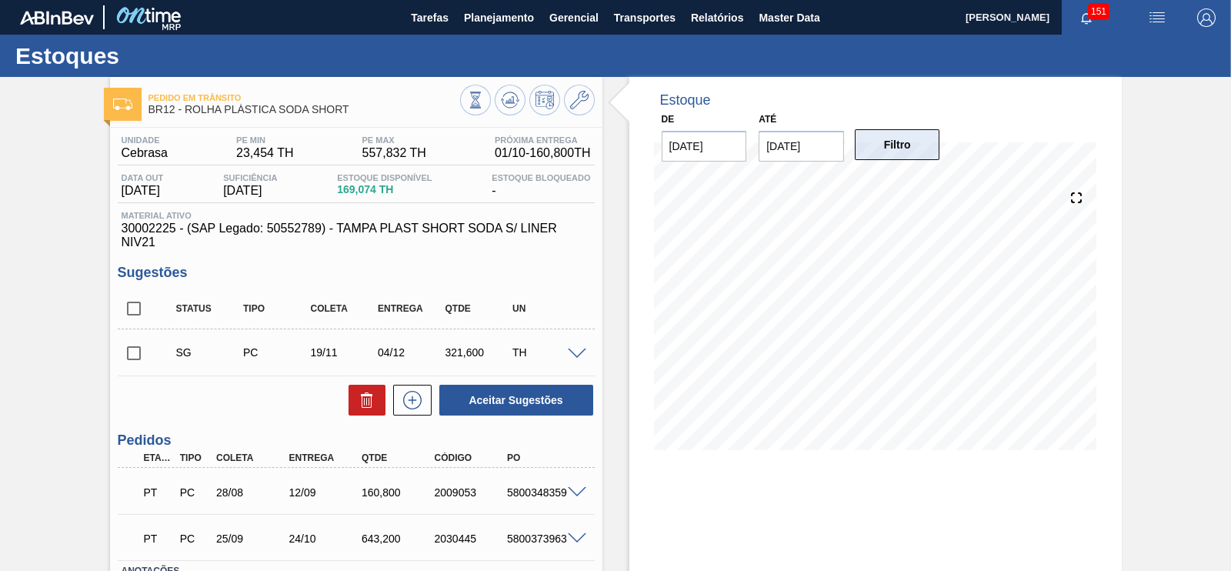
click at [896, 142] on button "Filtro" at bounding box center [897, 144] width 85 height 31
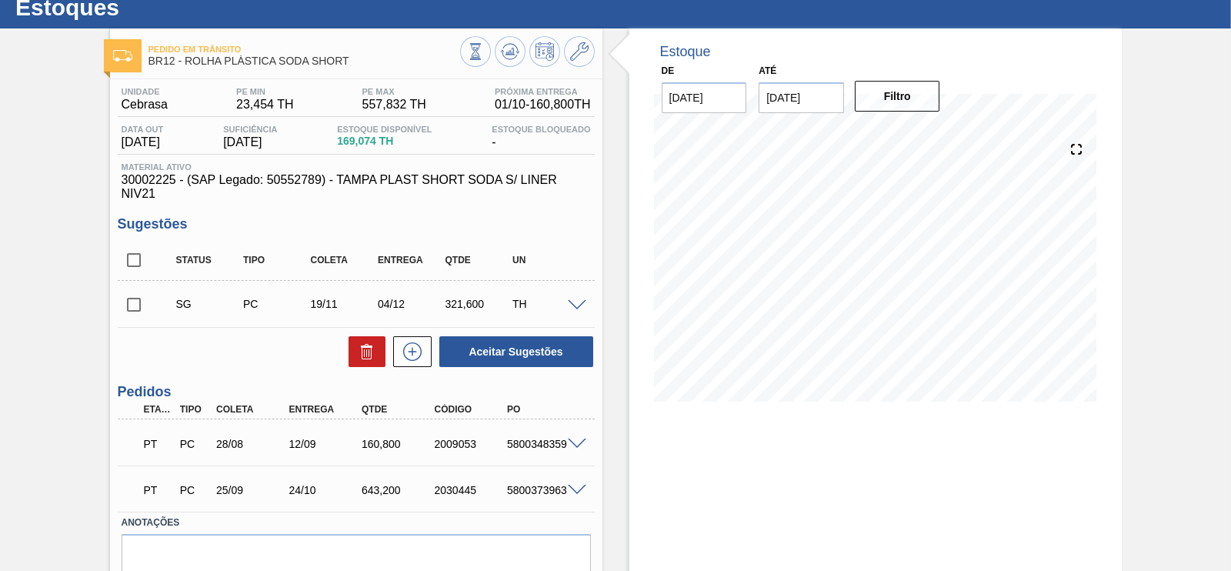
scroll to position [21, 0]
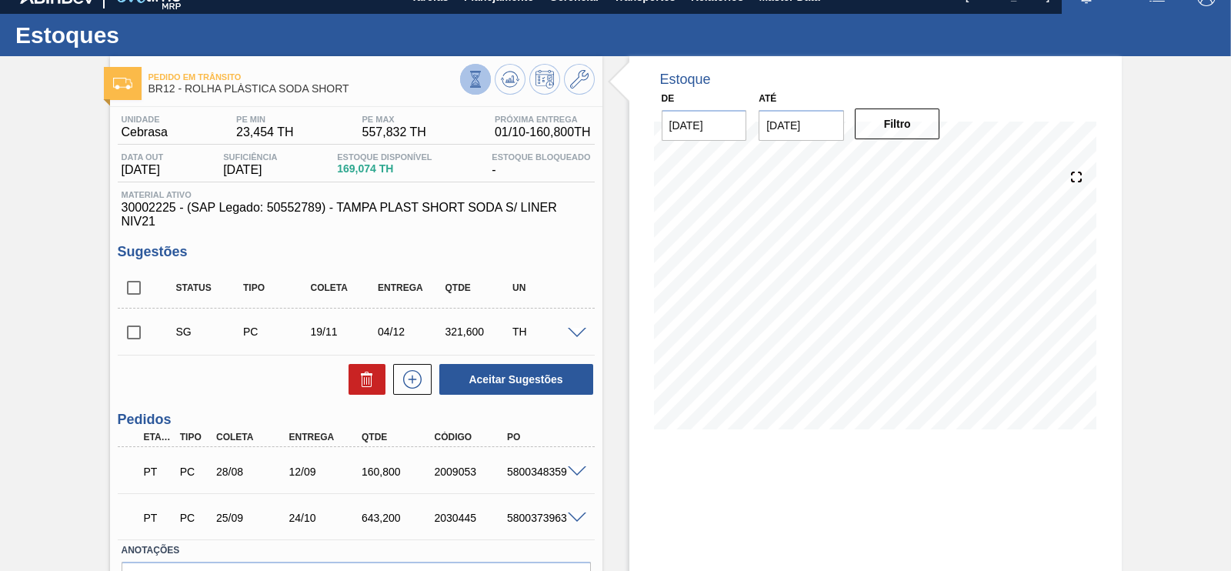
click at [478, 77] on icon at bounding box center [475, 79] width 17 height 17
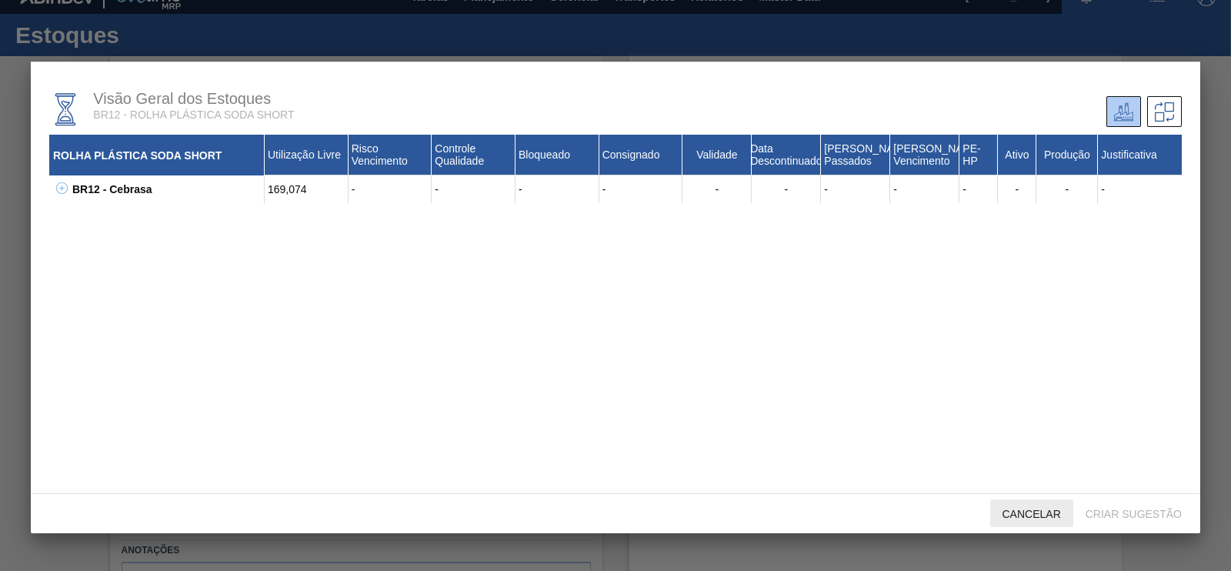
click at [1062, 519] on span "Cancelar" at bounding box center [1031, 514] width 83 height 12
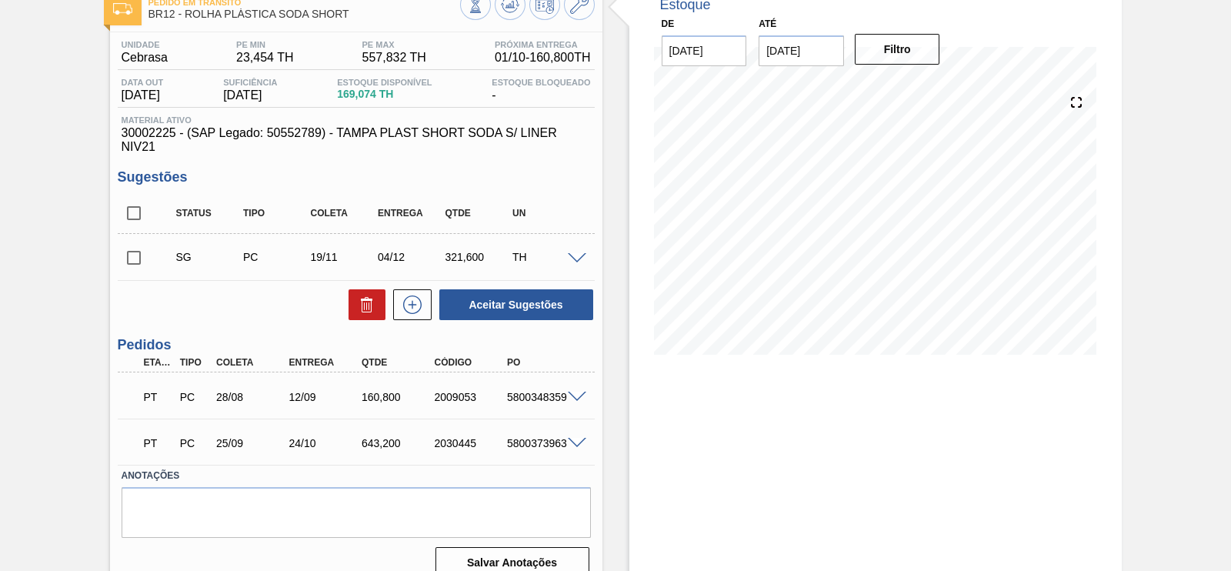
scroll to position [0, 0]
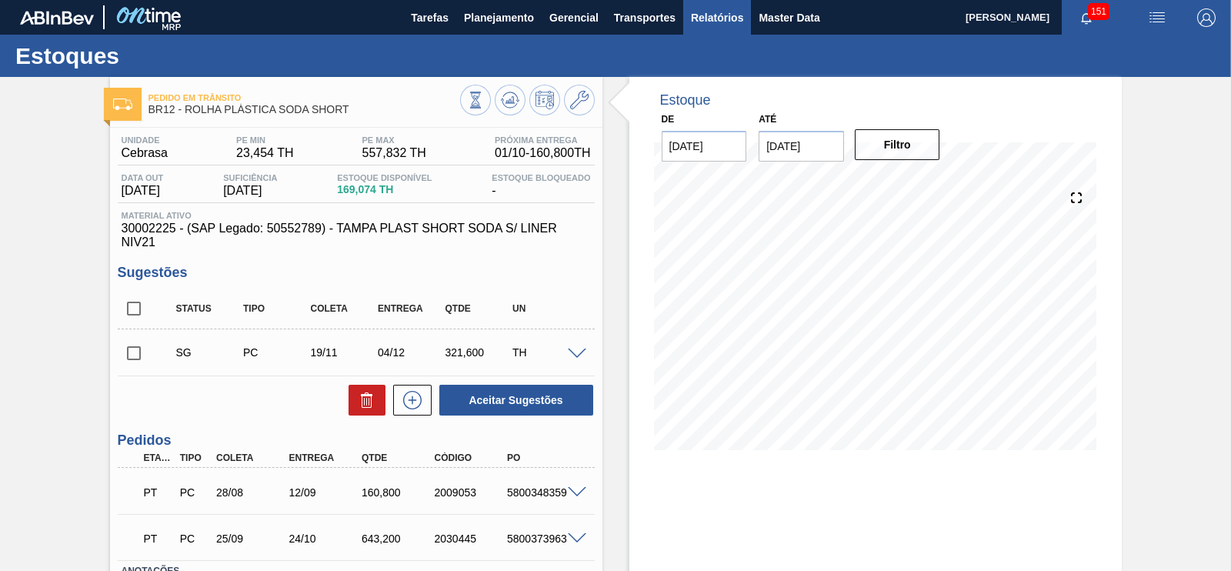
click at [719, 22] on span "Relatórios" at bounding box center [717, 17] width 52 height 18
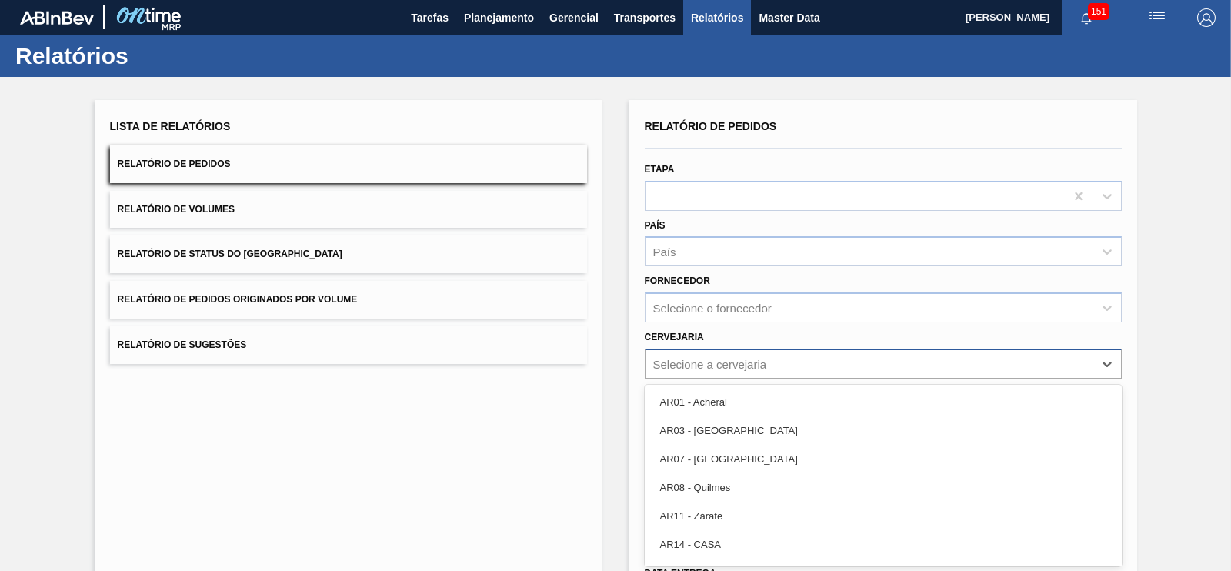
click at [722, 365] on div "option AR01 - Acheral focused, 1 of 93. 93 results available. Use Up and Down t…" at bounding box center [883, 364] width 477 height 30
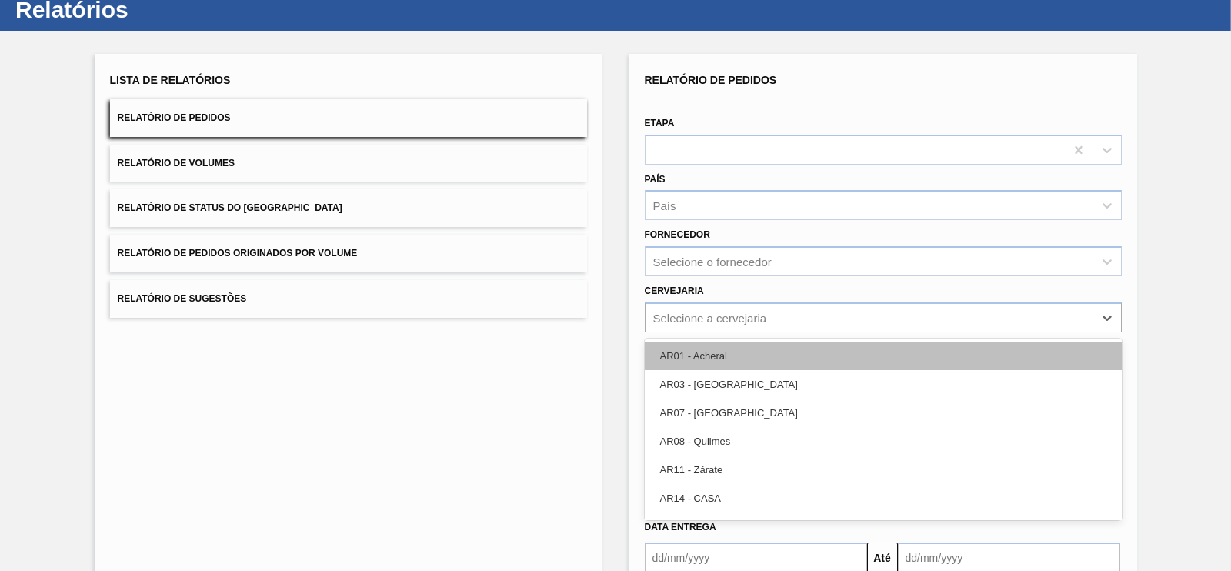
scroll to position [49, 0]
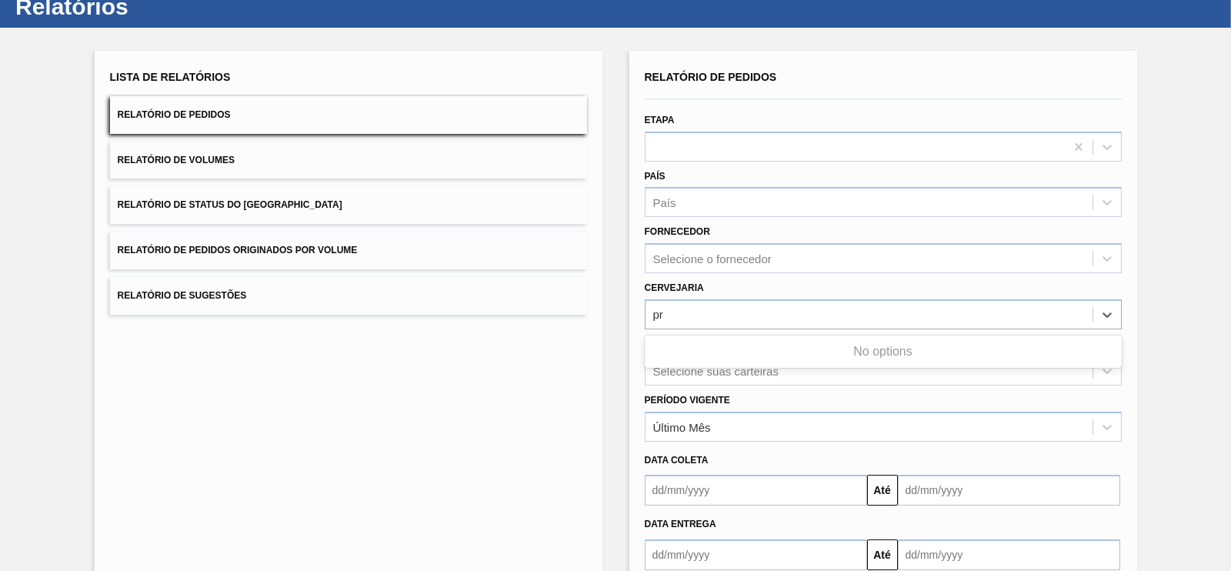
type input "p"
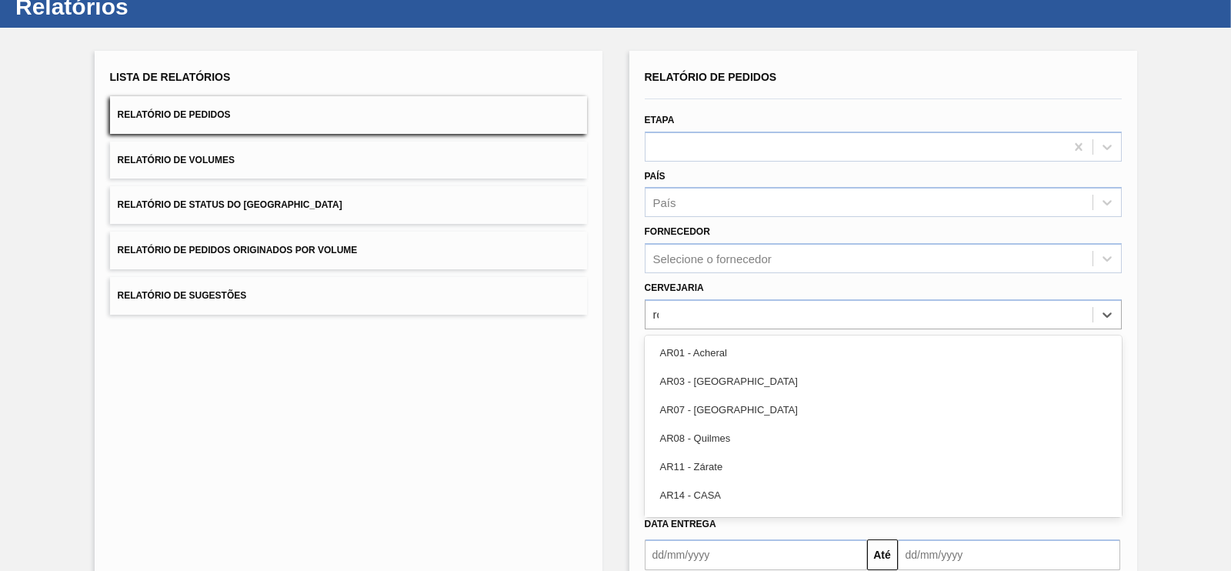
type input "rol"
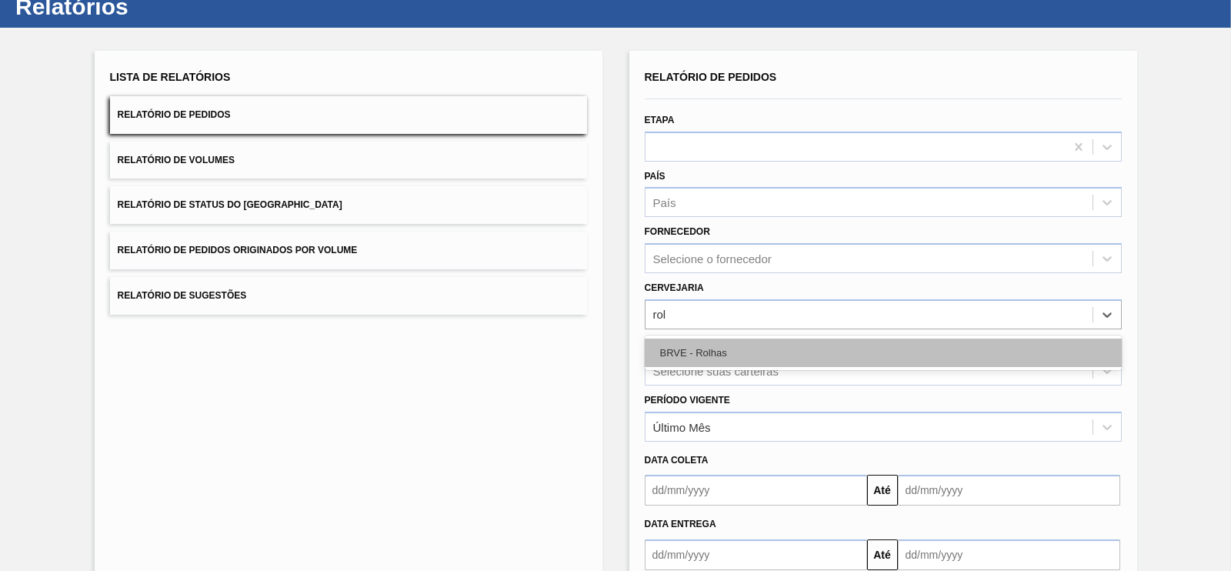
click at [719, 347] on div "BRVE - Rolhas" at bounding box center [883, 353] width 477 height 28
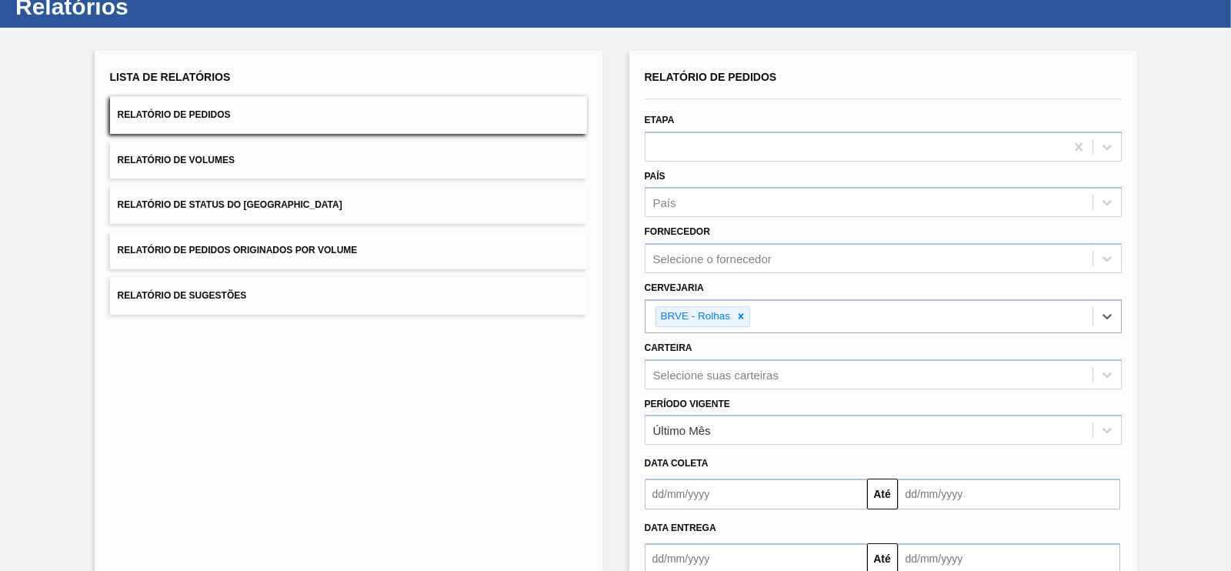
click at [706, 489] on input "text" at bounding box center [756, 494] width 222 height 31
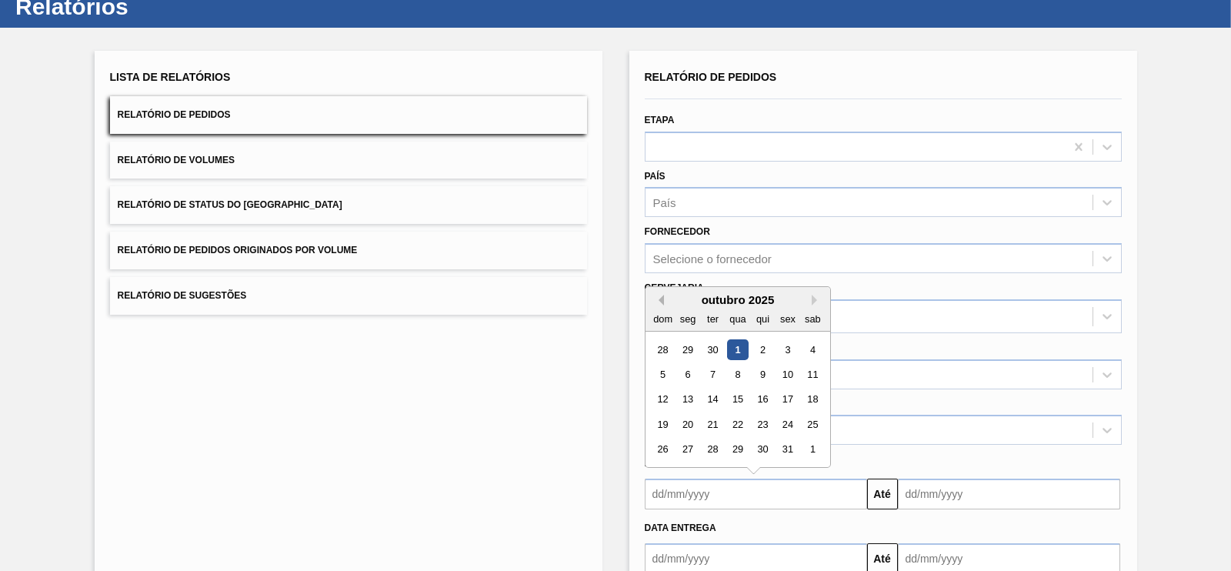
click at [653, 302] on button "Previous Month" at bounding box center [658, 300] width 11 height 11
click at [681, 352] on div "1" at bounding box center [687, 349] width 21 height 21
type input "01/09/2025"
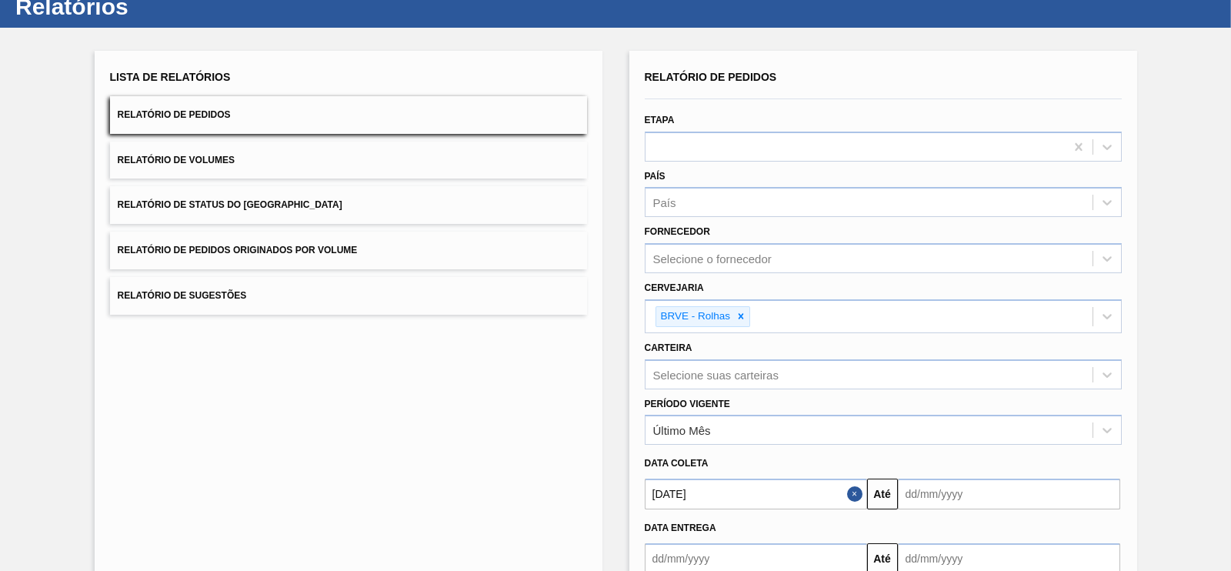
click at [996, 513] on div "Data entrega" at bounding box center [883, 526] width 489 height 26
drag, startPoint x: 990, startPoint y: 499, endPoint x: 996, endPoint y: 491, distance: 9.9
click at [991, 499] on input "text" at bounding box center [1009, 494] width 222 height 31
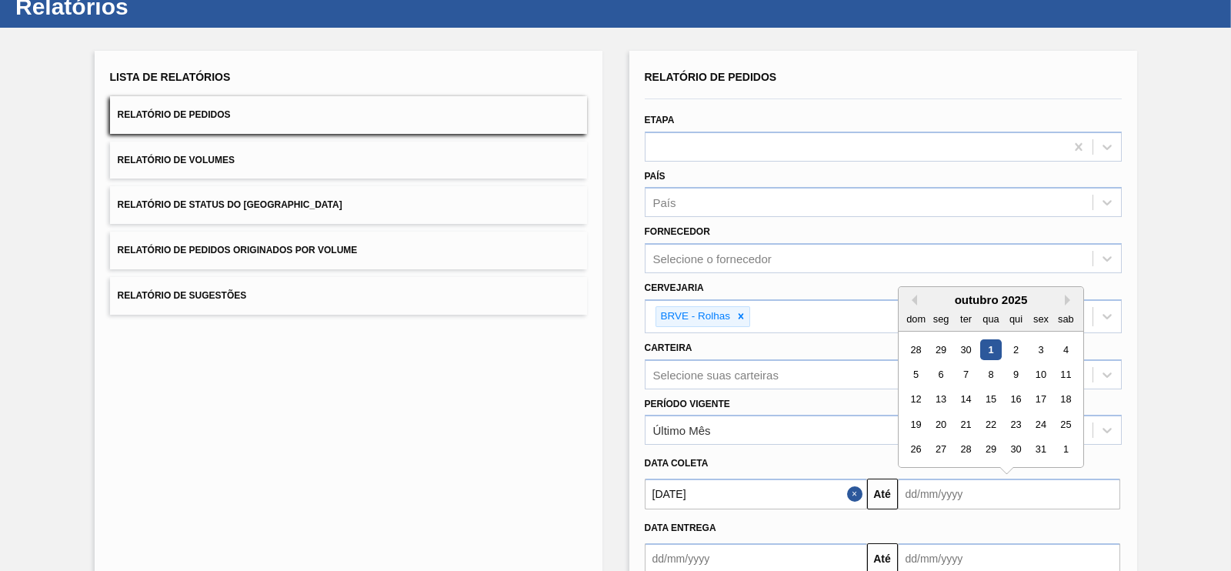
drag, startPoint x: 1186, startPoint y: 322, endPoint x: 1178, endPoint y: 335, distance: 15.6
click at [1188, 322] on div "Lista de Relatórios Relatório de Pedidos Relatório de Volumes Relatório de Stat…" at bounding box center [615, 347] width 1231 height 639
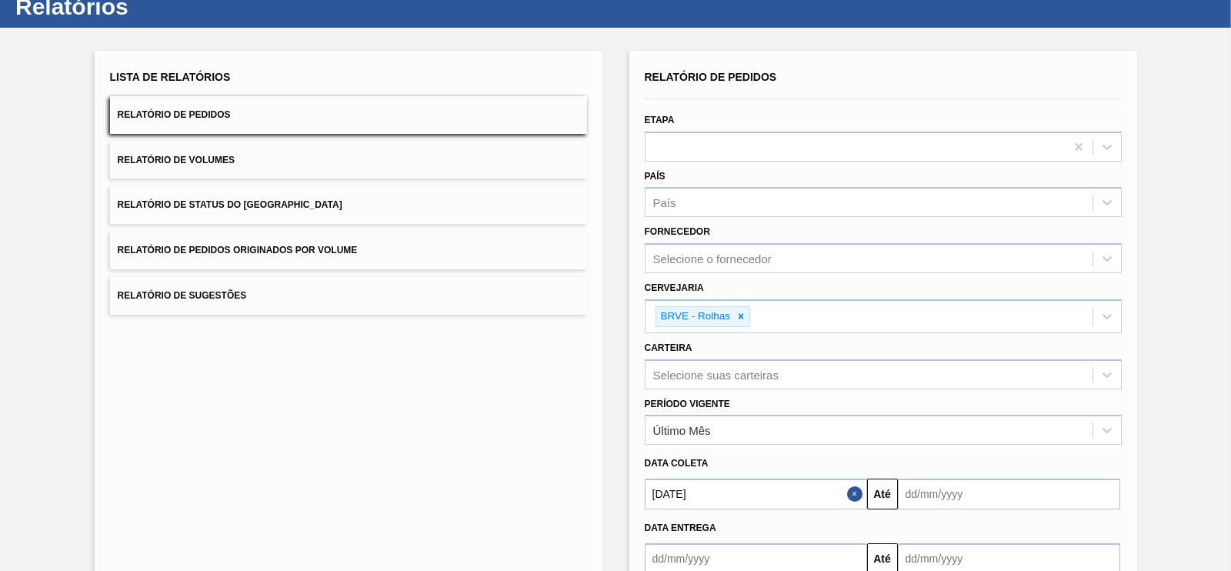
click at [989, 505] on input "text" at bounding box center [1009, 494] width 222 height 31
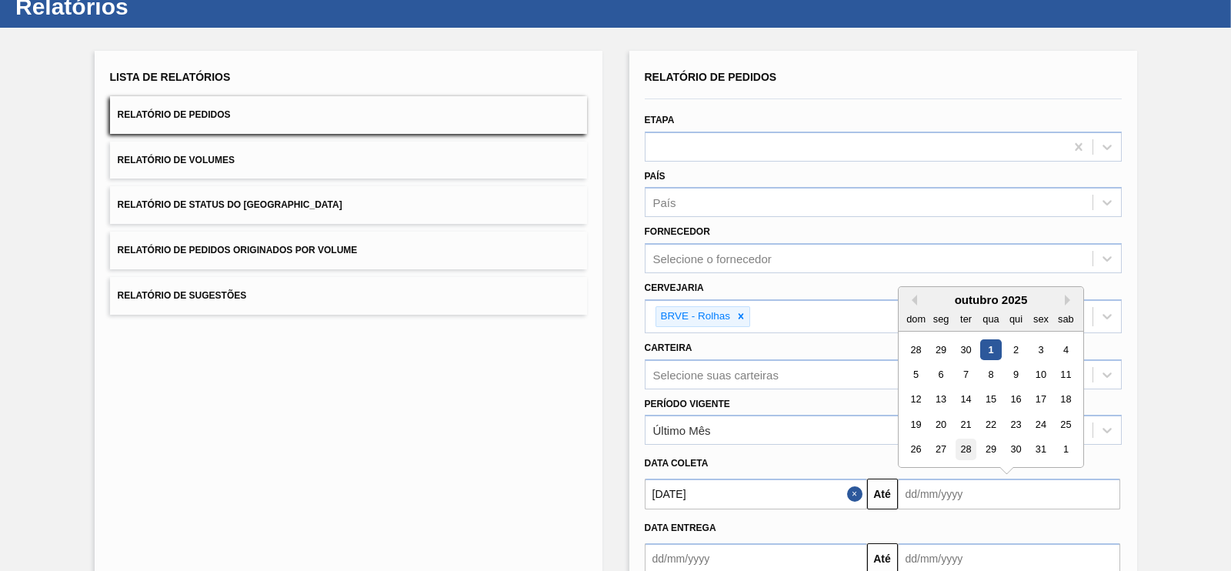
drag, startPoint x: 971, startPoint y: 445, endPoint x: 979, endPoint y: 456, distance: 13.9
click at [972, 446] on div "28" at bounding box center [965, 449] width 21 height 21
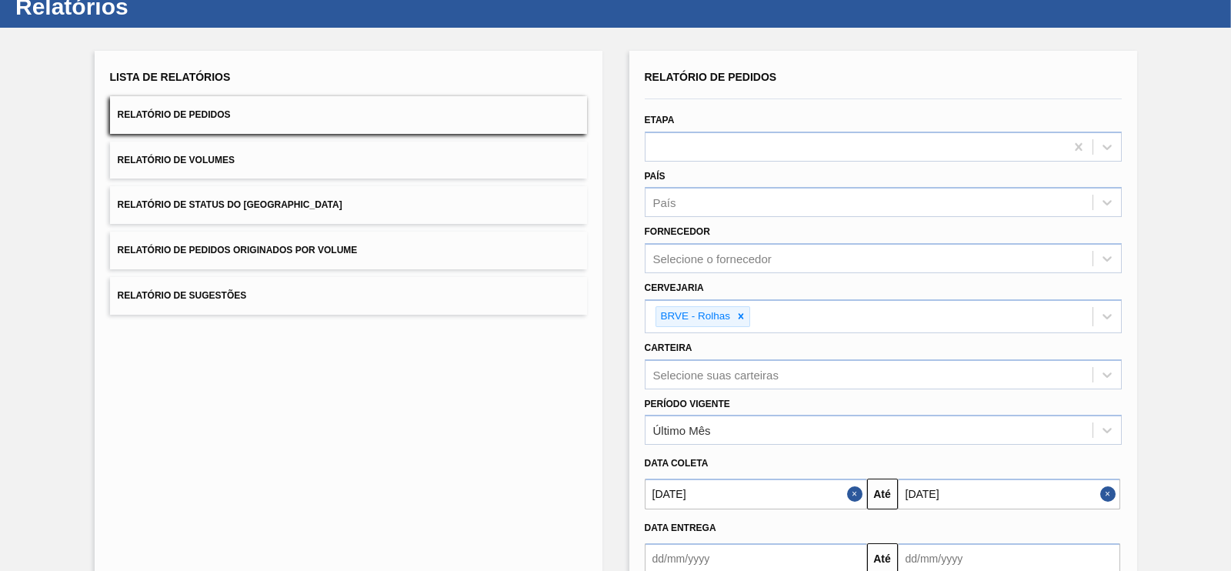
click at [979, 493] on input "[DATE]" at bounding box center [1009, 494] width 222 height 31
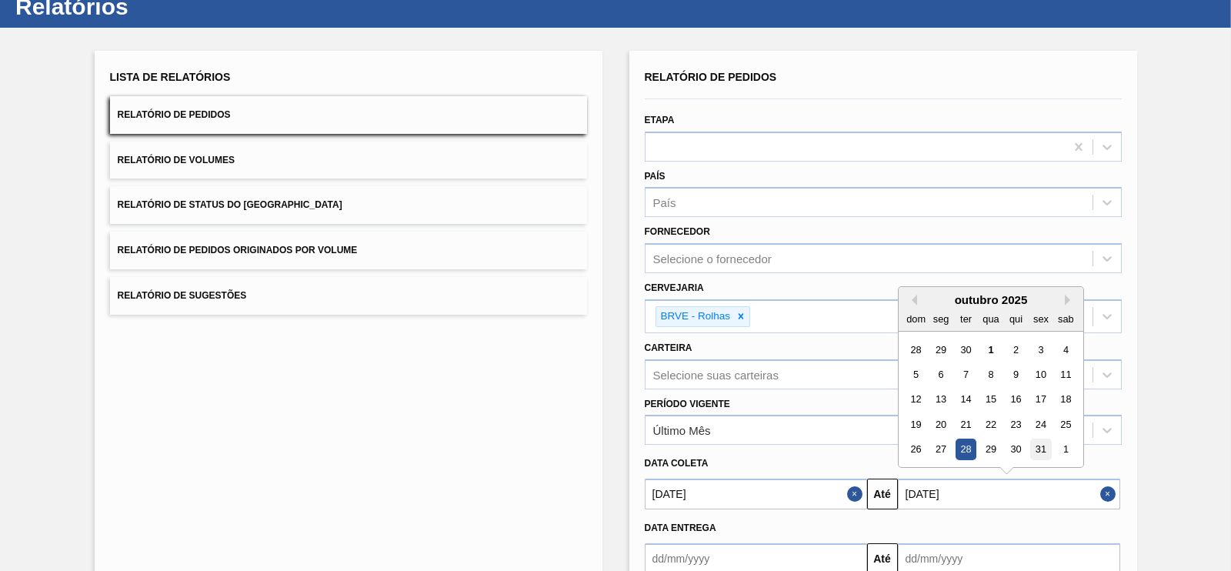
click at [1035, 449] on div "31" at bounding box center [1040, 449] width 21 height 21
click at [1001, 491] on input "[DATE]" at bounding box center [1009, 494] width 222 height 31
click at [910, 298] on button "Previous Month" at bounding box center [911, 300] width 11 height 11
click at [963, 450] on div "30" at bounding box center [965, 449] width 21 height 21
type input "[DATE]"
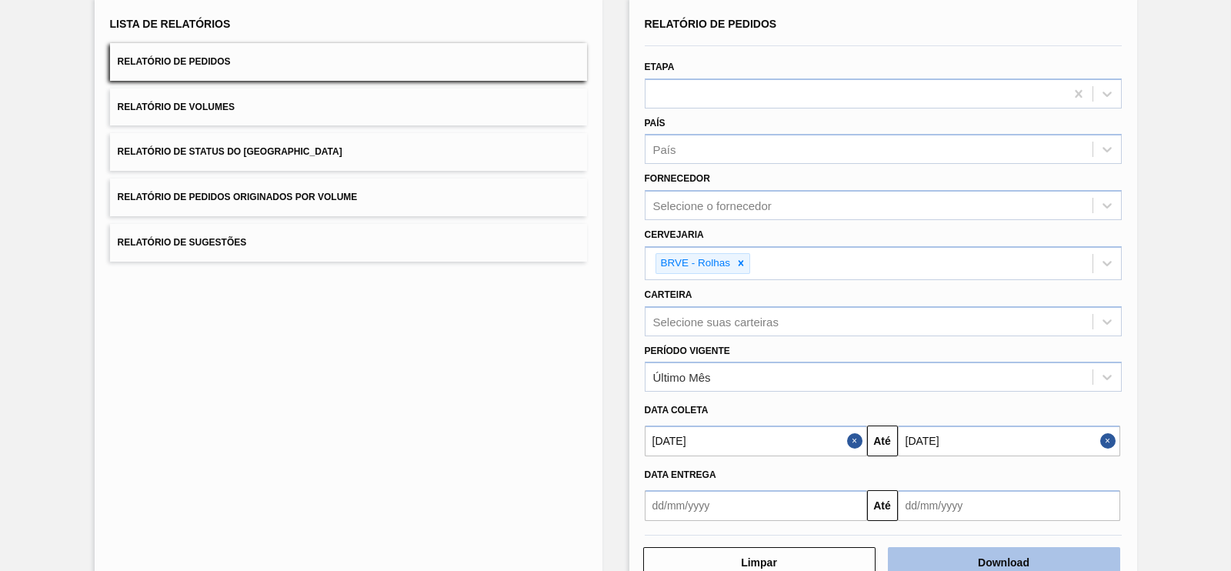
scroll to position [142, 0]
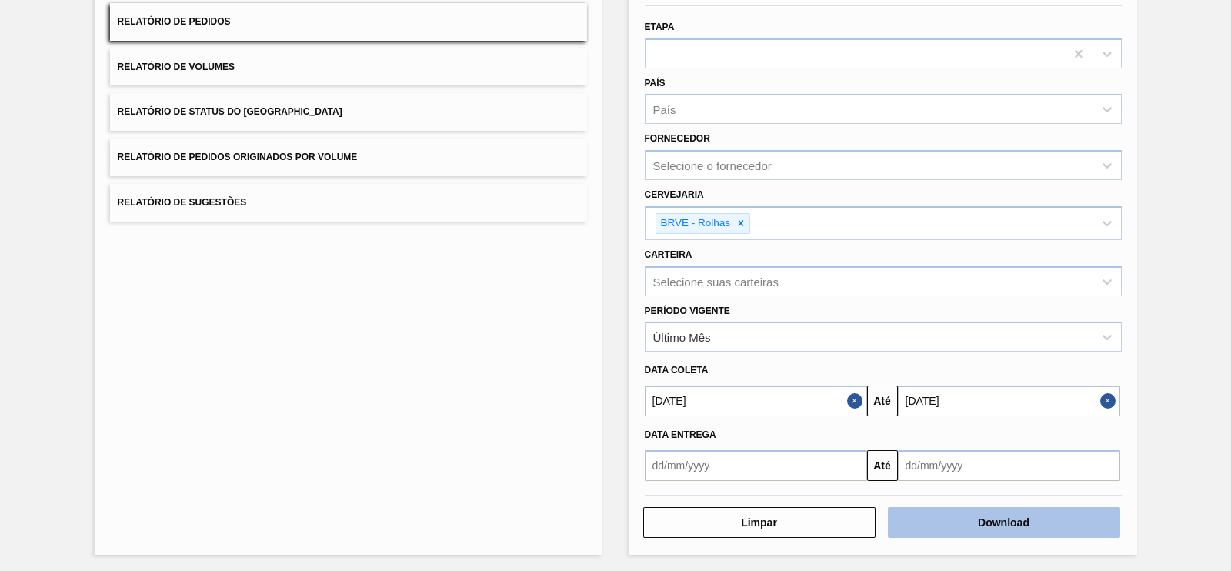
click at [1052, 529] on button "Download" at bounding box center [1004, 522] width 232 height 31
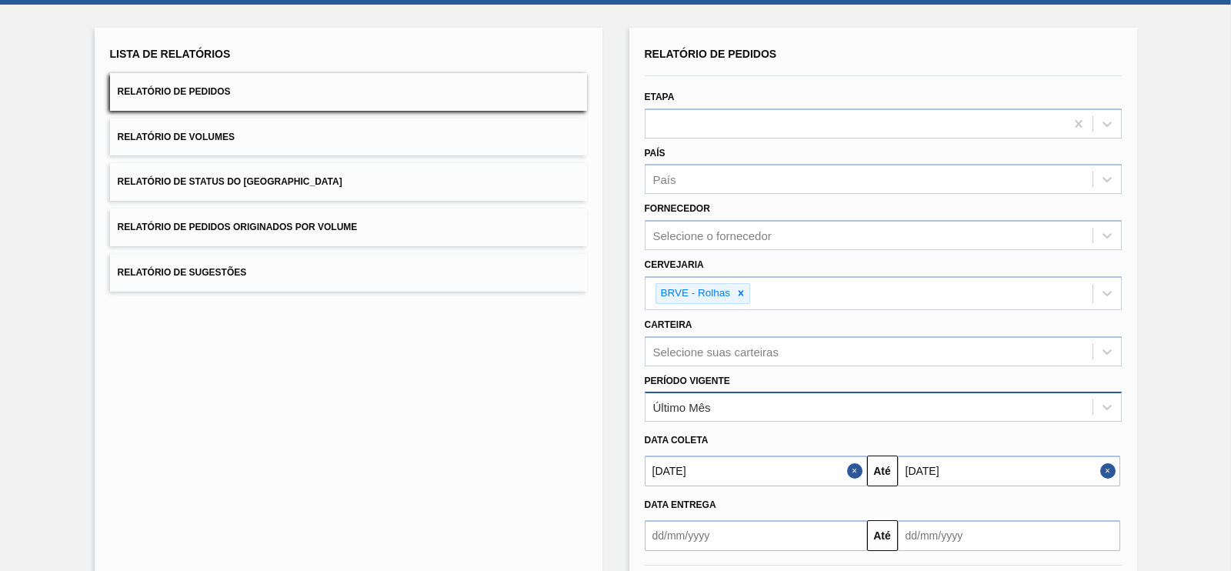
scroll to position [0, 0]
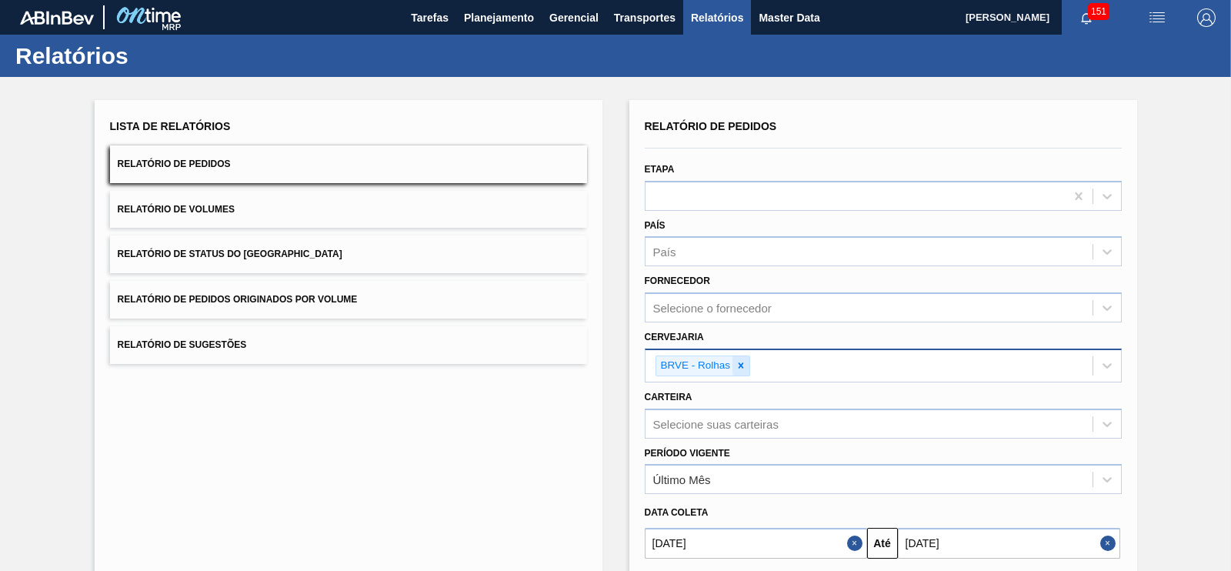
click at [743, 367] on icon at bounding box center [741, 365] width 11 height 11
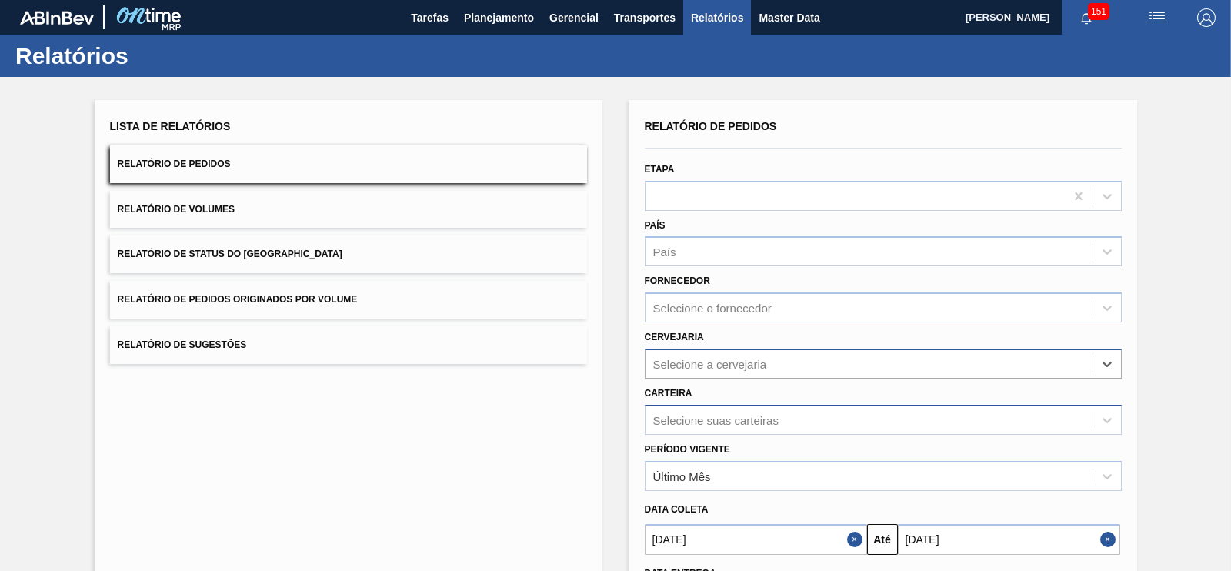
click at [694, 417] on div "Selecione suas carteiras" at bounding box center [883, 420] width 477 height 30
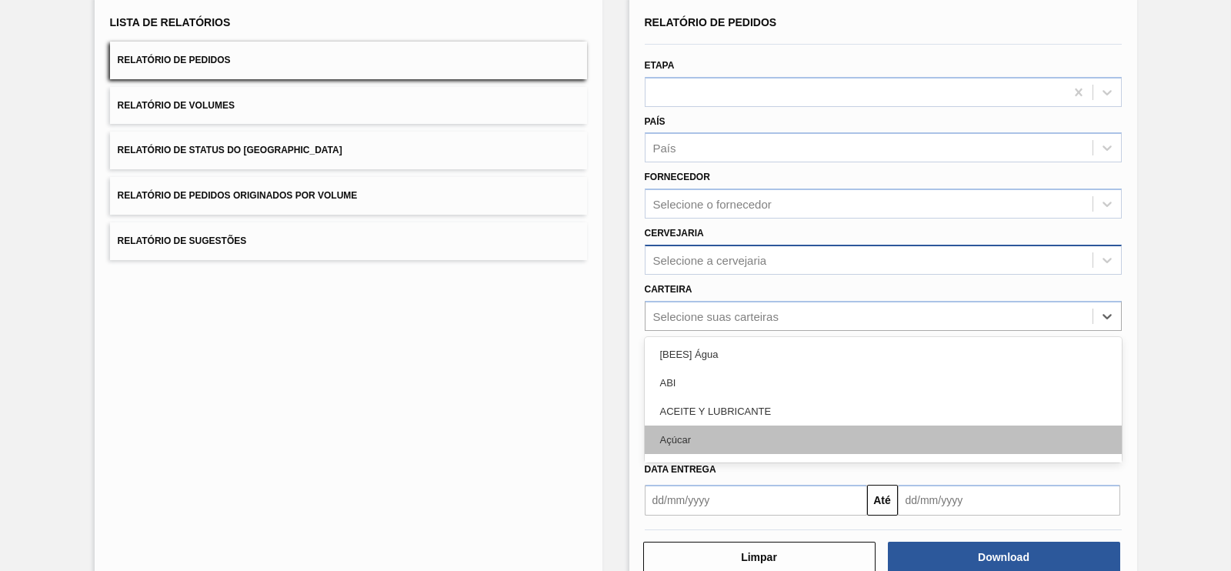
scroll to position [104, 0]
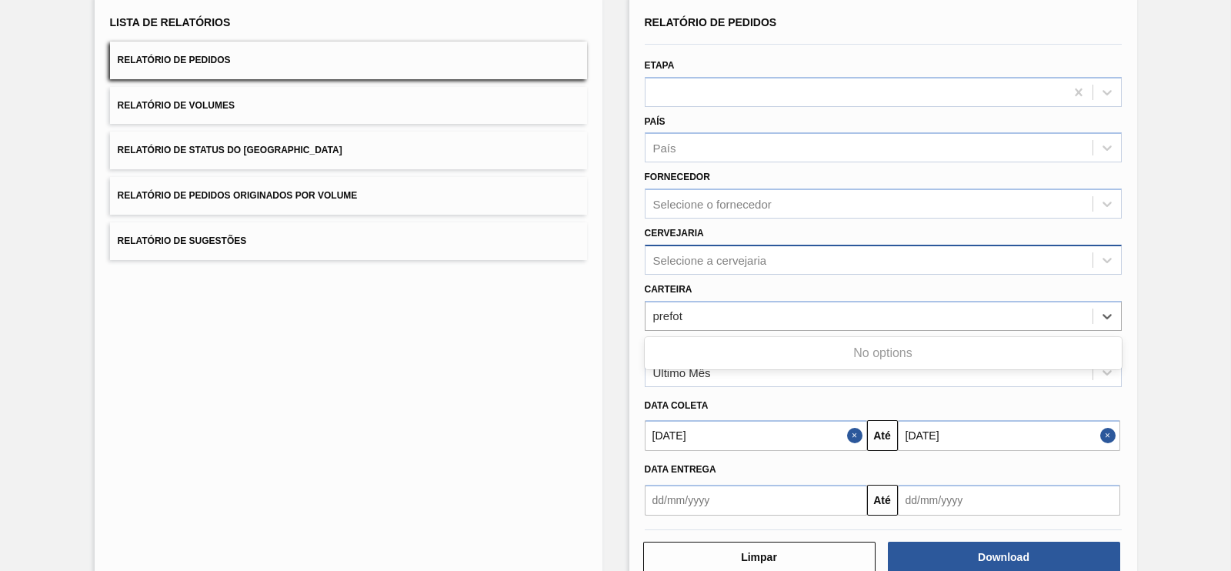
type input "prefo"
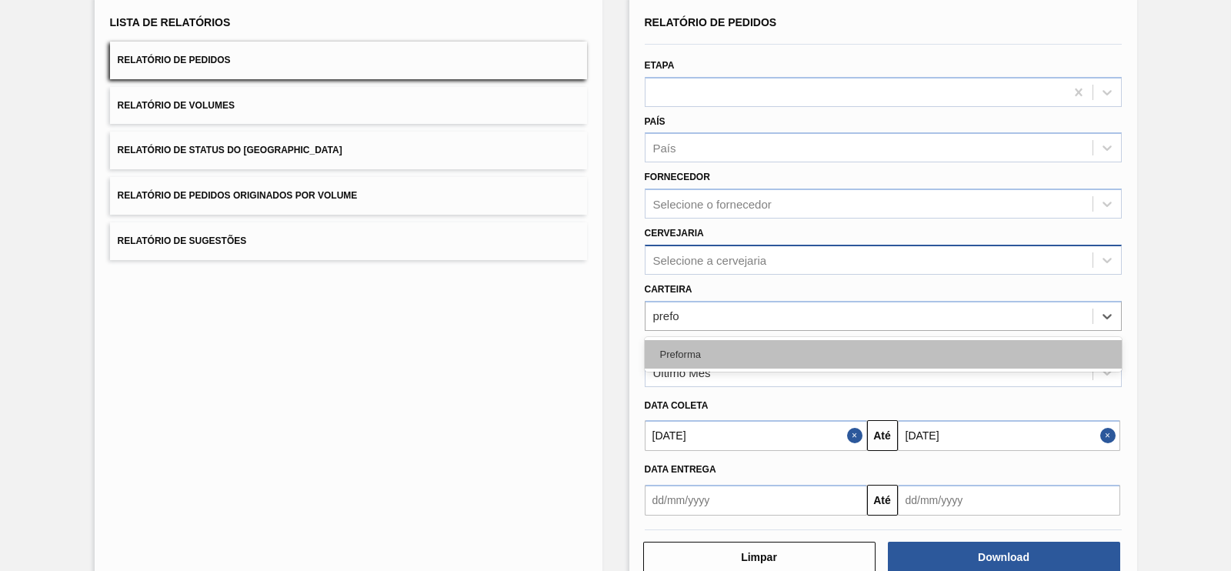
click at [676, 342] on div "Preforma" at bounding box center [883, 354] width 477 height 28
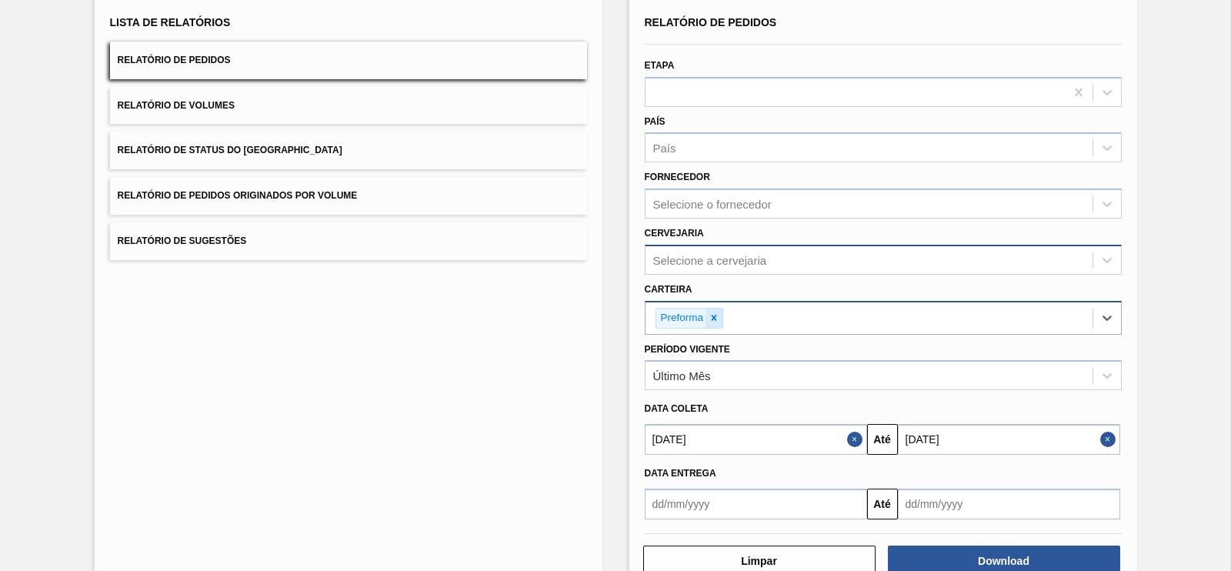
click at [714, 312] on icon at bounding box center [714, 317] width 11 height 11
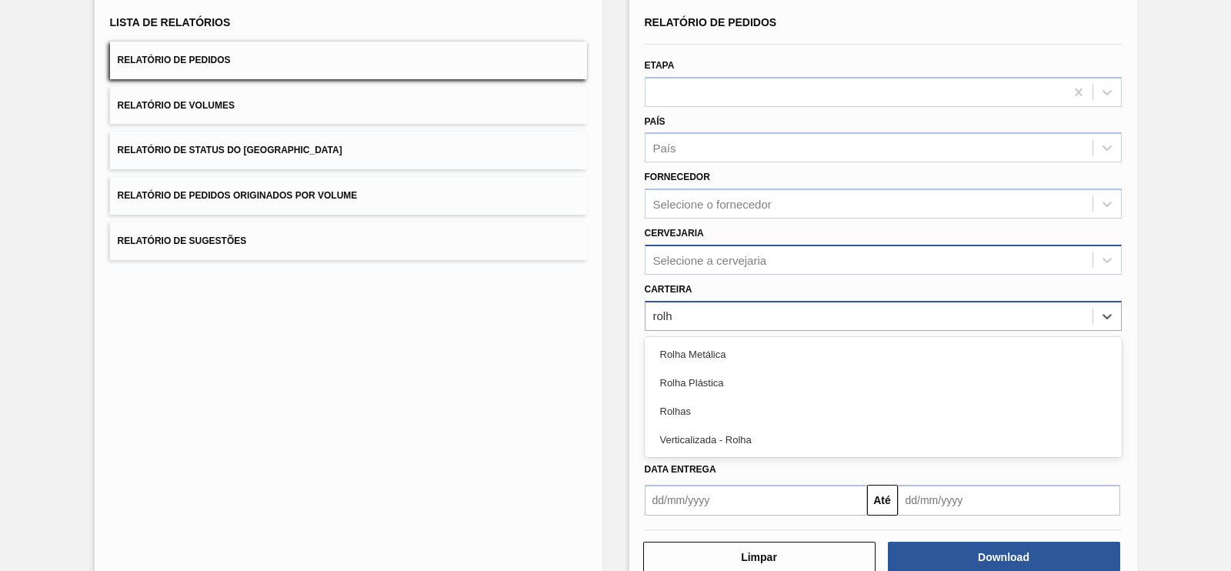
type input "rolha"
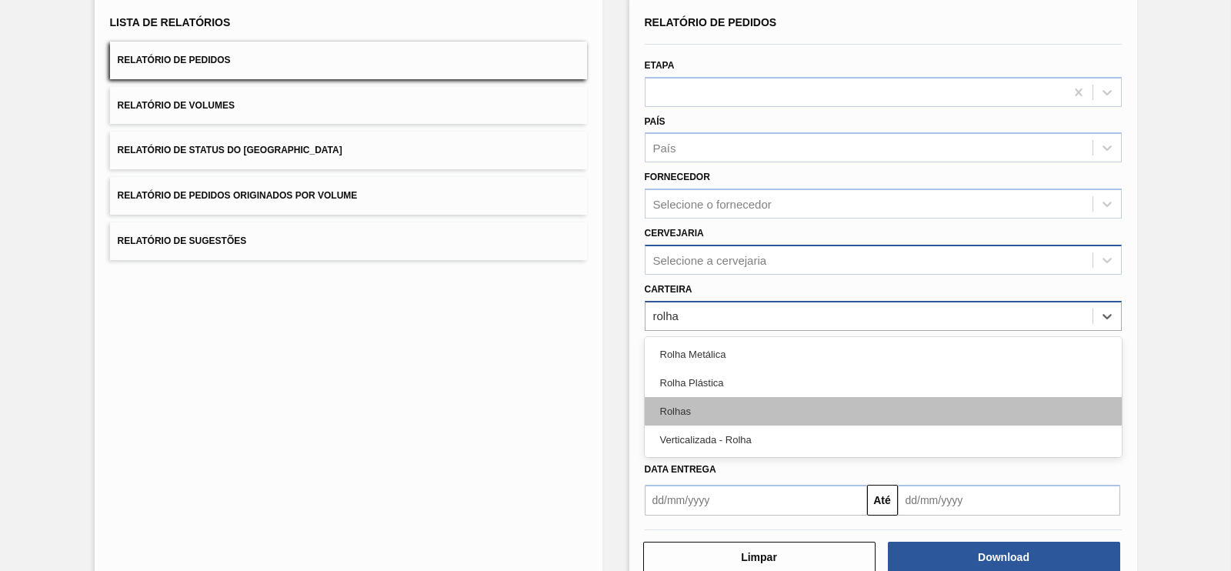
click at [672, 407] on div "Rolhas" at bounding box center [883, 411] width 477 height 28
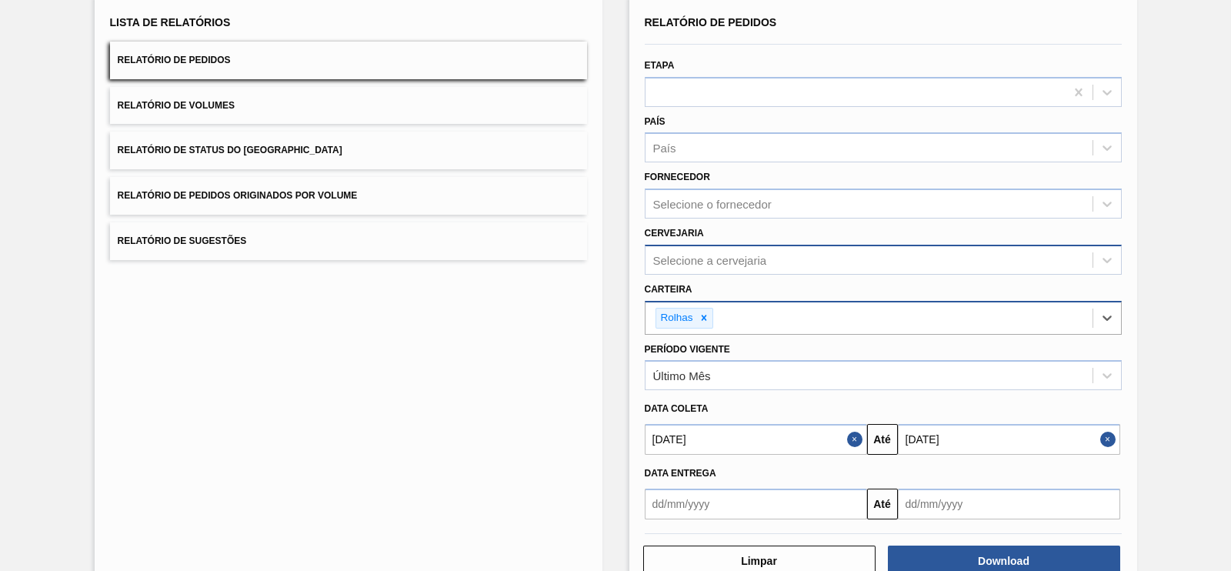
scroll to position [142, 0]
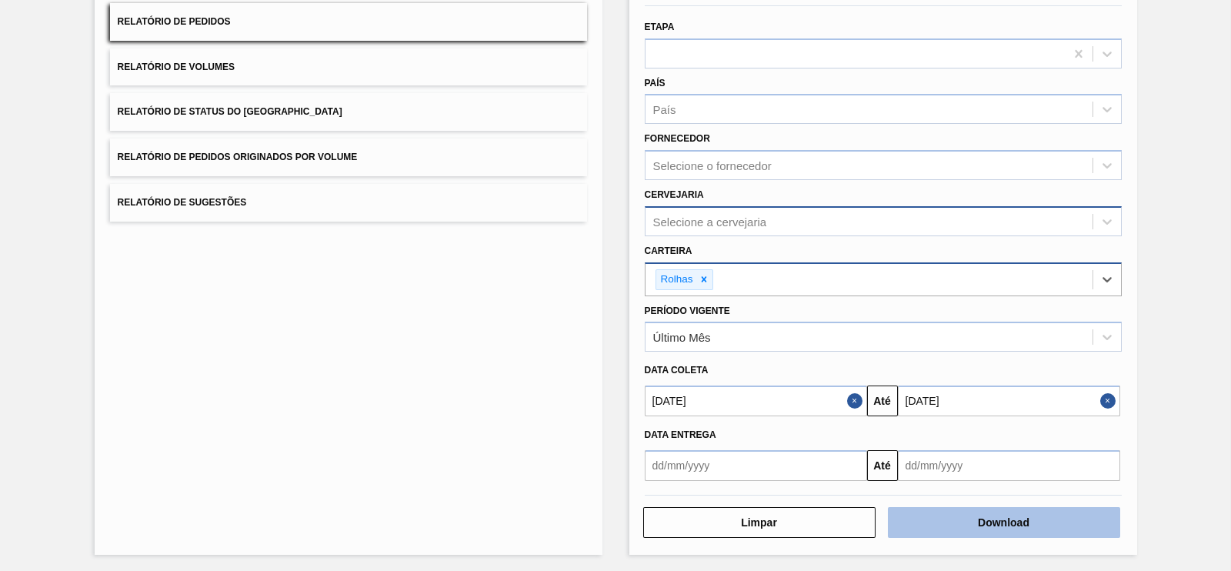
click at [963, 517] on button "Download" at bounding box center [1004, 522] width 232 height 31
click at [1029, 514] on button "Download" at bounding box center [1004, 522] width 232 height 31
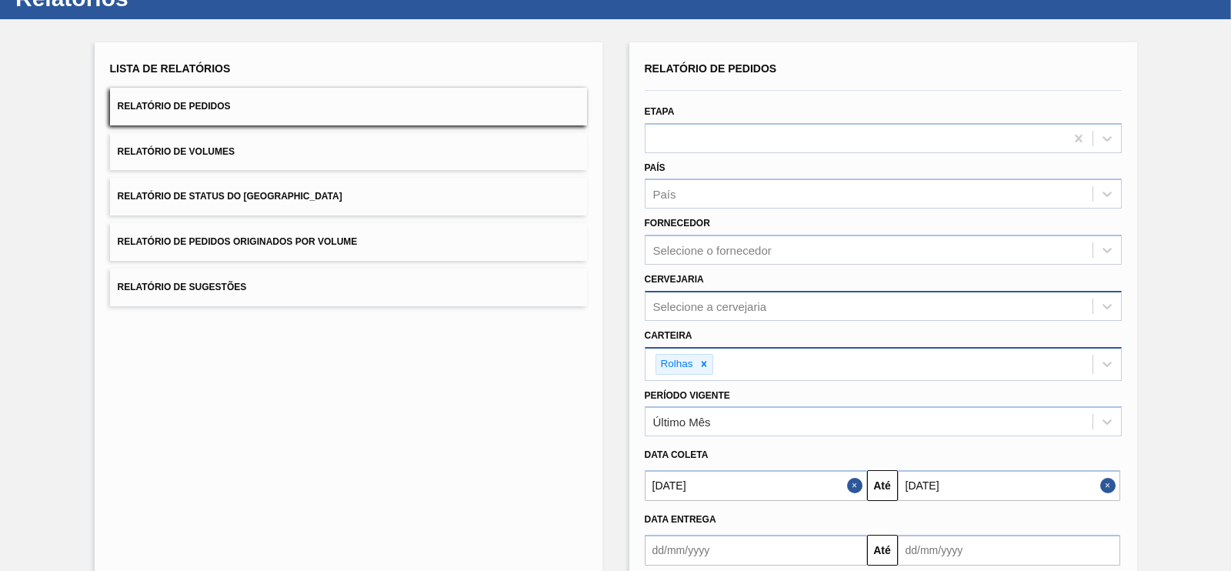
scroll to position [0, 0]
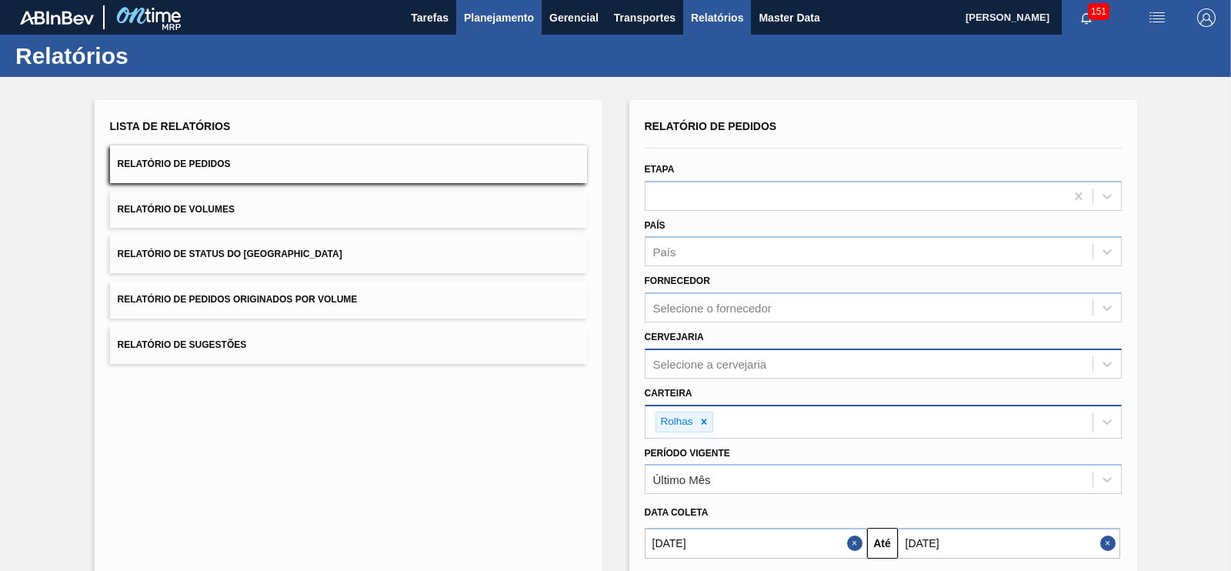
click at [501, 22] on span "Planejamento" at bounding box center [499, 17] width 70 height 18
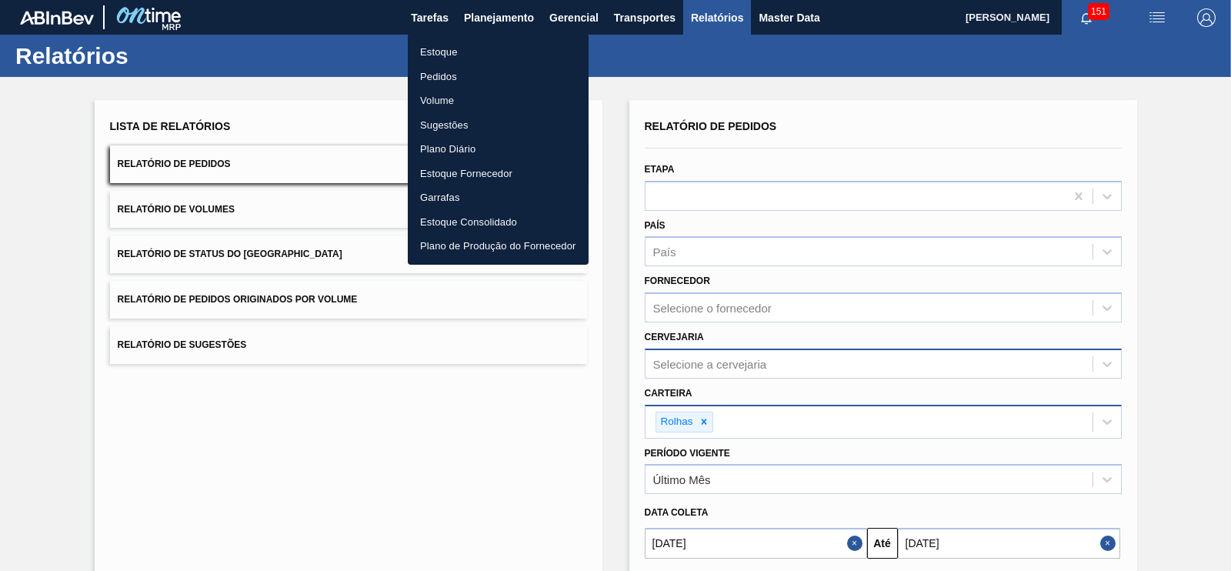
click at [440, 51] on li "Estoque" at bounding box center [498, 52] width 181 height 25
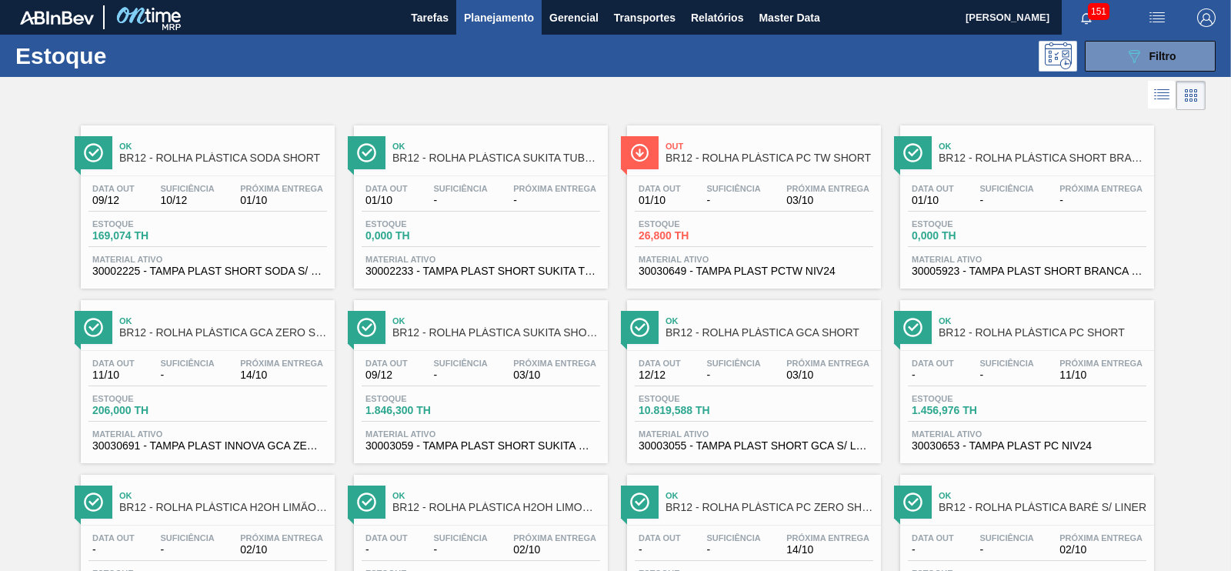
click at [231, 376] on div "Data out 11/10 Suficiência - Próxima Entrega 14/10" at bounding box center [207, 373] width 239 height 28
click at [484, 409] on div "Estoque 1.846,300 TH" at bounding box center [481, 408] width 239 height 28
click at [919, 375] on span "-" at bounding box center [933, 375] width 42 height 12
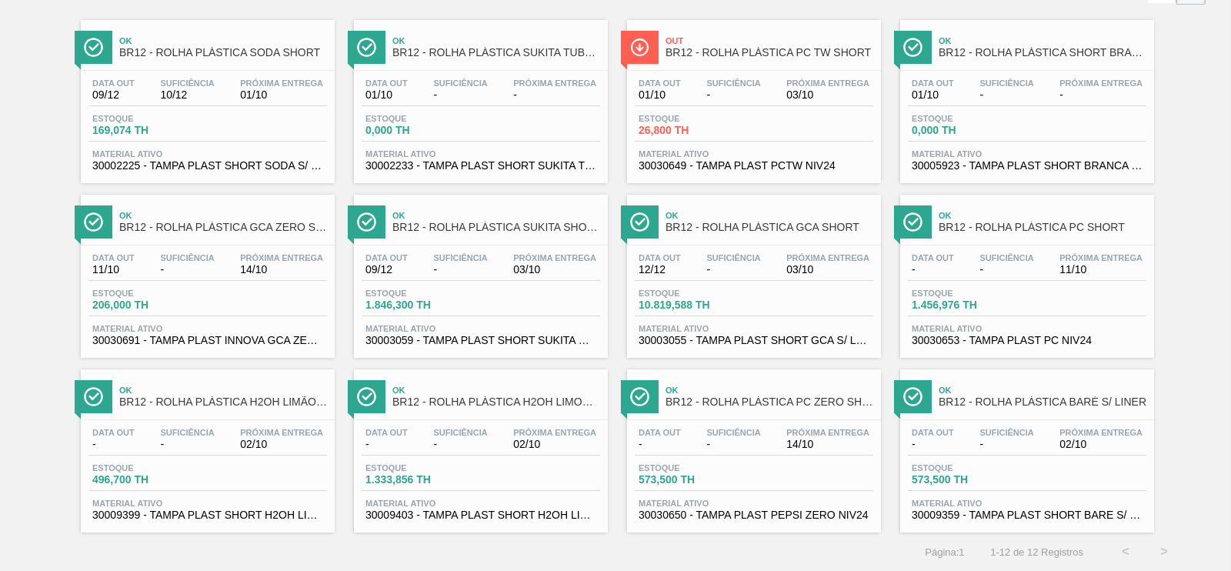
scroll to position [108, 0]
click at [471, 452] on div "Data out - Suficiência - Próxima Entrega 02/10" at bounding box center [481, 442] width 239 height 28
click at [1107, 460] on div "Data out - Suficiência - Próxima Entrega 02/10 Estoque 573,500 TH Material ativ…" at bounding box center [1027, 472] width 254 height 105
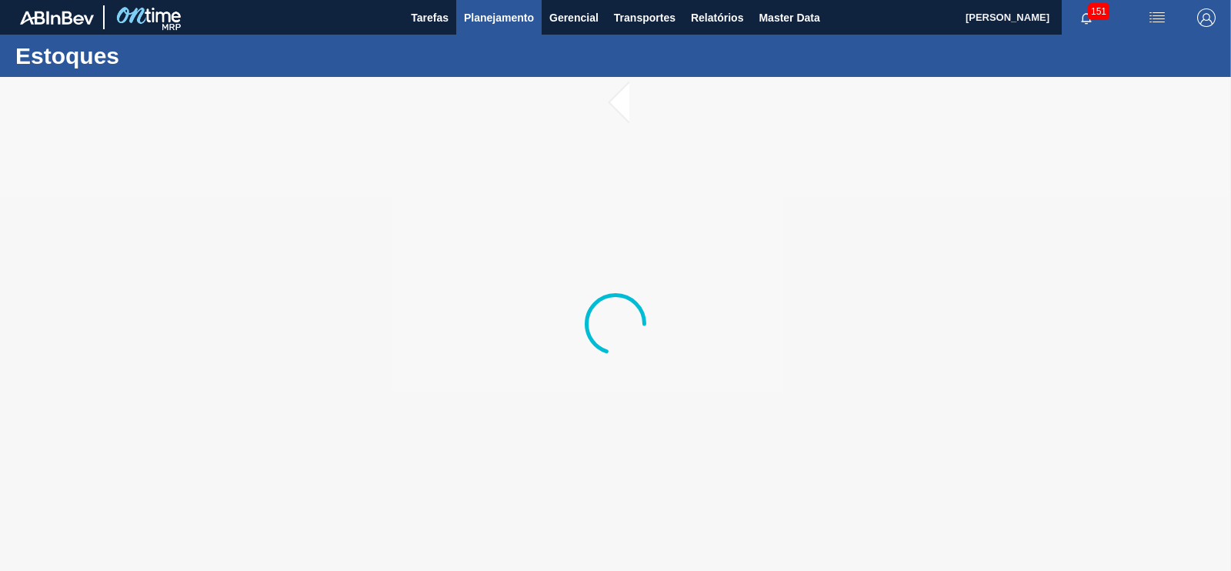
click at [525, 15] on span "Planejamento" at bounding box center [499, 17] width 70 height 18
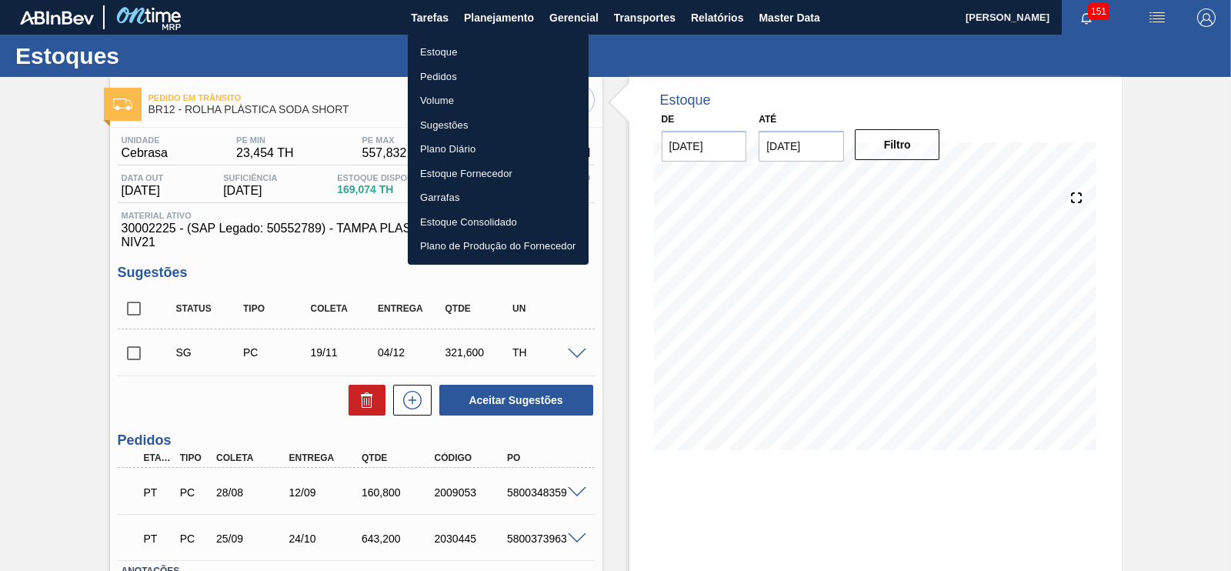
click at [773, 199] on div at bounding box center [615, 285] width 1231 height 571
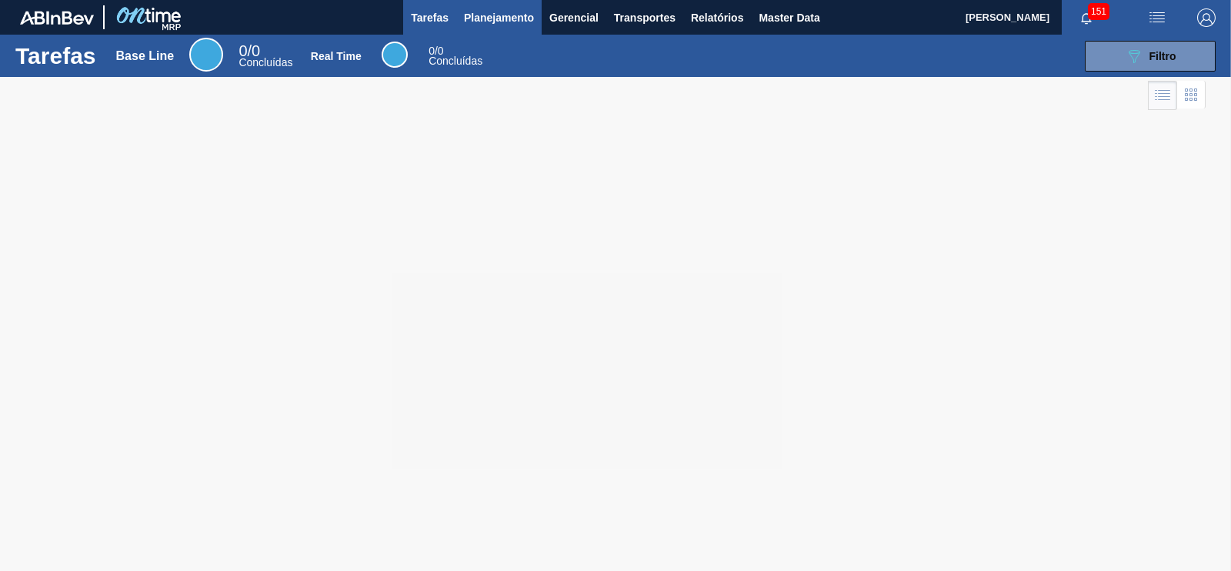
click at [502, 21] on span "Planejamento" at bounding box center [499, 17] width 70 height 18
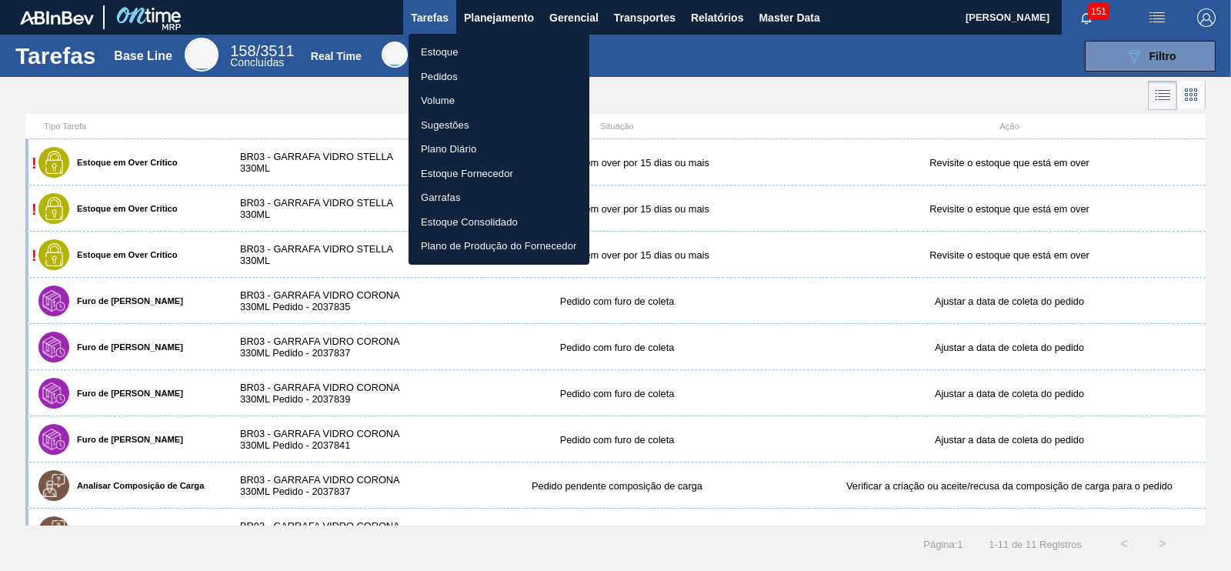
click at [439, 52] on li "Estoque" at bounding box center [499, 52] width 181 height 25
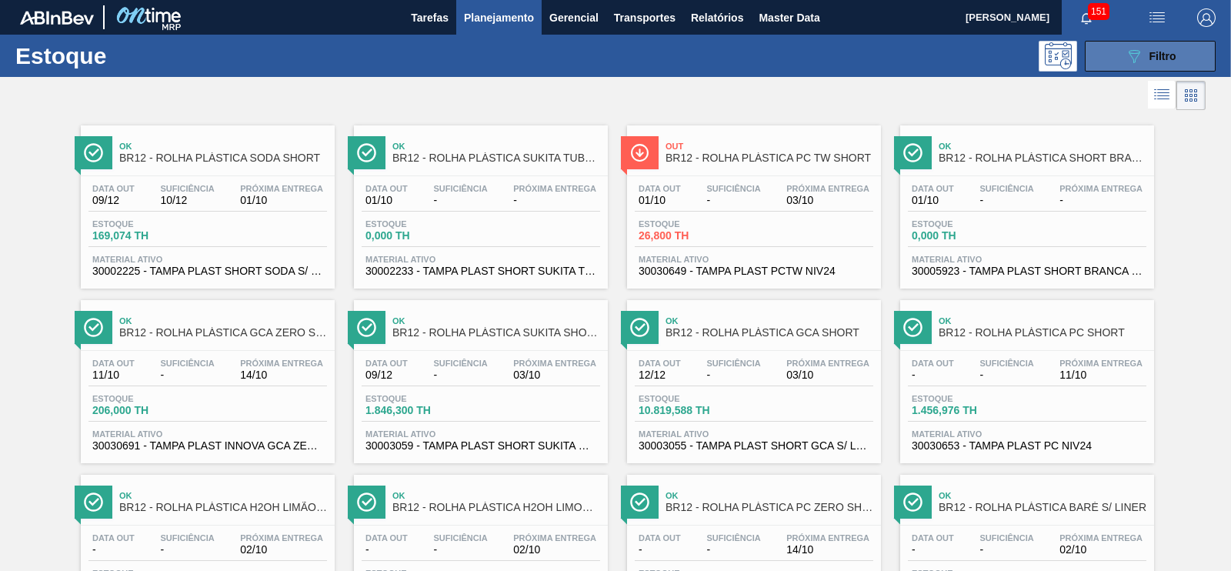
click at [1157, 55] on span "Filtro" at bounding box center [1162, 56] width 27 height 12
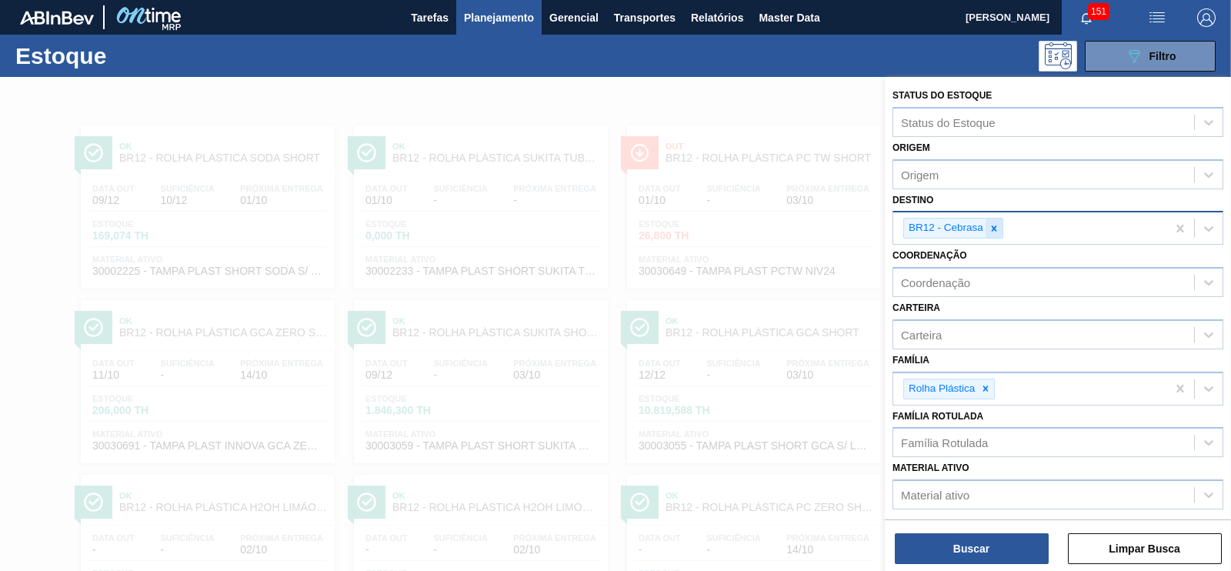
click at [995, 229] on icon at bounding box center [994, 228] width 11 height 11
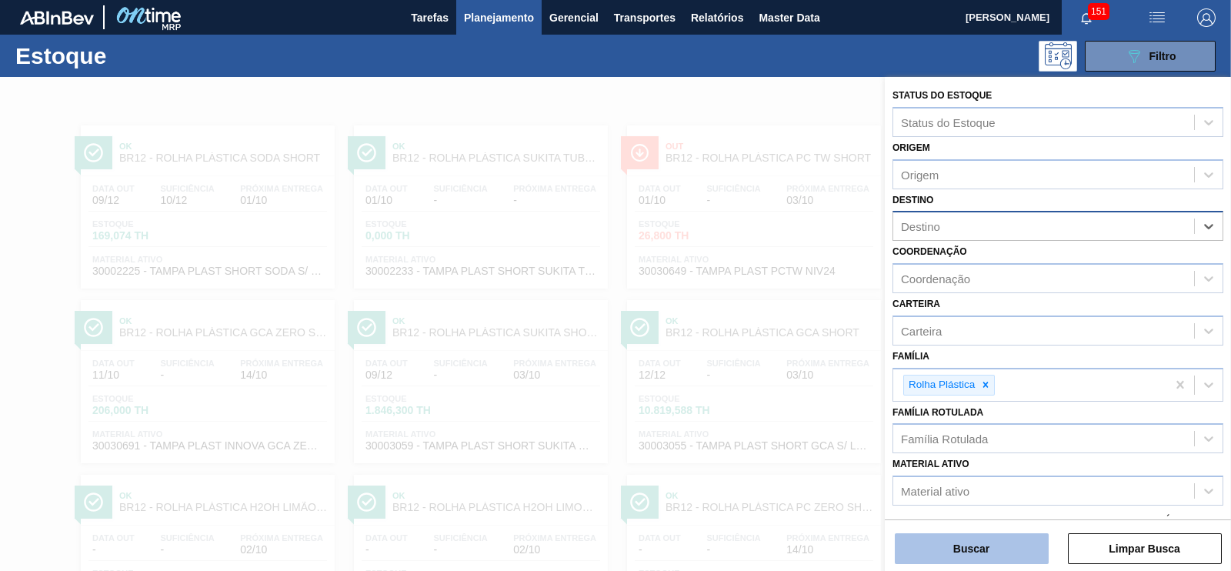
click at [1005, 550] on button "Buscar" at bounding box center [972, 548] width 154 height 31
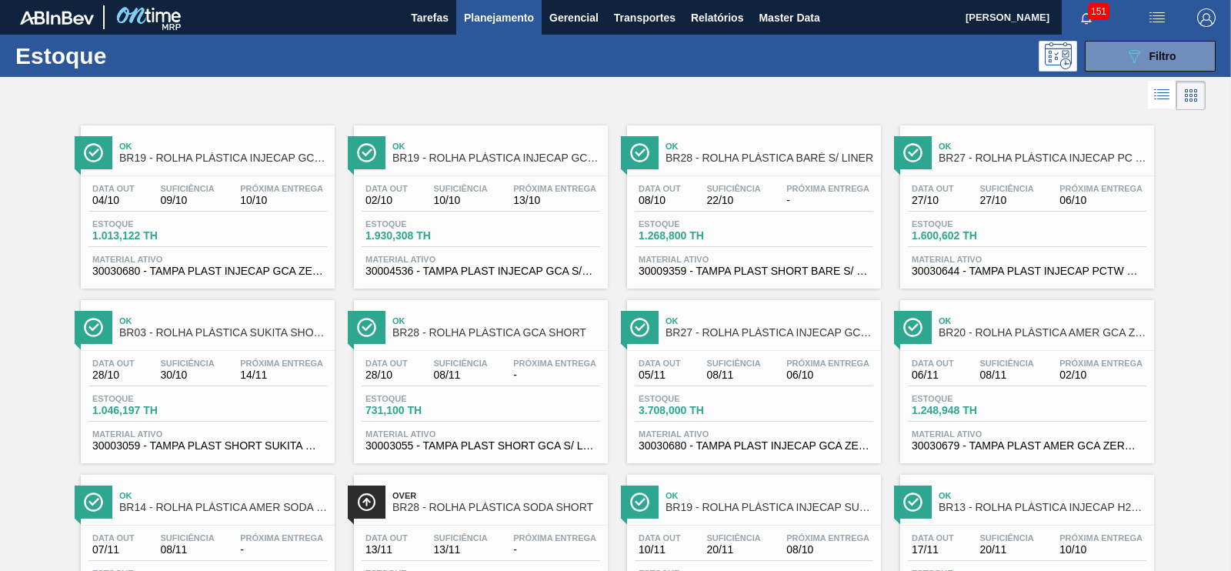
click at [275, 161] on span "BR19 - ROLHA PLÁSTICA INJECAP GCA ZERO SHORT" at bounding box center [223, 158] width 208 height 12
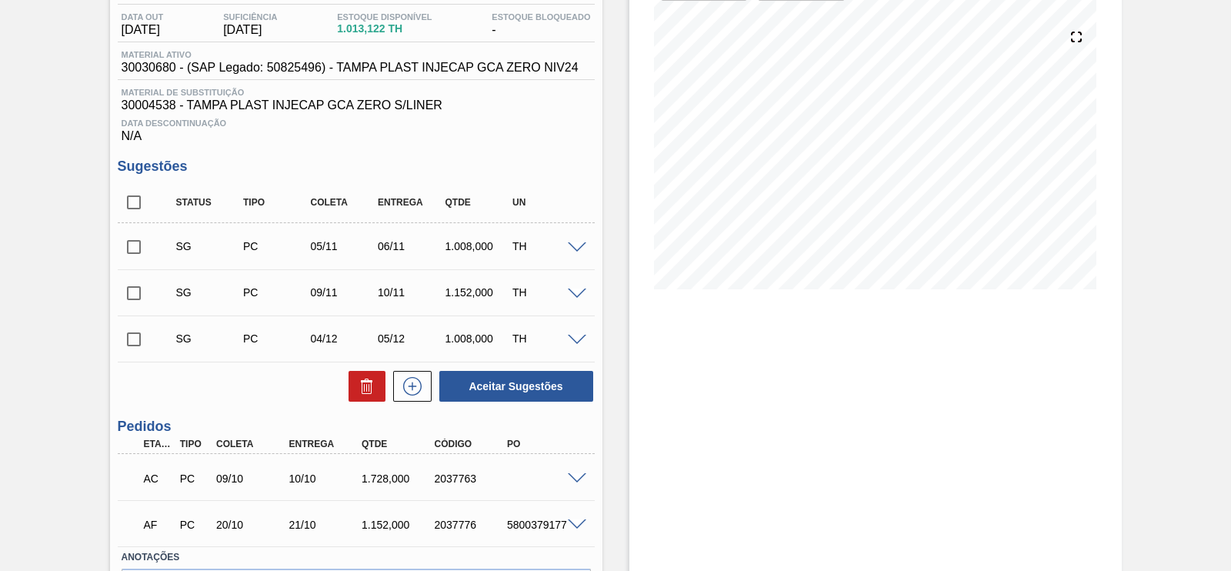
scroll to position [192, 0]
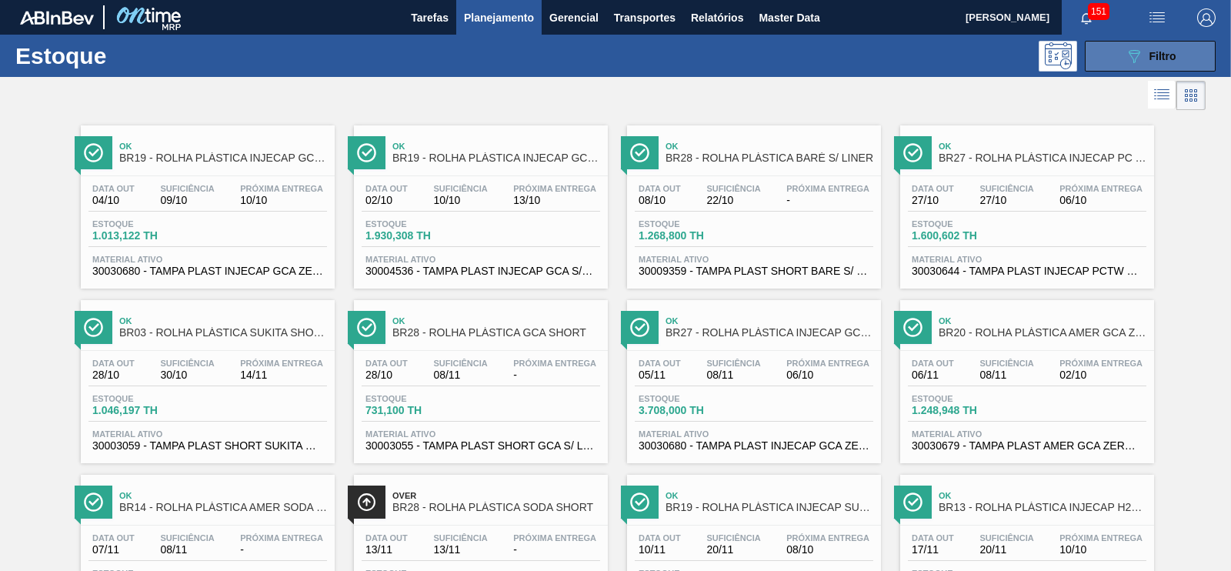
click at [1125, 55] on icon "089F7B8B-B2A5-4AFE-B5C0-19BA573D28AC" at bounding box center [1134, 56] width 18 height 18
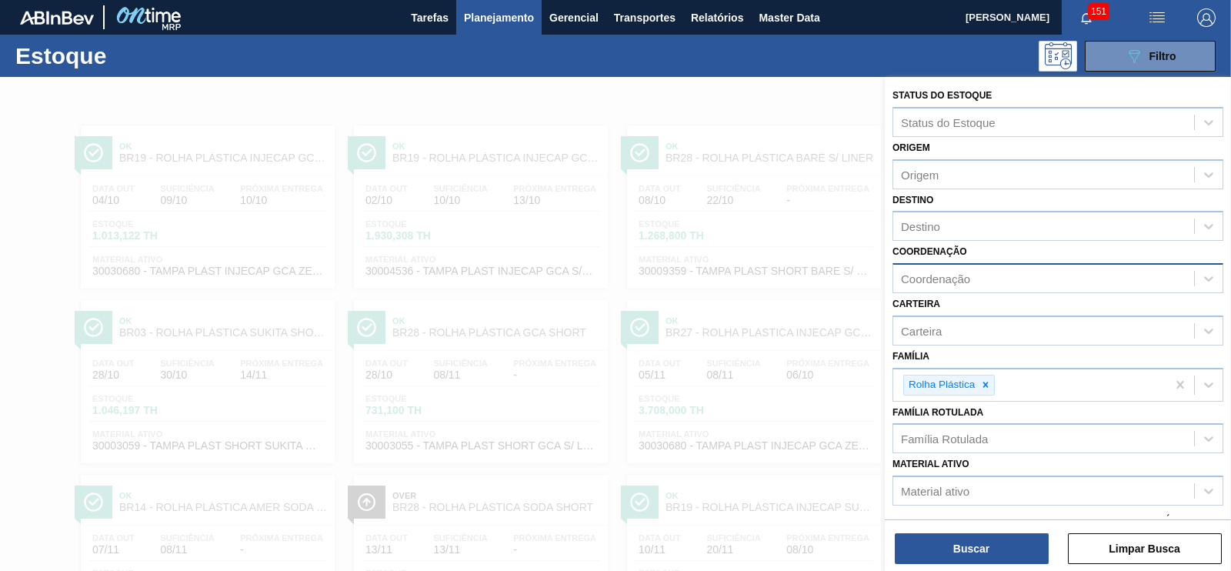
click at [949, 283] on div "Coordenação" at bounding box center [935, 278] width 69 height 13
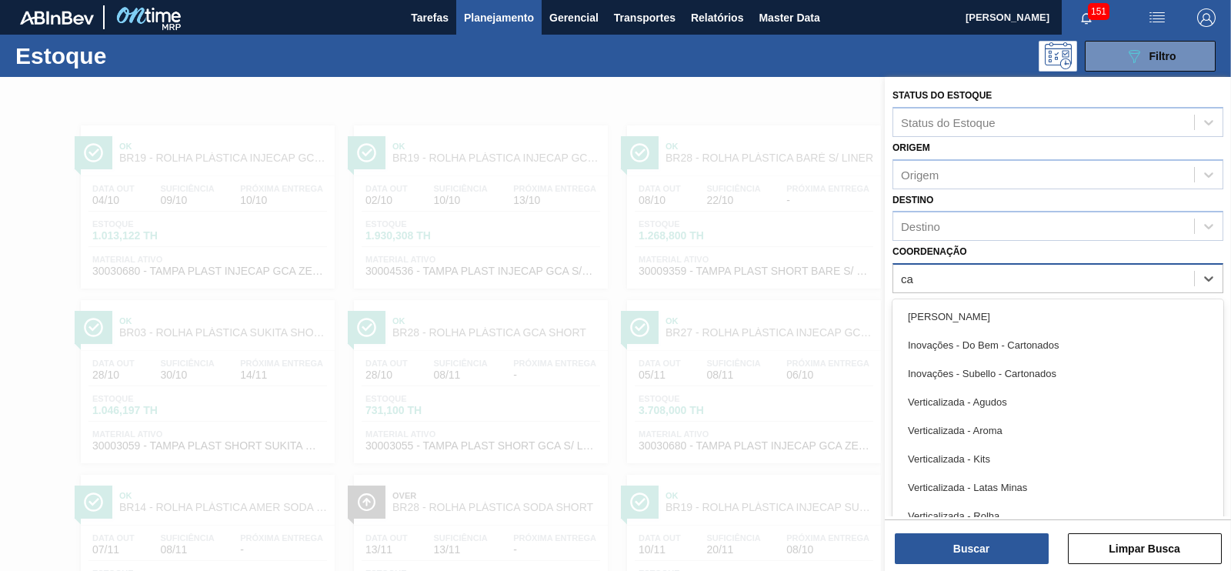
type input "c"
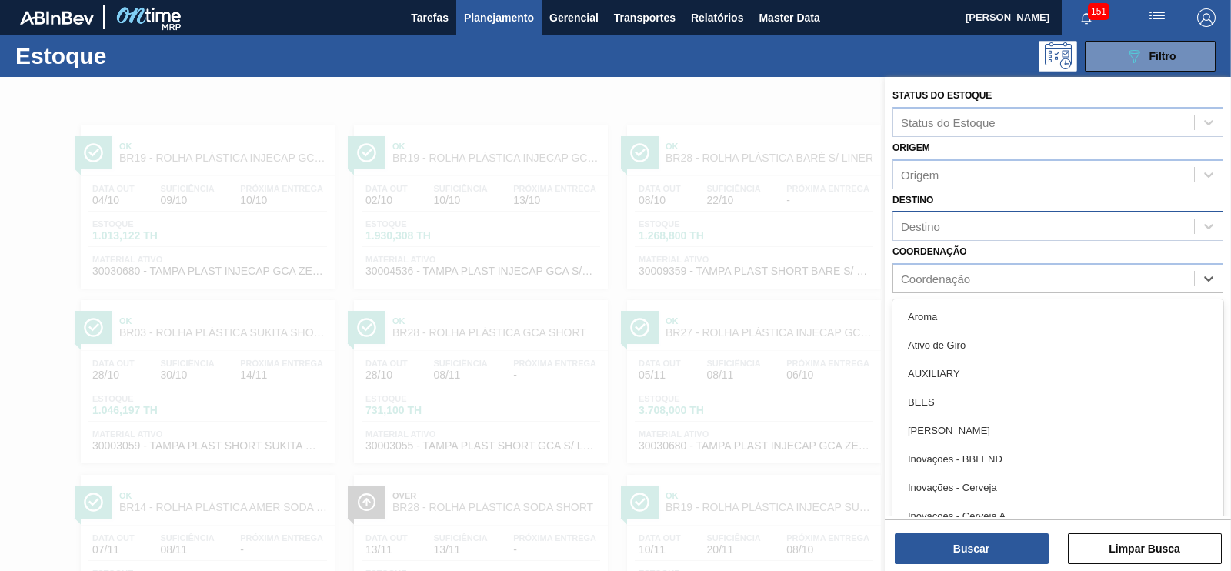
click at [921, 223] on div "Destino" at bounding box center [920, 226] width 39 height 13
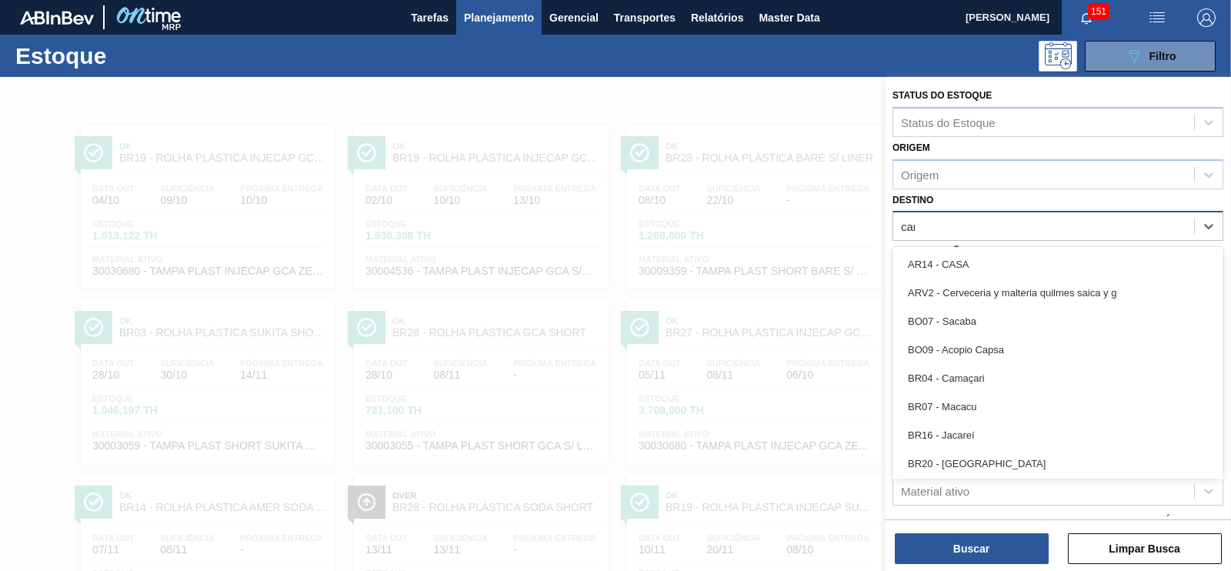
type input "cama"
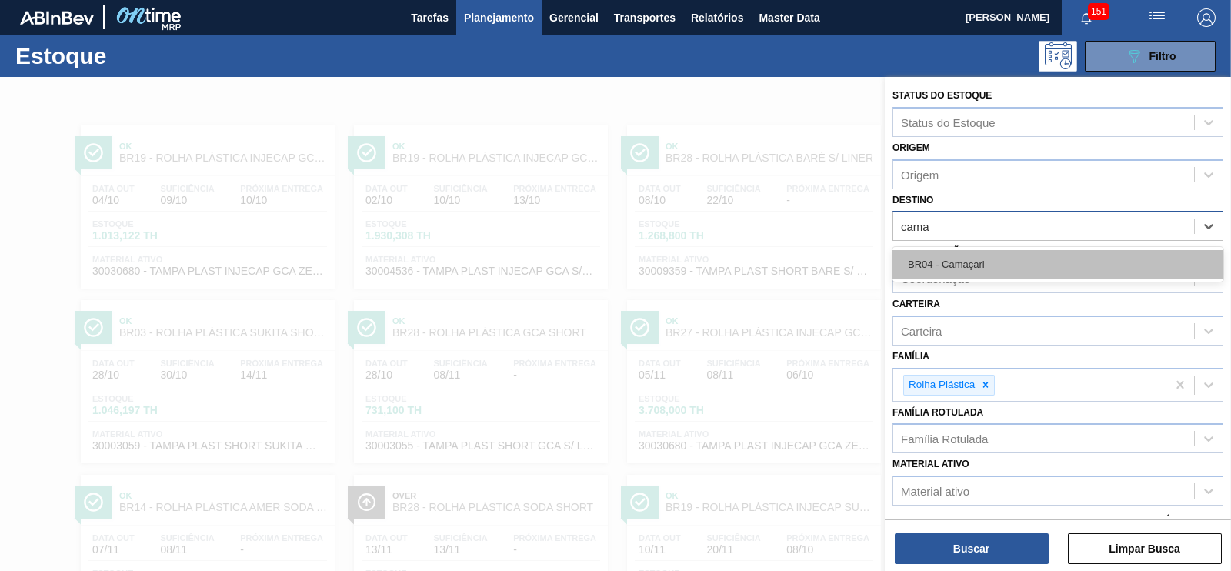
click at [936, 254] on div "BR04 - Camaçari" at bounding box center [1058, 264] width 331 height 28
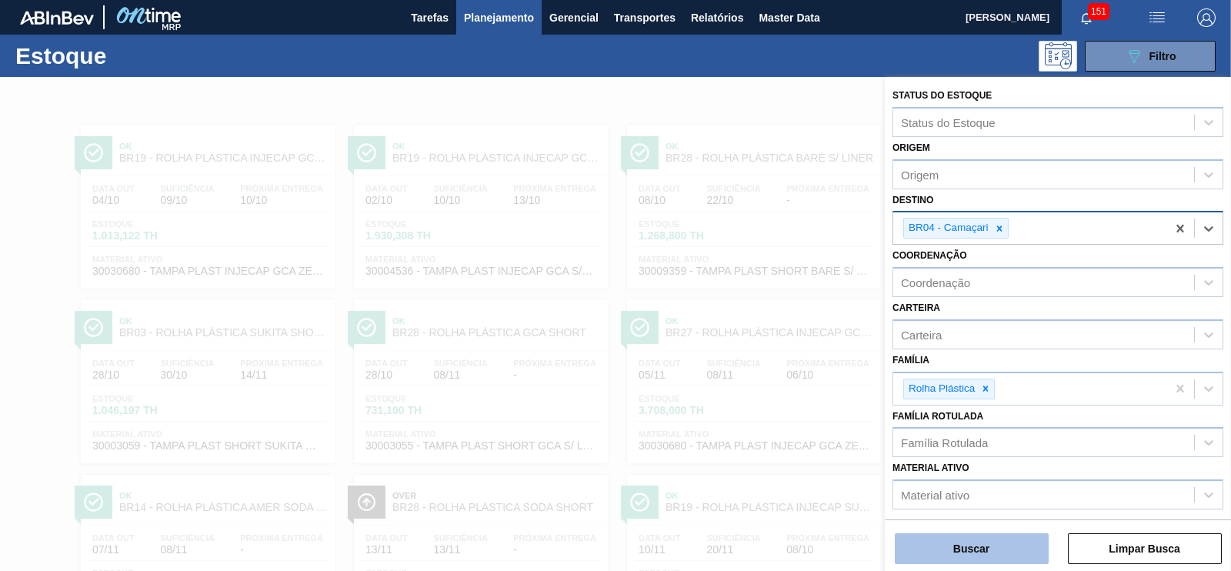
click at [1005, 553] on button "Buscar" at bounding box center [972, 548] width 154 height 31
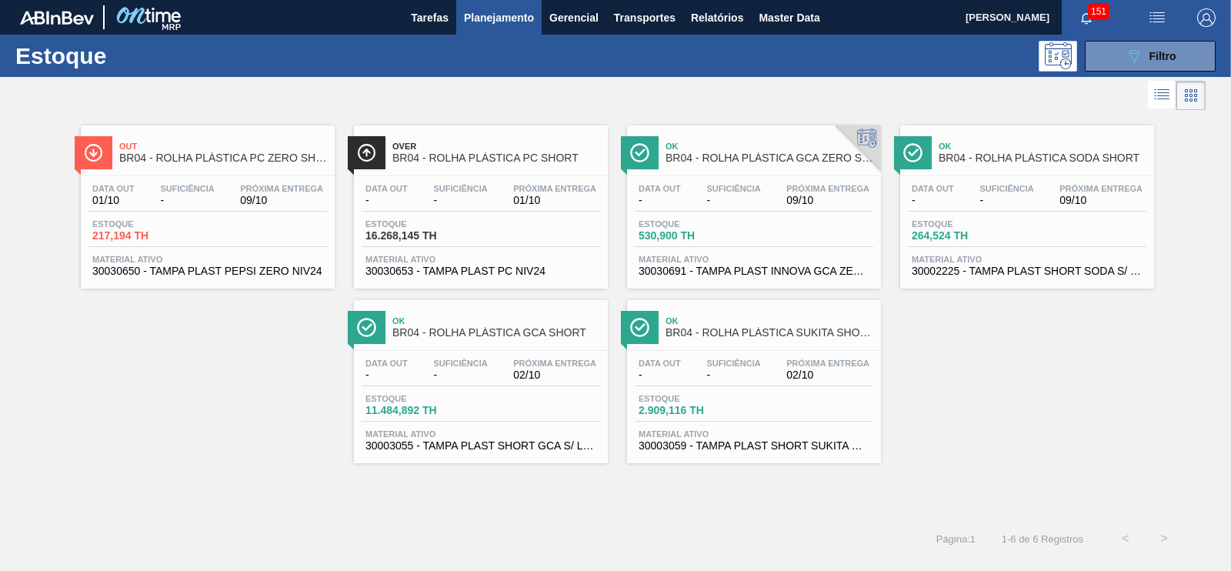
click at [275, 218] on div "Data out 01/10 Suficiência - Próxima Entrega 09/10 Estoque 217,194 TH Material …" at bounding box center [208, 228] width 254 height 105
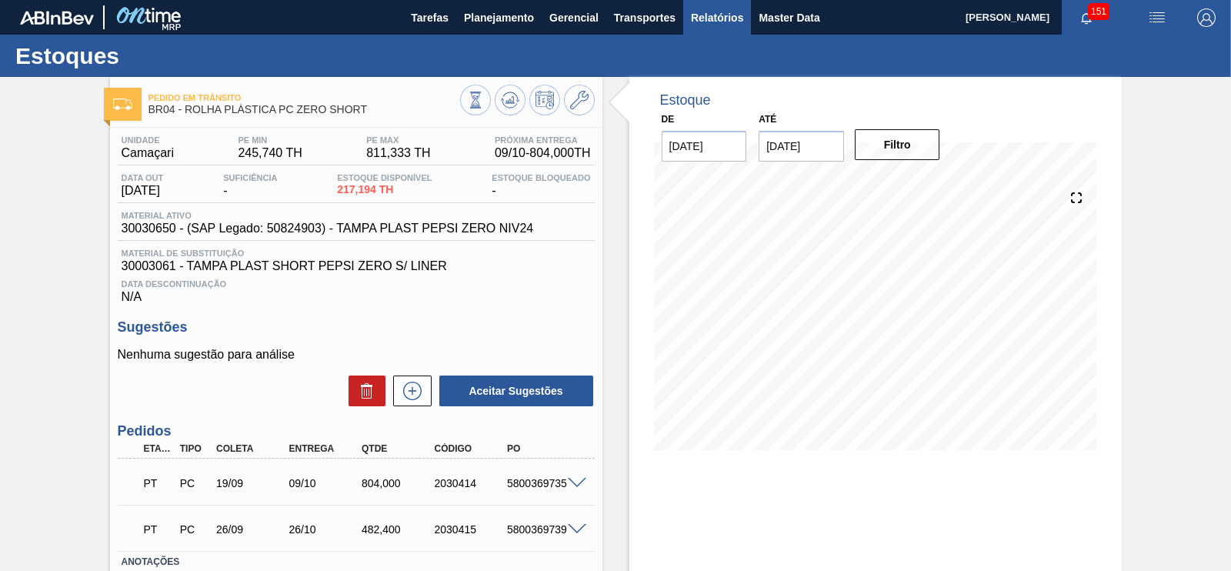
click at [702, 18] on span "Relatórios" at bounding box center [717, 17] width 52 height 18
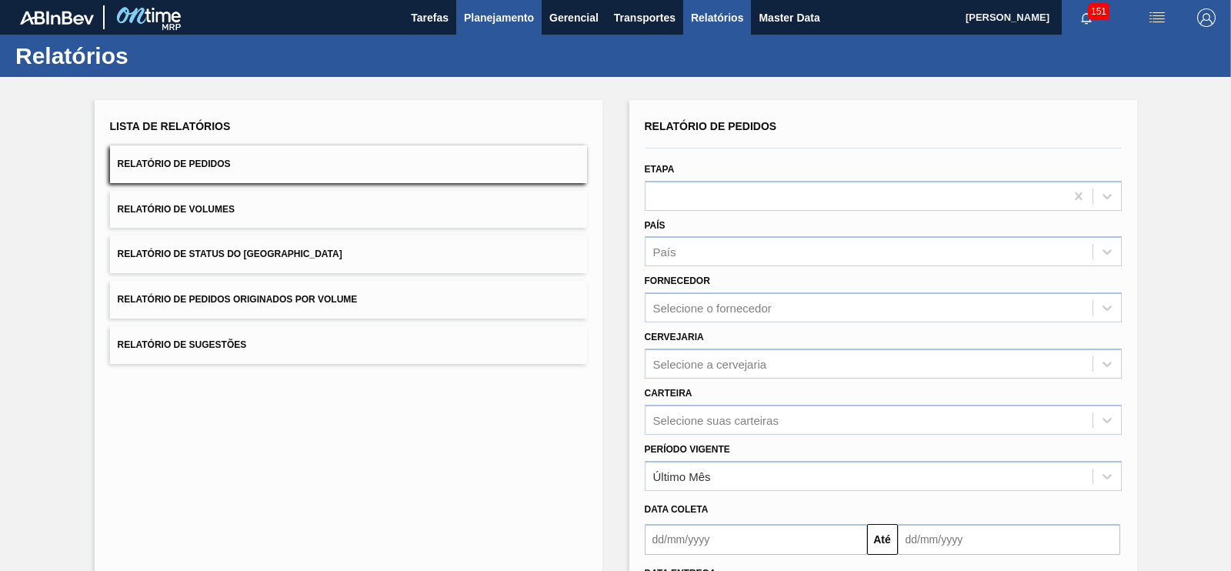
click at [477, 25] on span "Planejamento" at bounding box center [499, 17] width 70 height 18
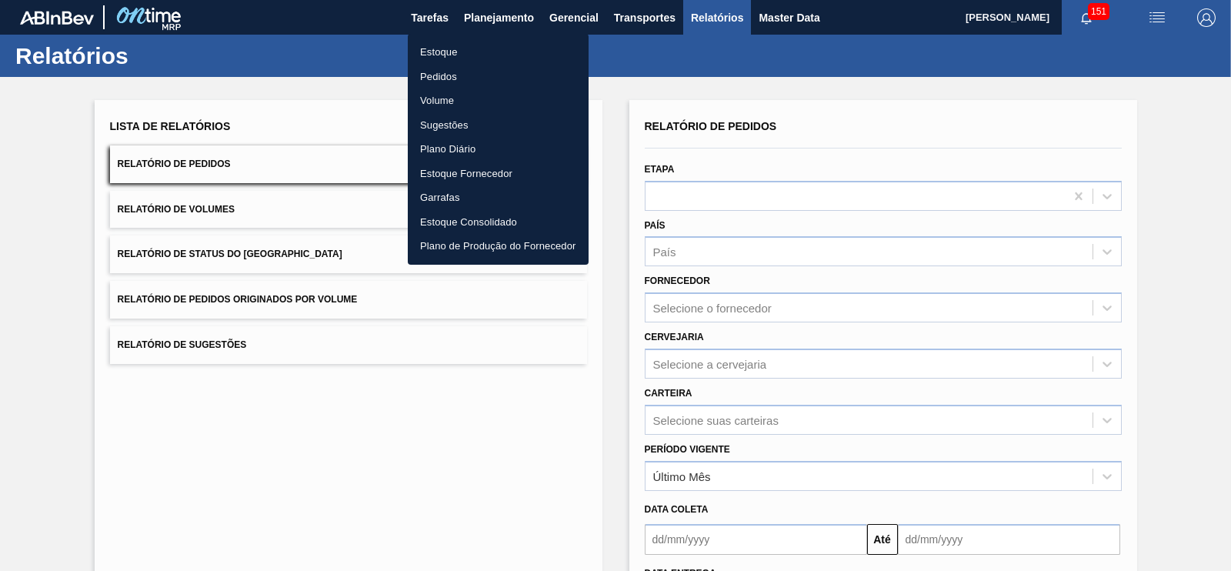
click at [442, 53] on li "Estoque" at bounding box center [498, 52] width 181 height 25
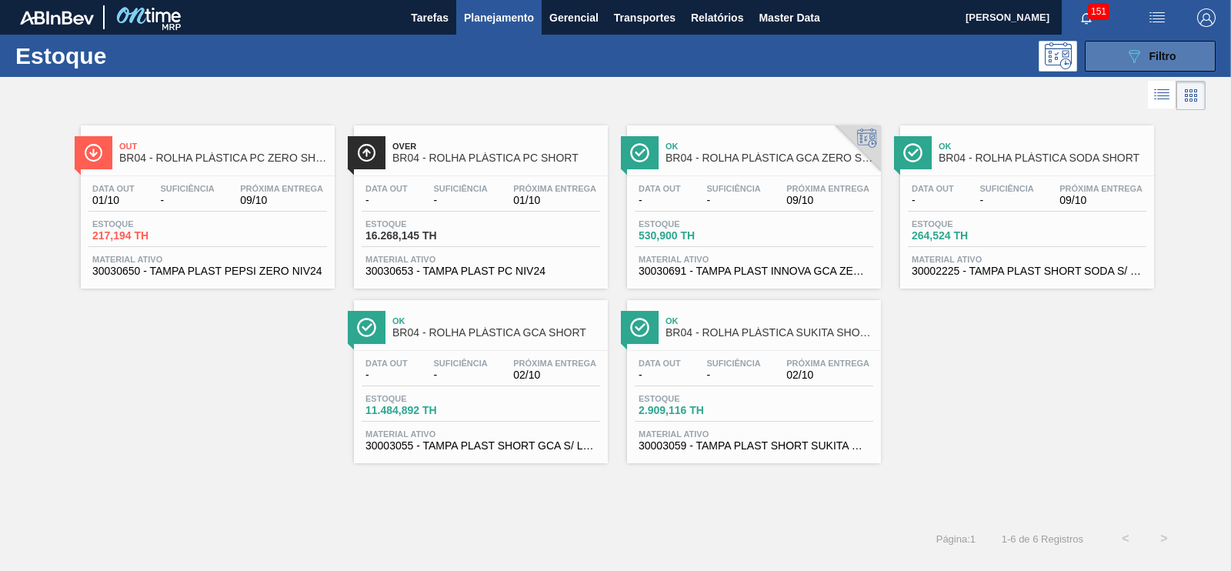
click at [1130, 61] on icon "089F7B8B-B2A5-4AFE-B5C0-19BA573D28AC" at bounding box center [1134, 56] width 18 height 18
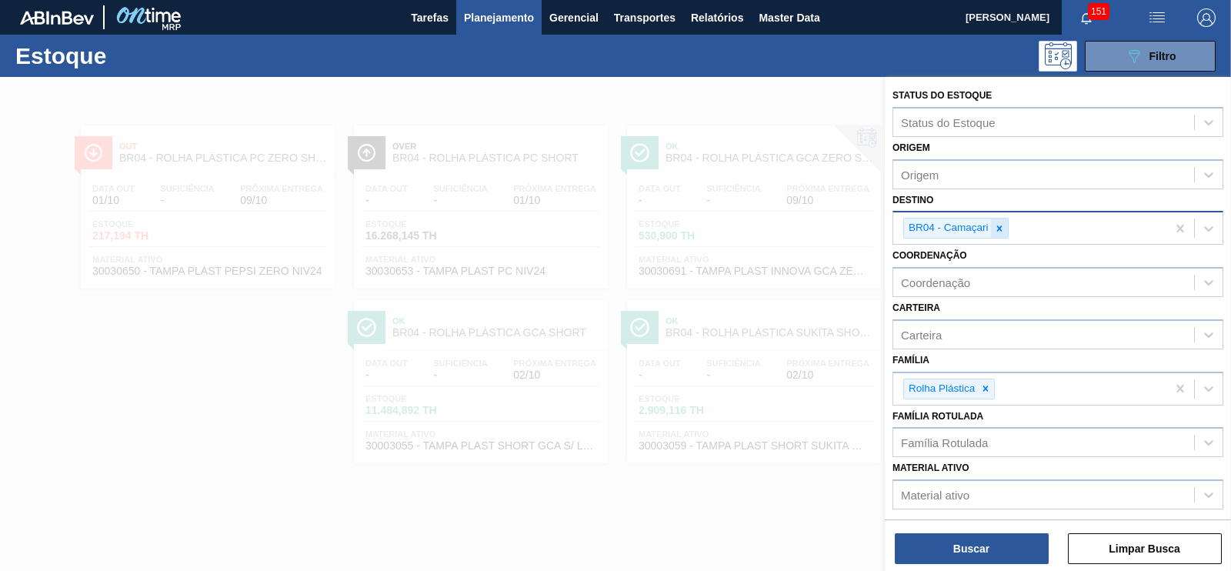
click at [997, 228] on icon at bounding box center [998, 227] width 5 height 5
type input "cebr"
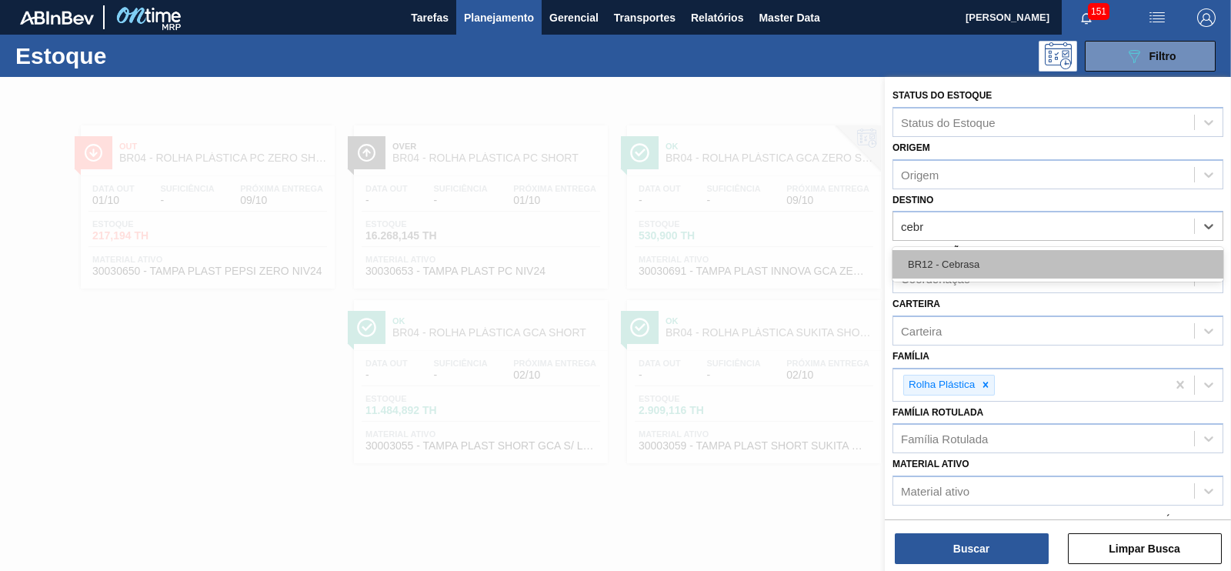
click at [953, 264] on div "BR12 - Cebrasa" at bounding box center [1058, 264] width 331 height 28
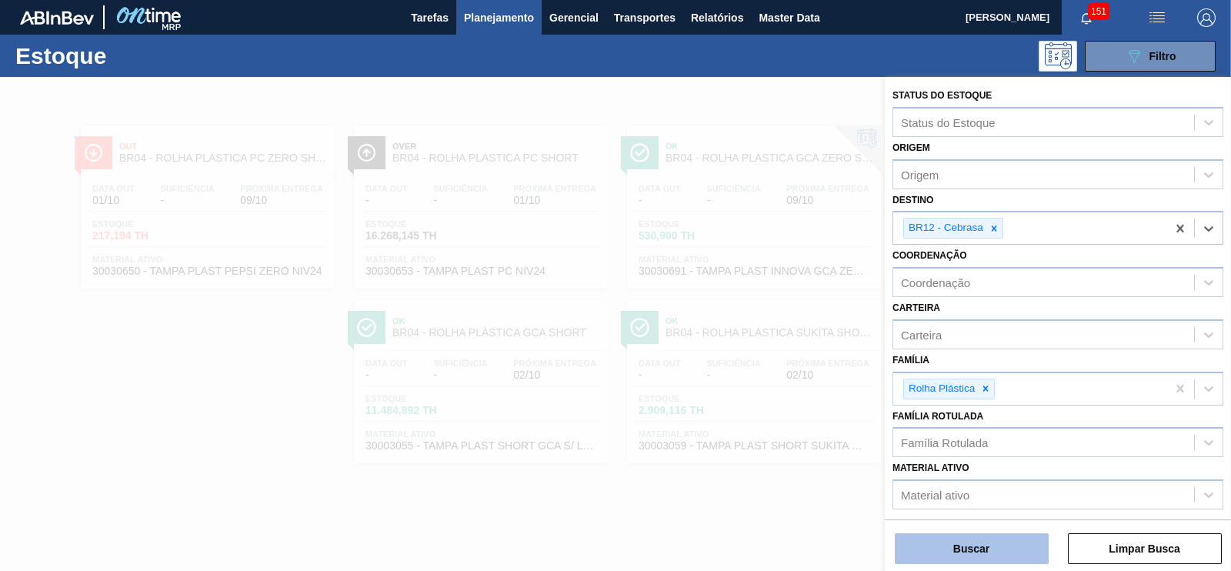
click at [967, 561] on button "Buscar" at bounding box center [972, 548] width 154 height 31
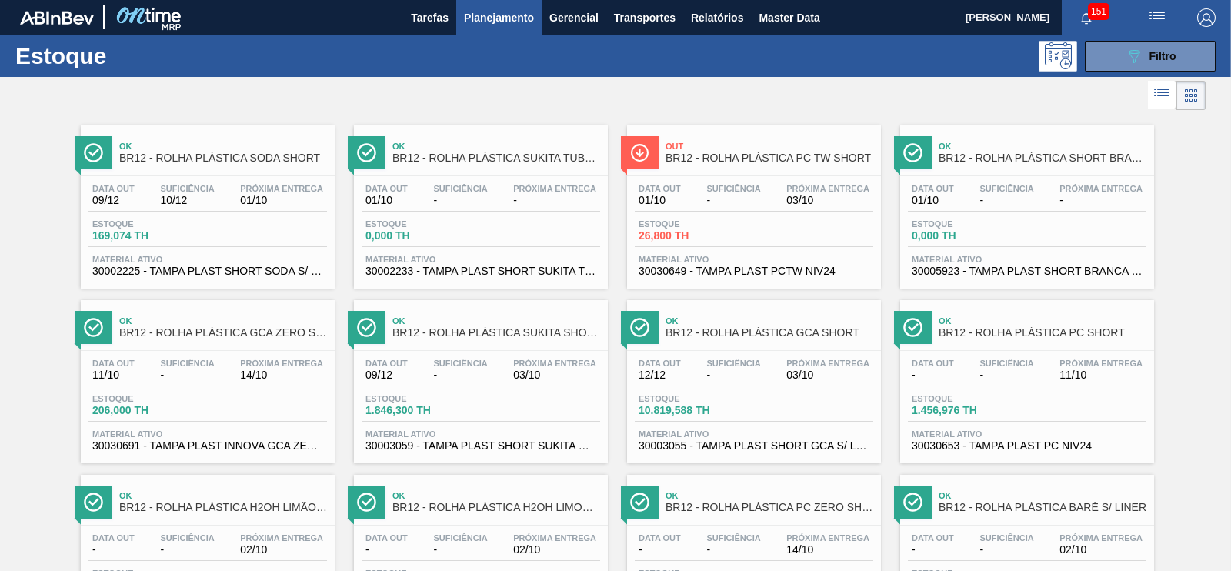
click at [230, 244] on div "Estoque 169,074 TH" at bounding box center [207, 233] width 239 height 28
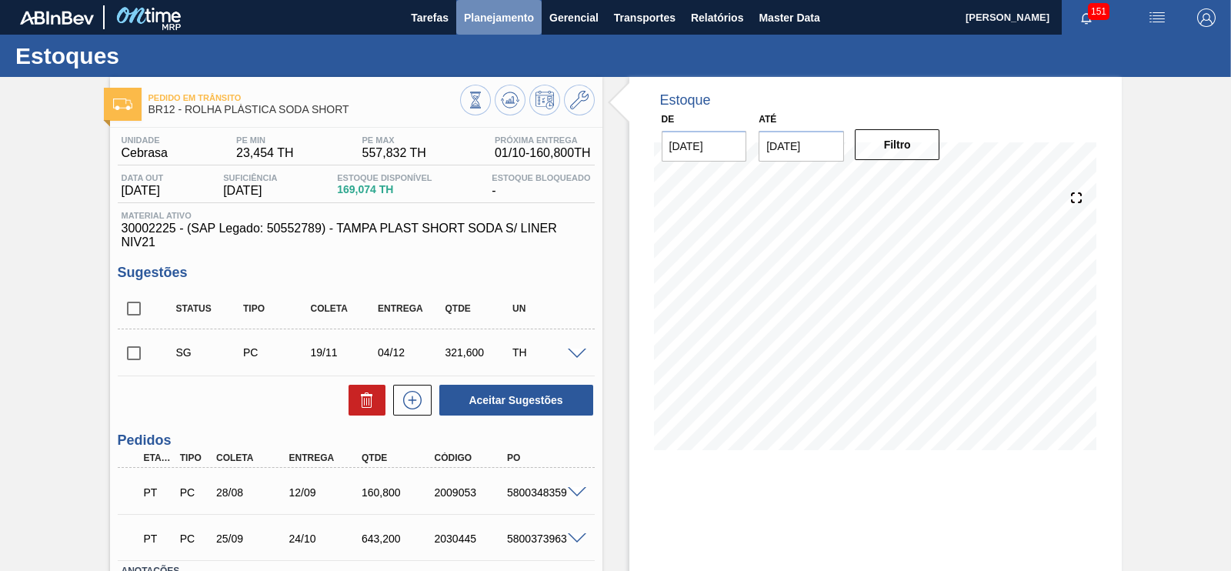
click at [518, 13] on span "Planejamento" at bounding box center [499, 17] width 70 height 18
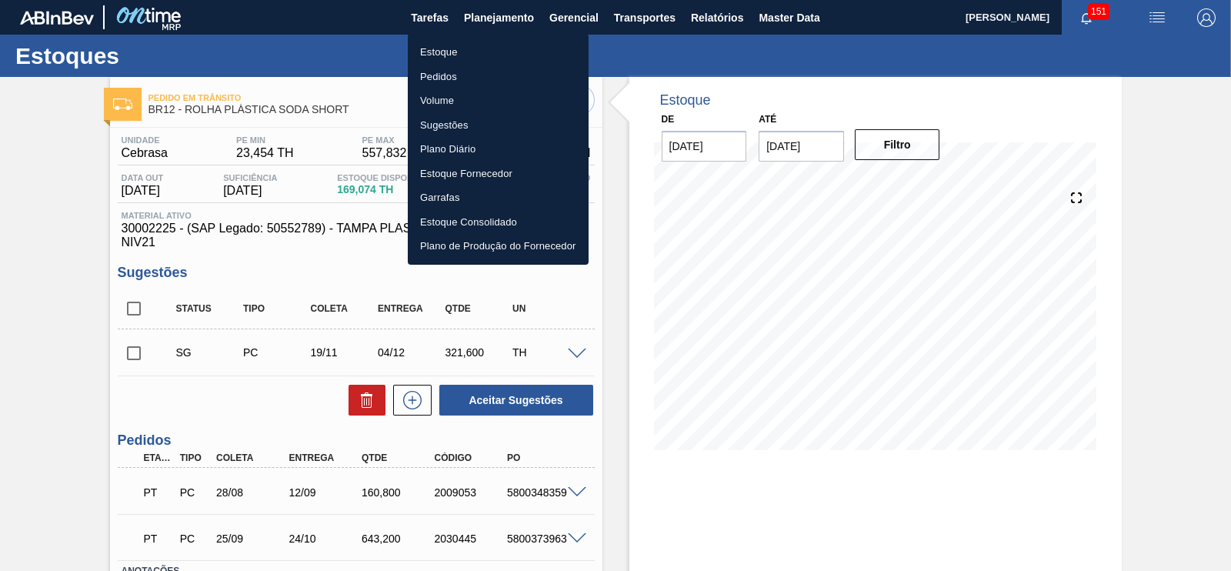
click at [443, 58] on li "Estoque" at bounding box center [498, 52] width 181 height 25
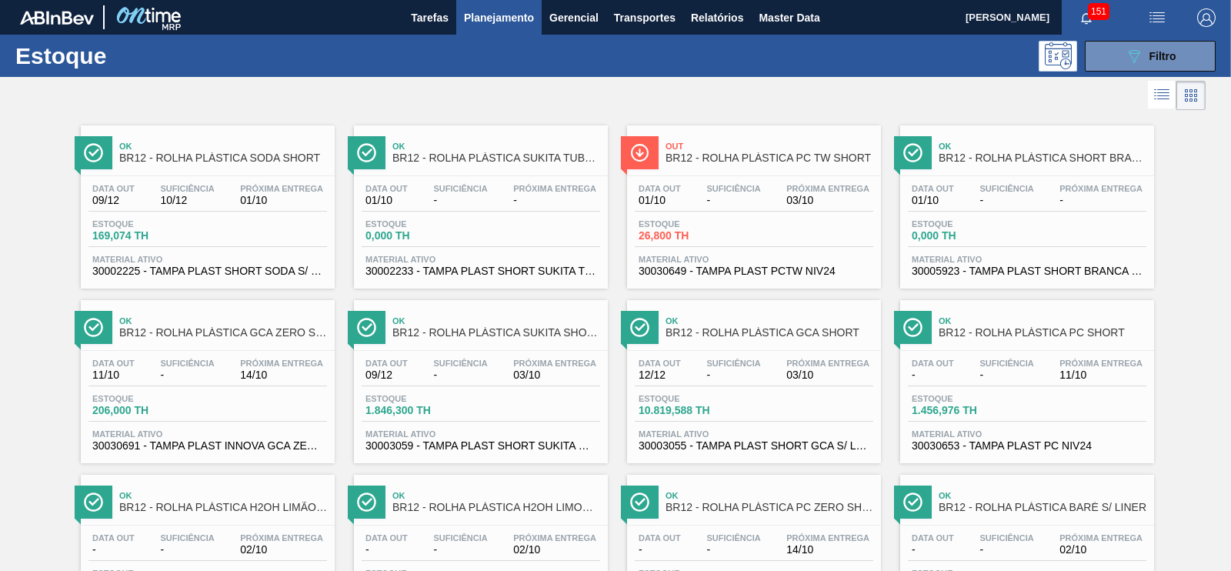
drag, startPoint x: 1114, startPoint y: 22, endPoint x: 1123, endPoint y: 33, distance: 14.2
click at [1116, 22] on div "151" at bounding box center [1097, 17] width 71 height 35
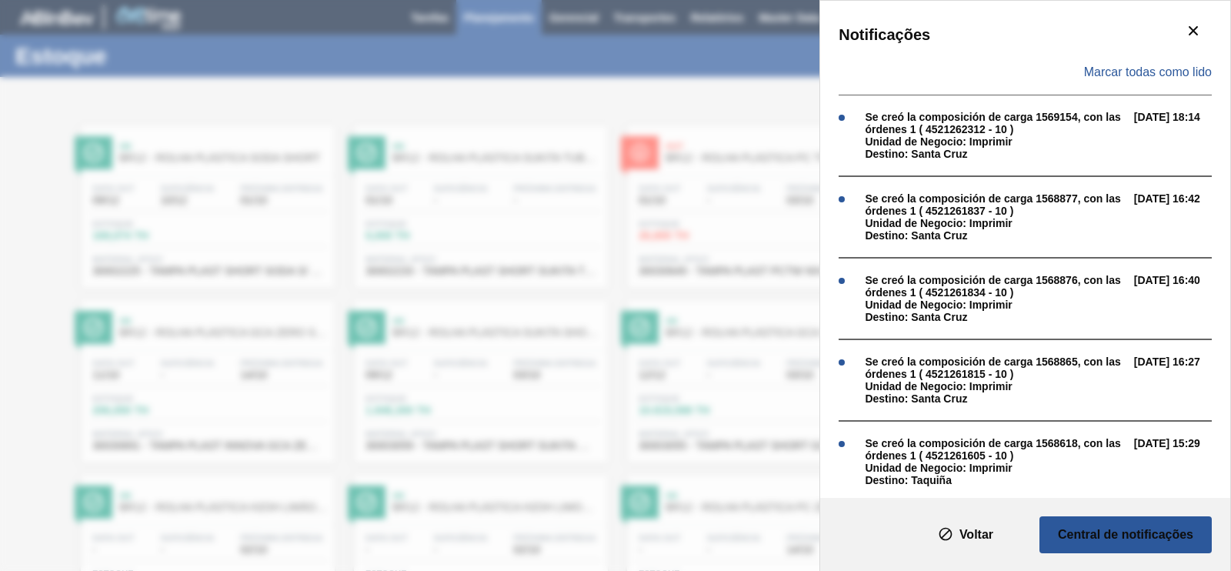
click at [667, 38] on div "Notificações Marcar todas como lido Se creó la composición de carga 1569154, co…" at bounding box center [615, 285] width 1231 height 571
click at [1184, 31] on icon "botão de ícone" at bounding box center [1193, 31] width 18 height 18
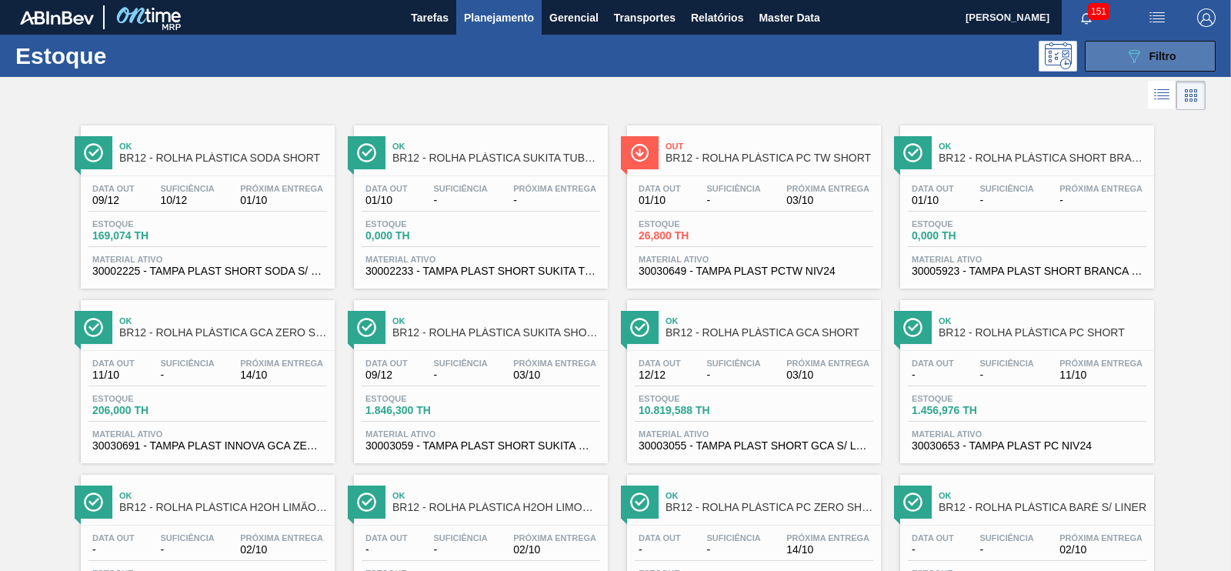
click at [1142, 63] on div "089F7B8B-B2A5-4AFE-B5C0-19BA573D28AC Filtro" at bounding box center [1151, 56] width 52 height 18
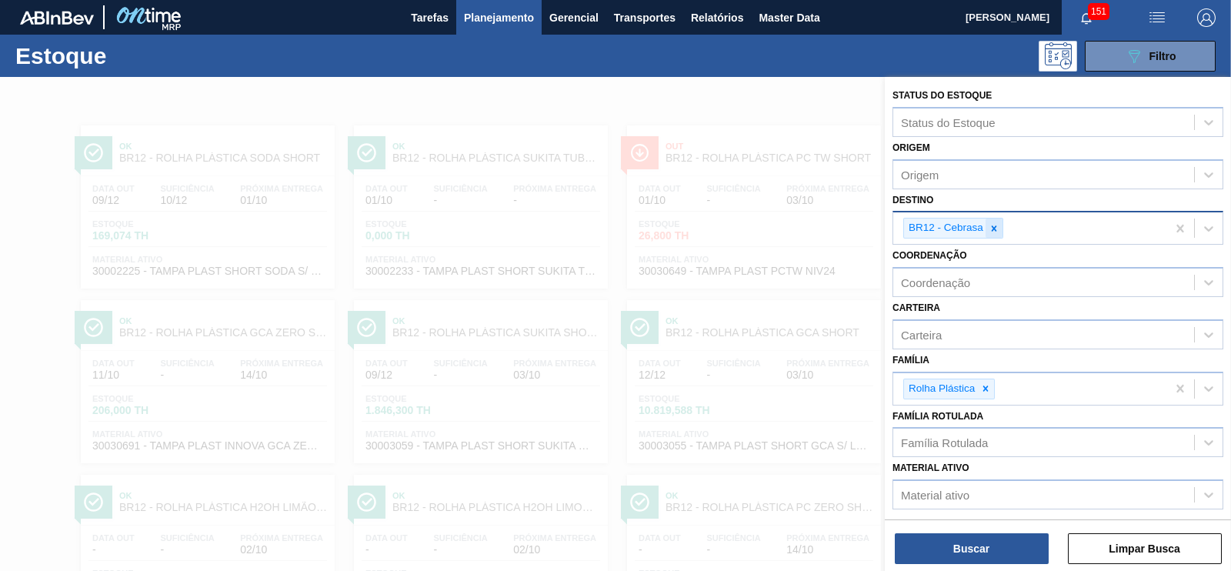
click at [996, 229] on icon at bounding box center [994, 228] width 11 height 11
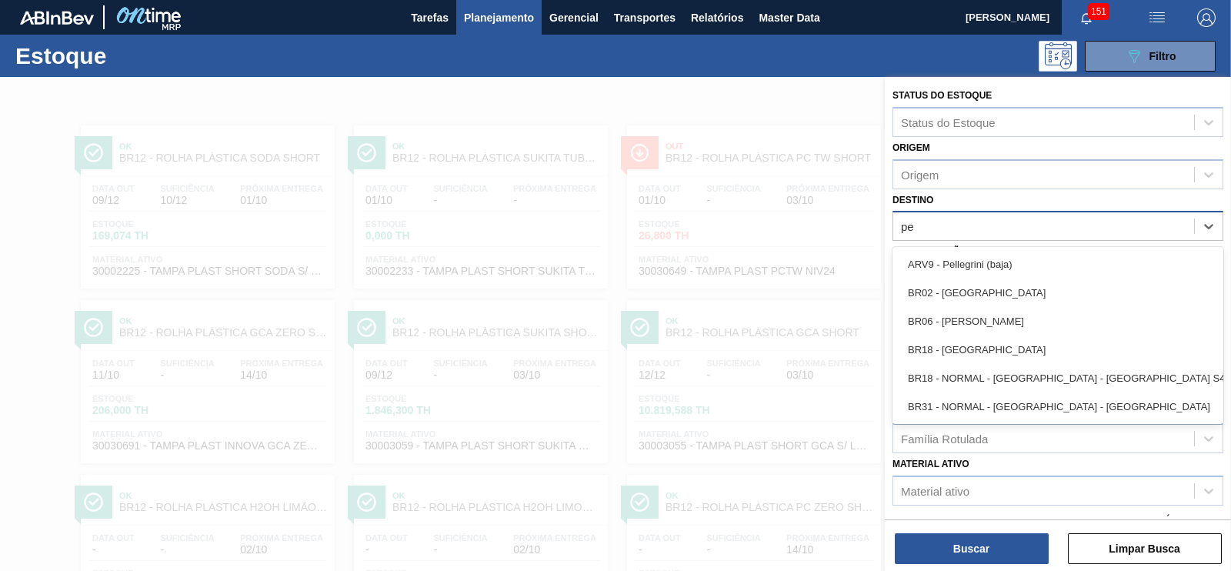
type input "per"
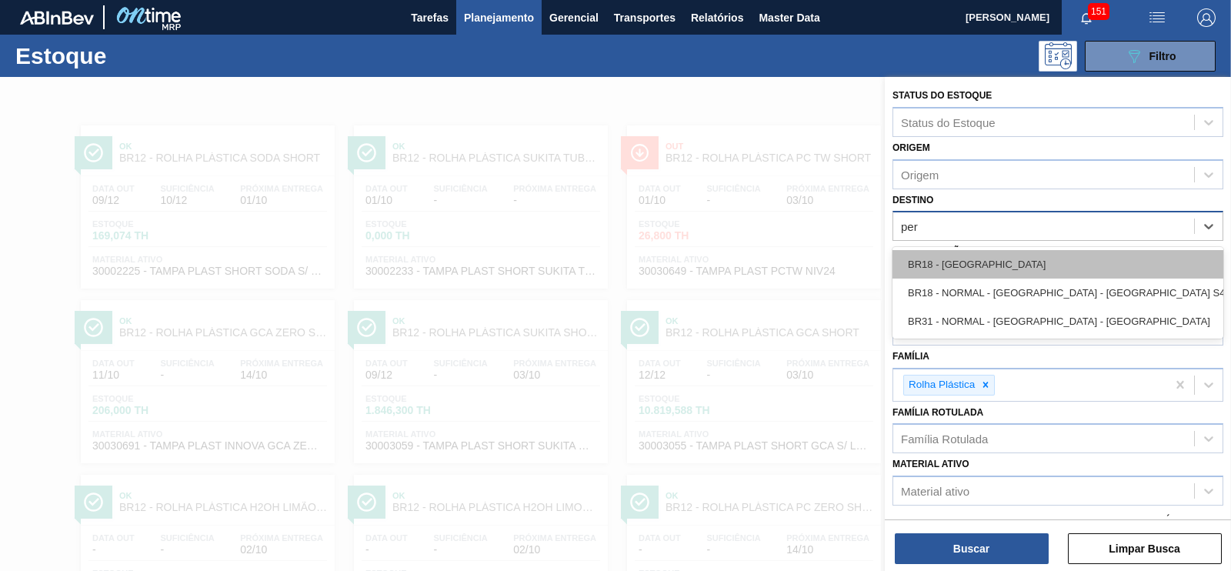
click at [955, 267] on div "BR18 - [GEOGRAPHIC_DATA]" at bounding box center [1058, 264] width 331 height 28
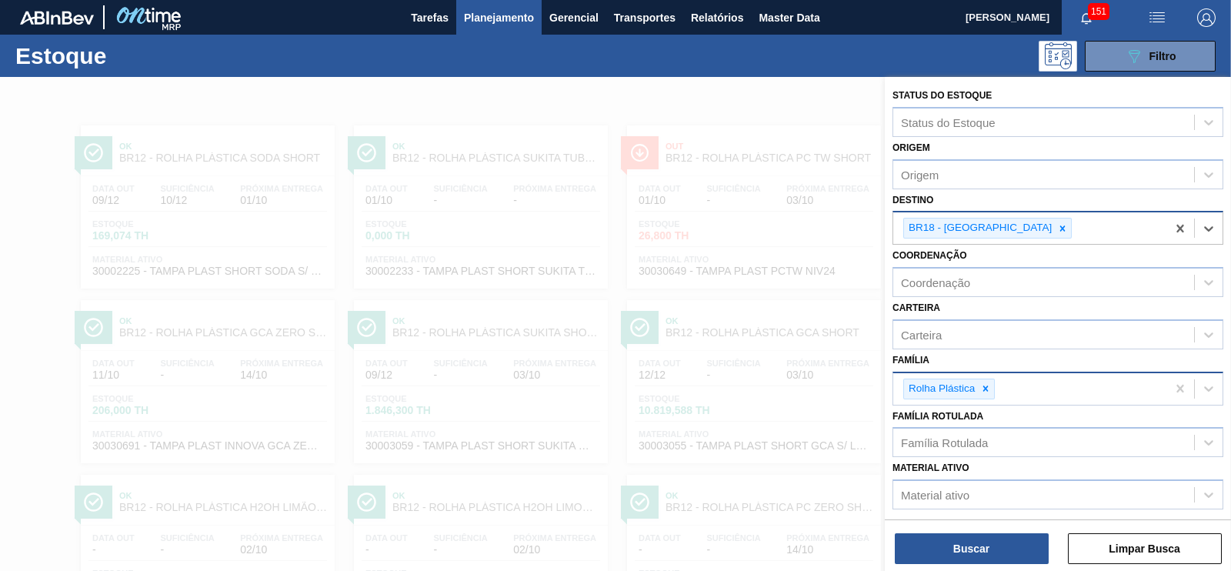
click at [985, 385] on icon at bounding box center [985, 388] width 11 height 11
click at [985, 386] on div "Família" at bounding box center [1043, 386] width 301 height 22
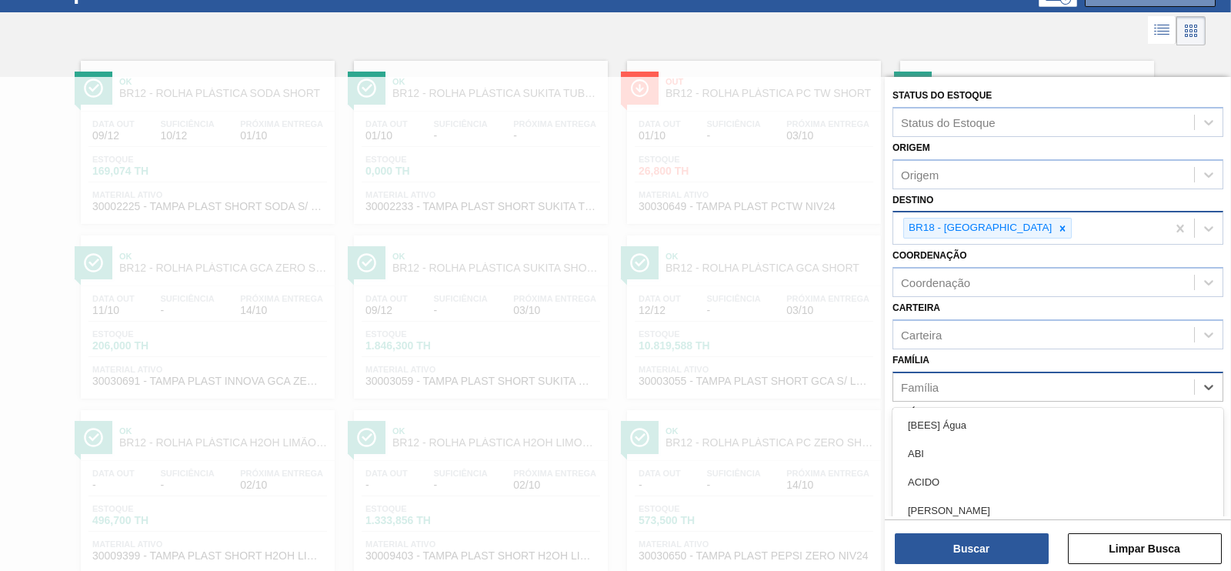
scroll to position [71, 0]
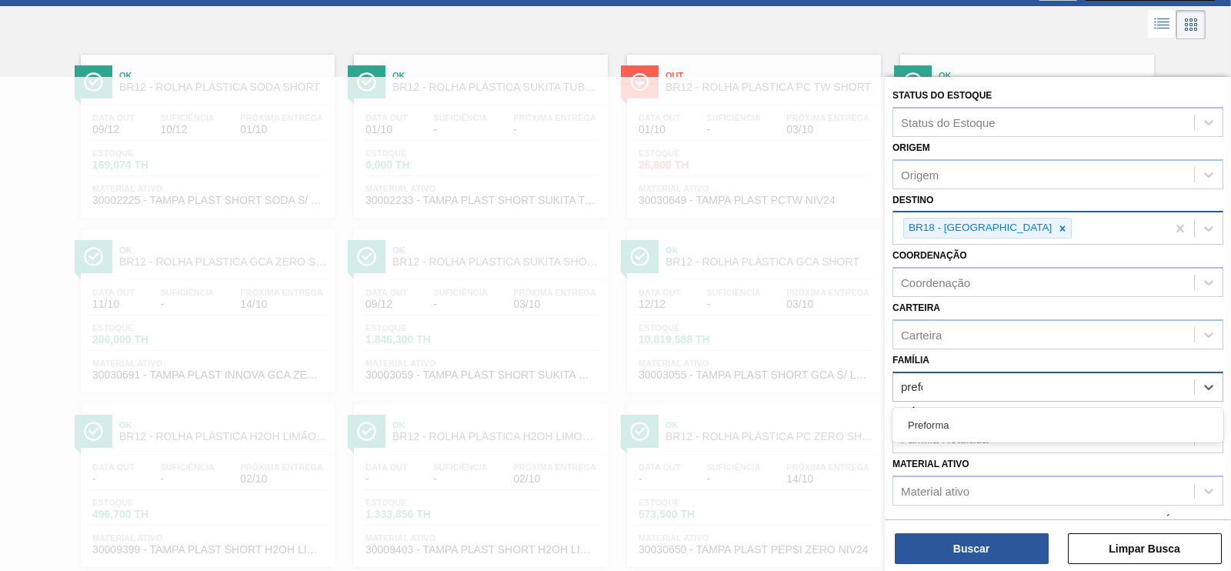
type input "prefor"
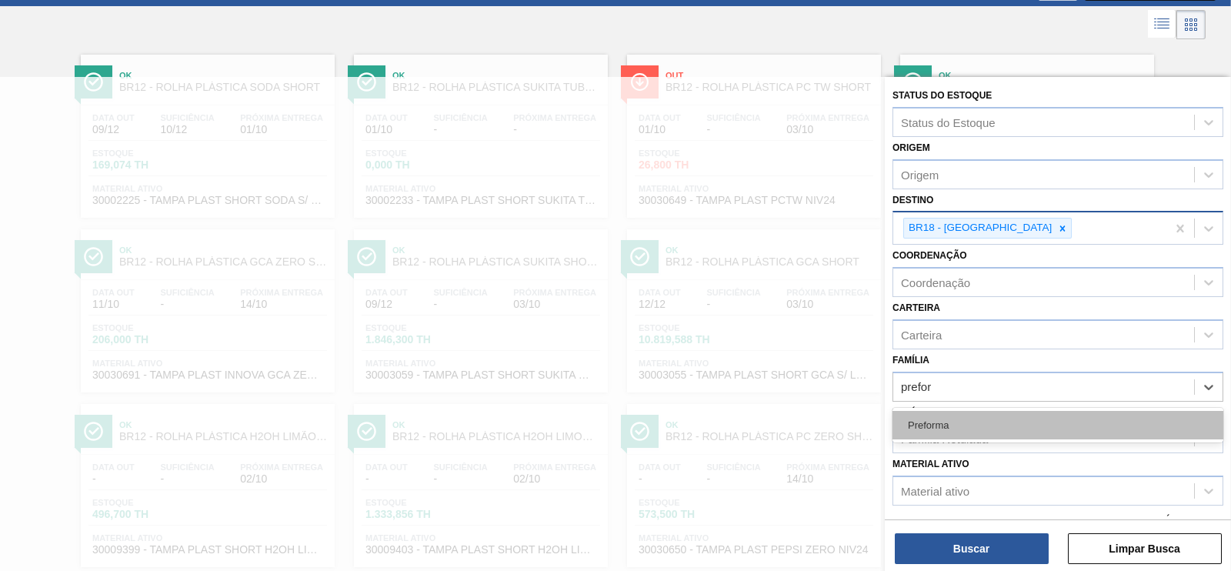
click at [929, 424] on div "Preforma" at bounding box center [1058, 425] width 331 height 28
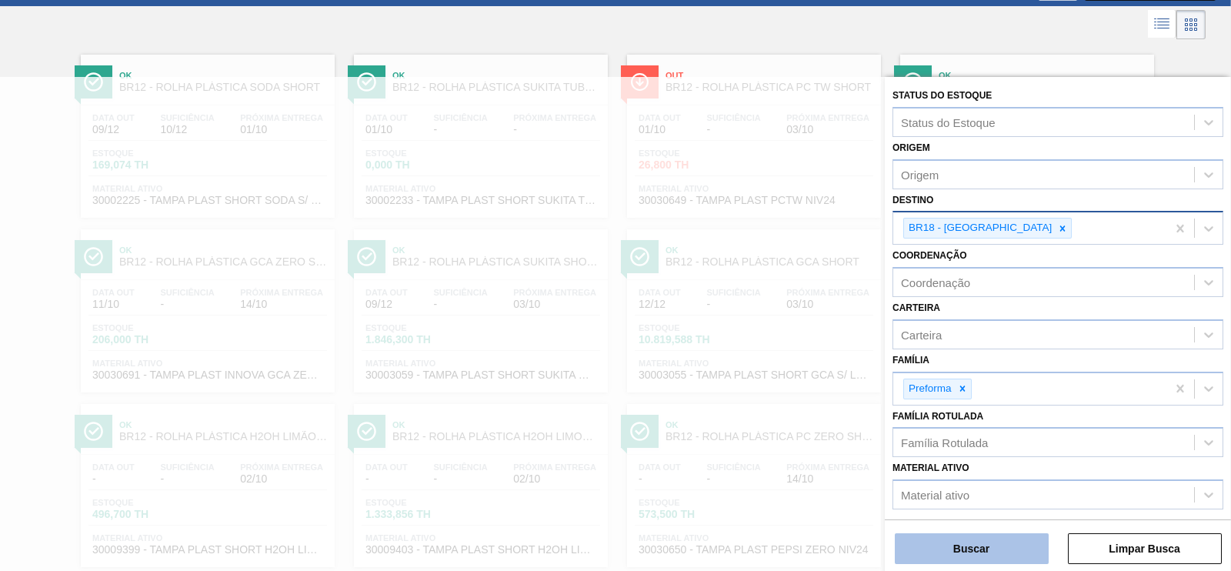
click at [980, 556] on button "Buscar" at bounding box center [972, 548] width 154 height 31
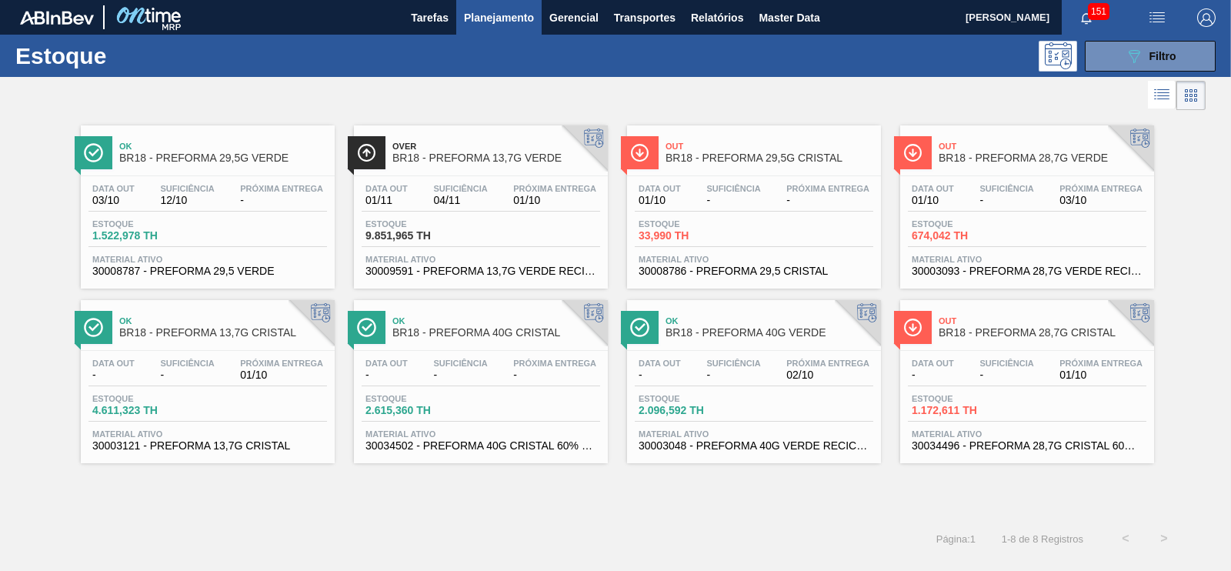
click at [1008, 339] on span "BR18 - PREFORMA 28,7G CRISTAL" at bounding box center [1043, 333] width 208 height 12
click at [1013, 165] on div "Out BR18 - PREFORMA 28,7G VERDE" at bounding box center [1043, 152] width 208 height 35
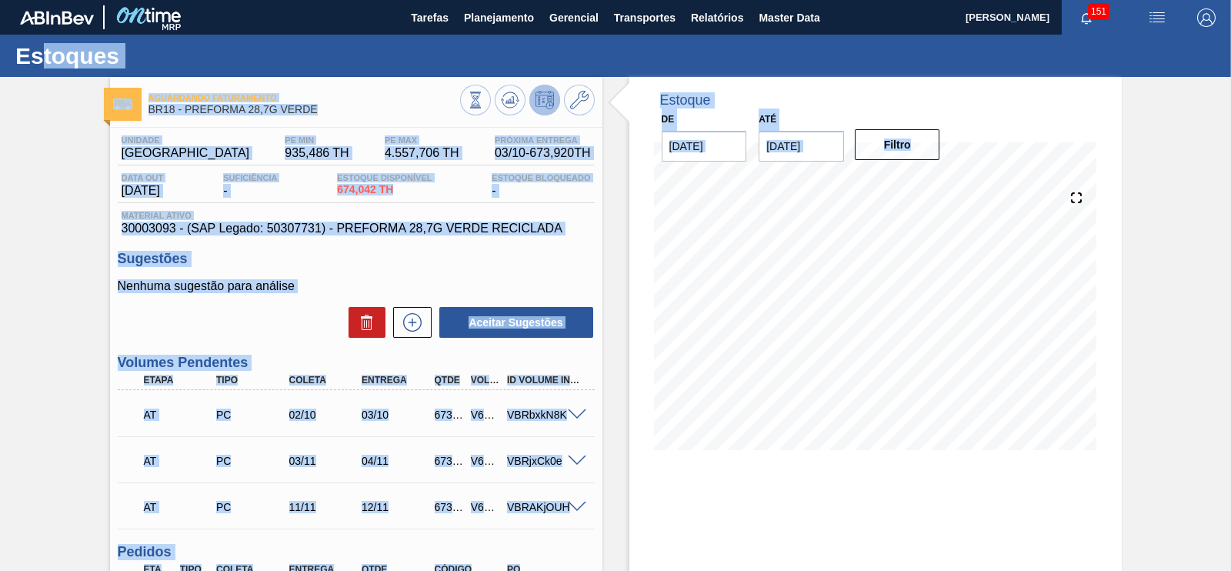
drag, startPoint x: 40, startPoint y: 48, endPoint x: 626, endPoint y: 235, distance: 614.9
click at [626, 235] on div "Estoques Aguardando Faturamento BR18 - PREFORMA 28,7G VERDE Unidade Pernambuco …" at bounding box center [615, 463] width 1231 height 856
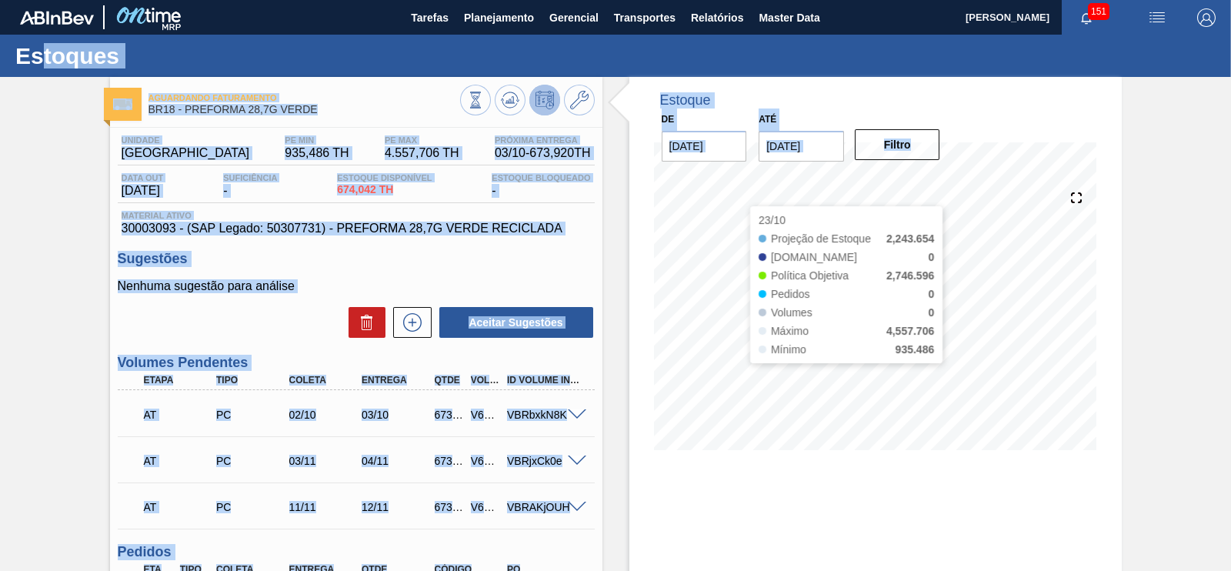
click at [1004, 492] on div "Estoque De [DATE] Até [DATE] Filtro 23/10 Projeção de Estoque 2,243.654 [DOMAIN…" at bounding box center [875, 483] width 492 height 813
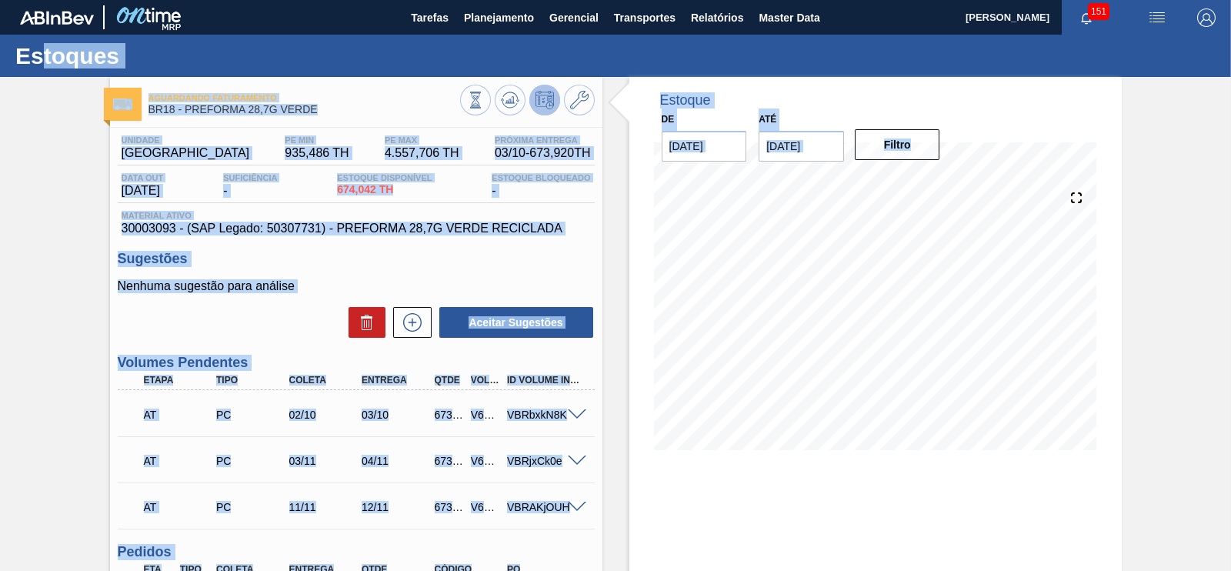
click at [1119, 463] on div "Estoque De [DATE] Até [DATE] Filtro 23/10 Projeção de Estoque 2,243.654 [DOMAIN…" at bounding box center [875, 275] width 492 height 396
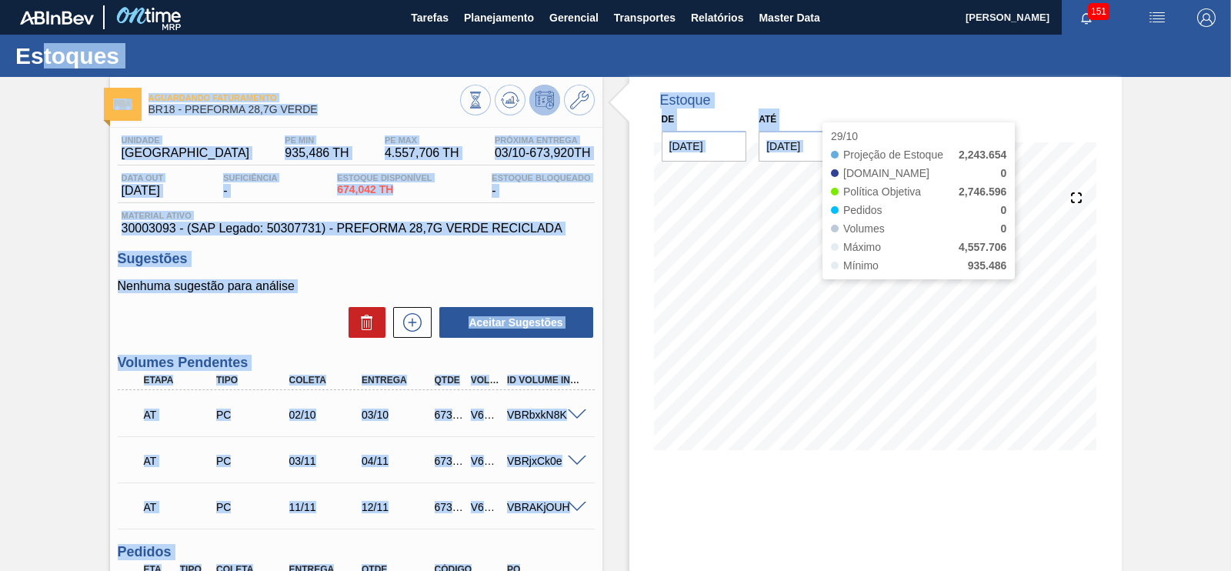
click at [1109, 261] on div "Estoque De [DATE] Até [DATE] Filtro 29/10 Projeção de Estoque 2,243.654 [DOMAIN…" at bounding box center [875, 275] width 492 height 396
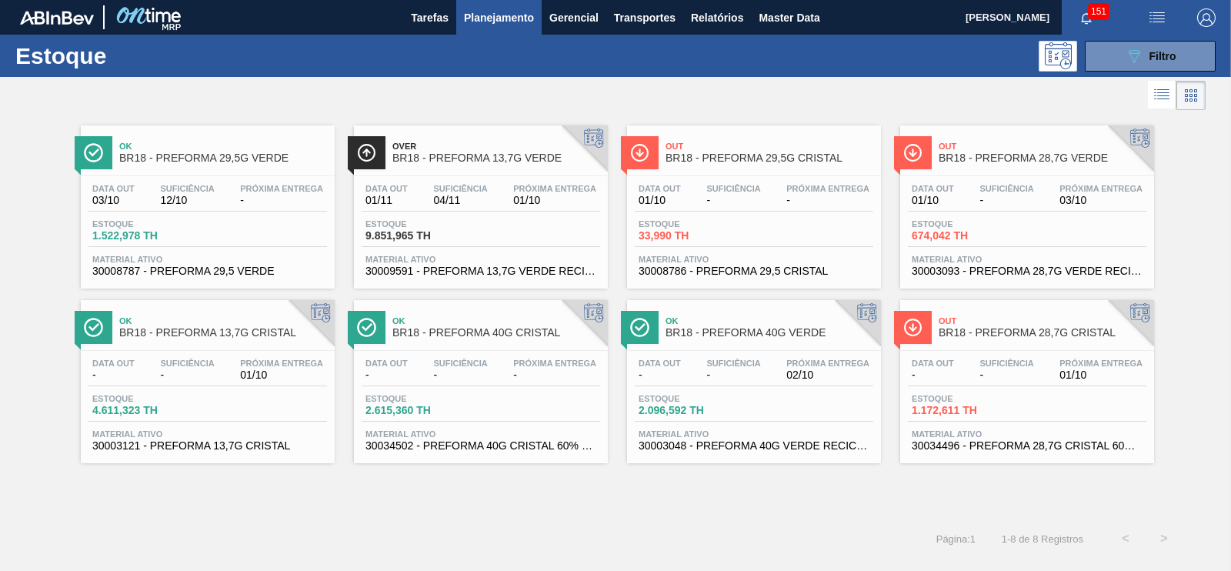
click at [300, 184] on span "Próxima Entrega" at bounding box center [281, 188] width 83 height 9
